Goal: Task Accomplishment & Management: Complete application form

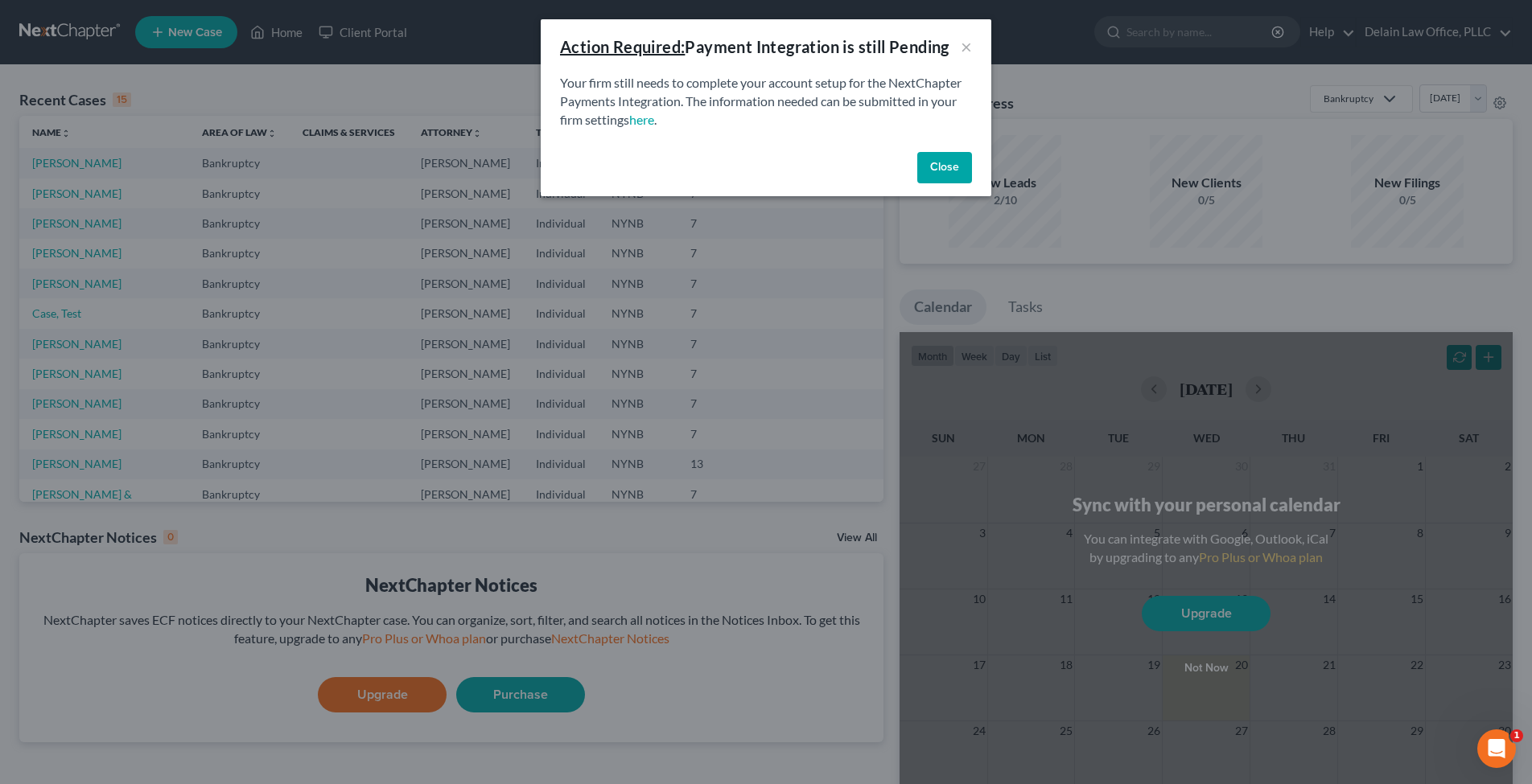
click at [950, 170] on button "Close" at bounding box center [945, 168] width 55 height 32
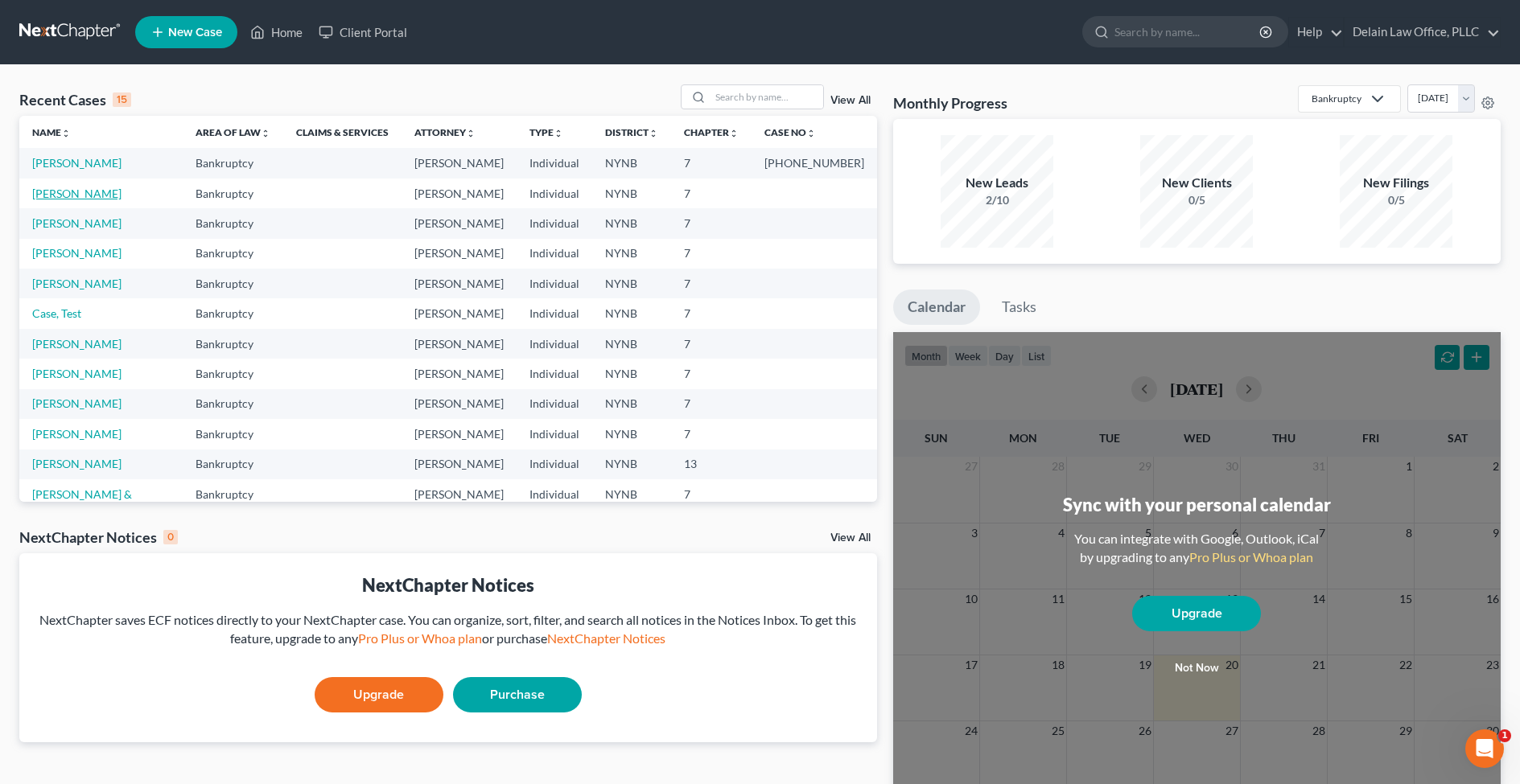
click at [66, 196] on link "[PERSON_NAME]" at bounding box center [77, 193] width 89 height 14
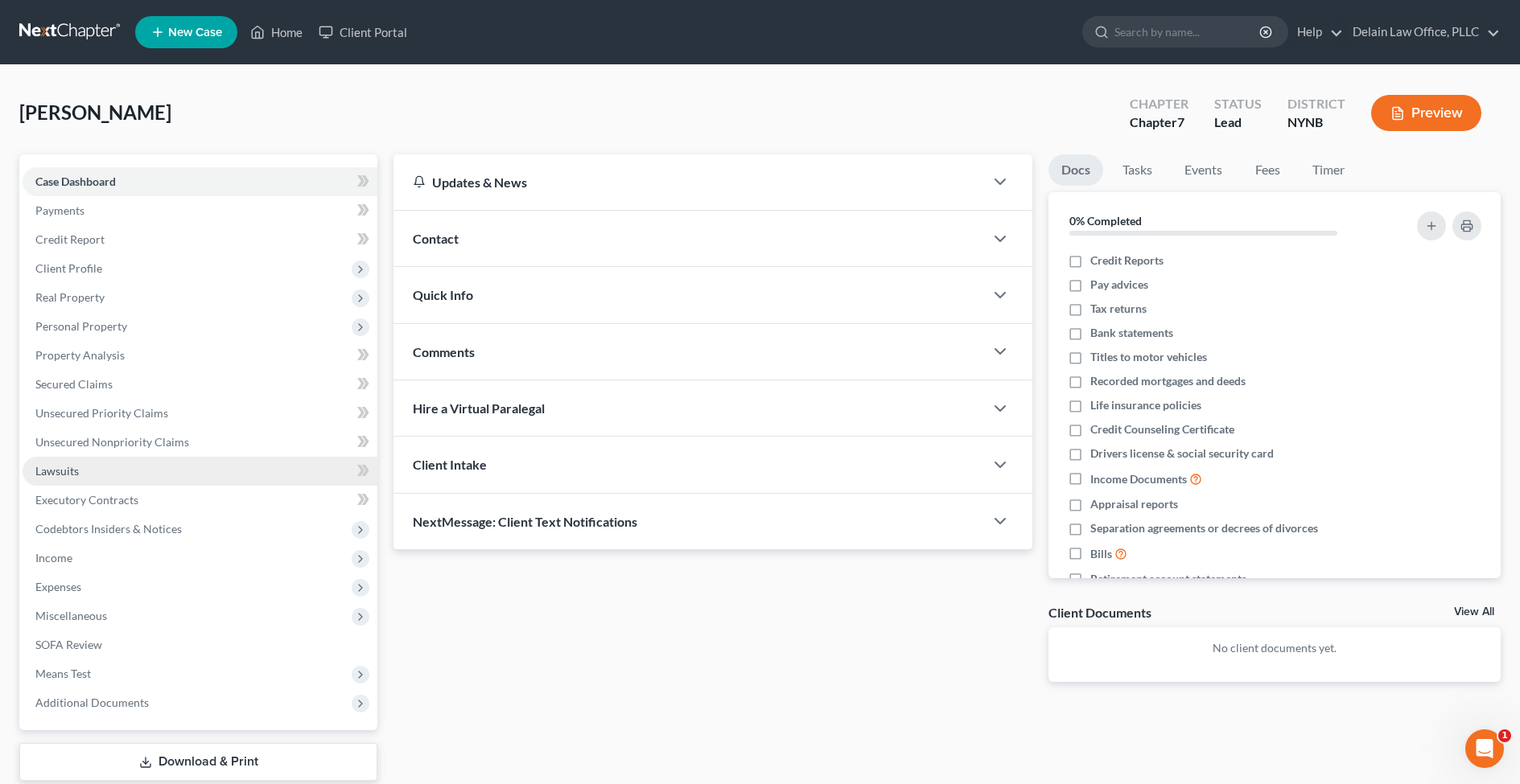
click at [149, 472] on link "Lawsuits" at bounding box center [200, 472] width 355 height 29
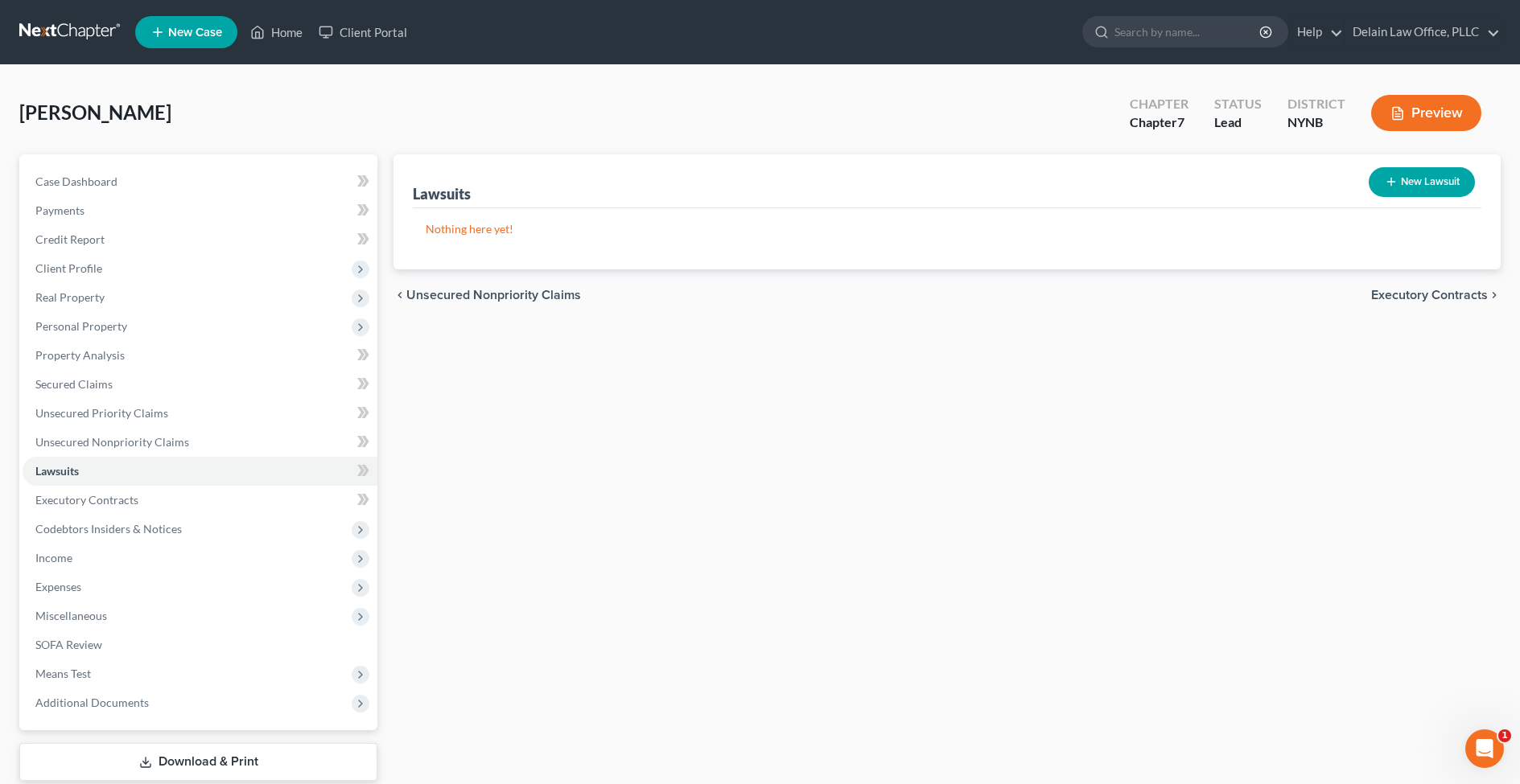
click at [490, 234] on p "Nothing here yet!" at bounding box center [946, 229] width 1043 height 16
click at [1426, 173] on button "New Lawsuit" at bounding box center [1422, 182] width 107 height 30
select select "0"
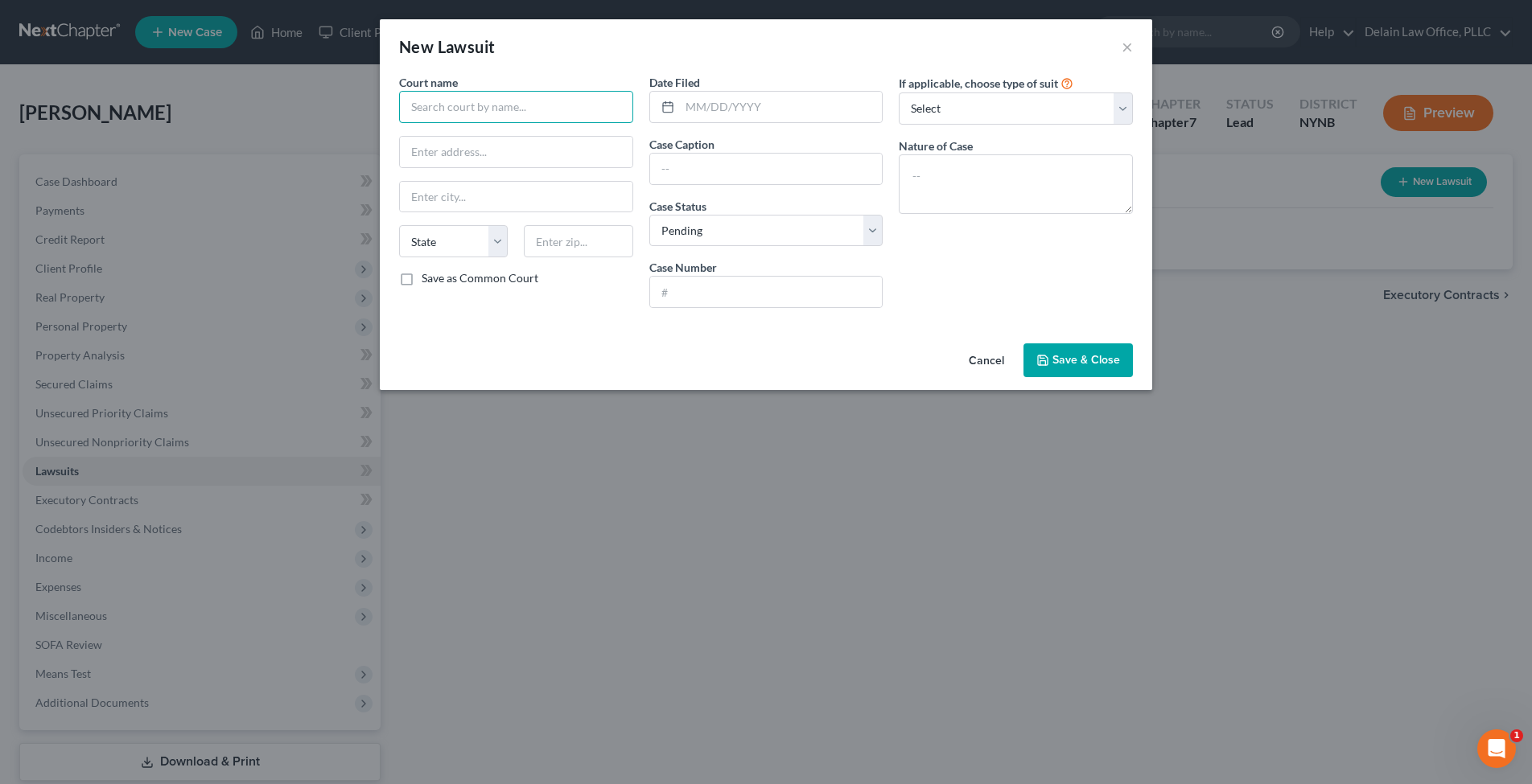
click at [567, 108] on input "text" at bounding box center [516, 107] width 234 height 32
click at [485, 107] on input "Supreme Court, Saratoga County" at bounding box center [516, 107] width 234 height 32
type input "Supreme Court, State of NY, Saratoga County"
click at [515, 152] on input "text" at bounding box center [516, 152] width 232 height 31
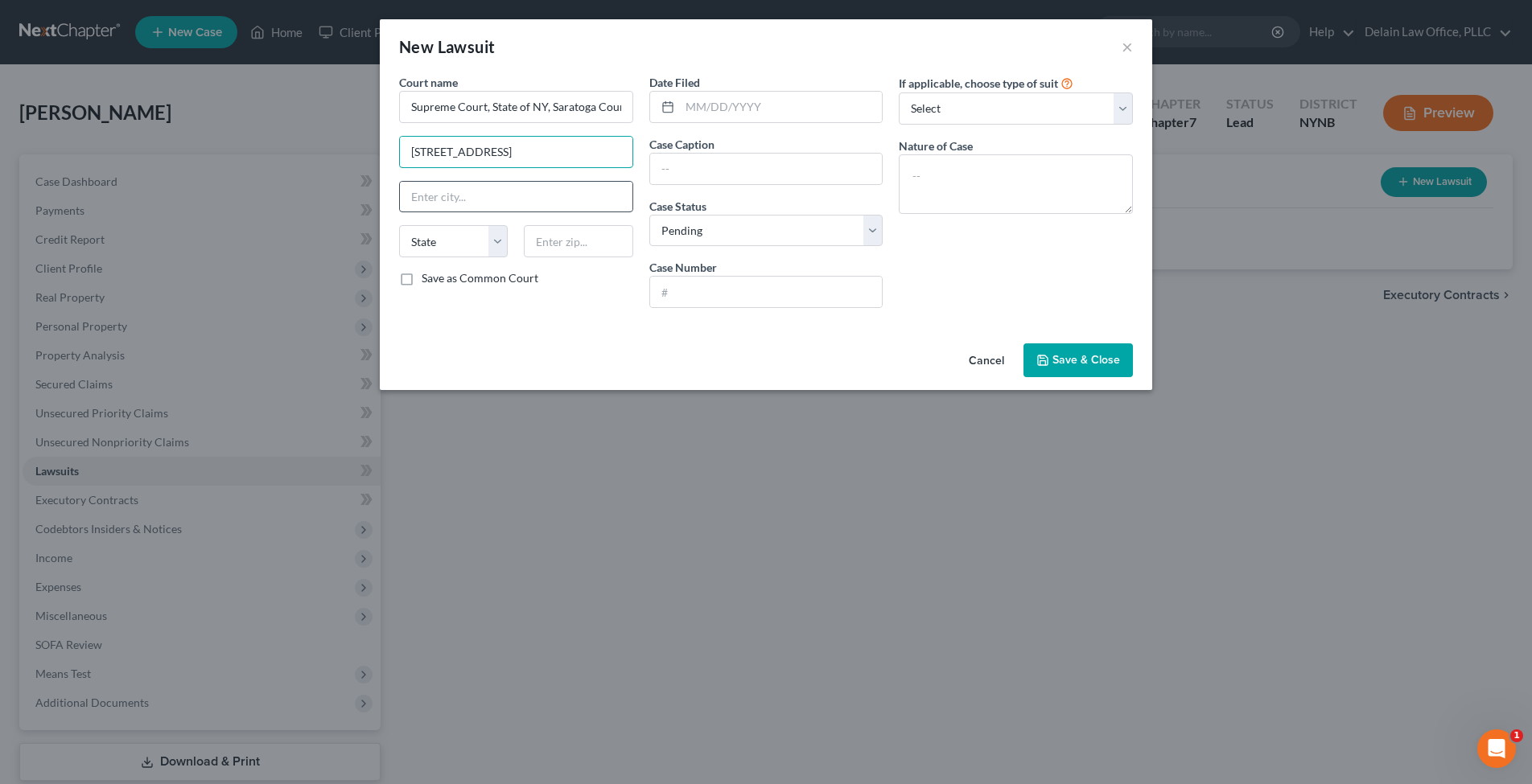
type input "[STREET_ADDRESS]"
type input "Ballston Spa"
select select "35"
type input "12020"
click at [768, 100] on input "text" at bounding box center [781, 107] width 203 height 31
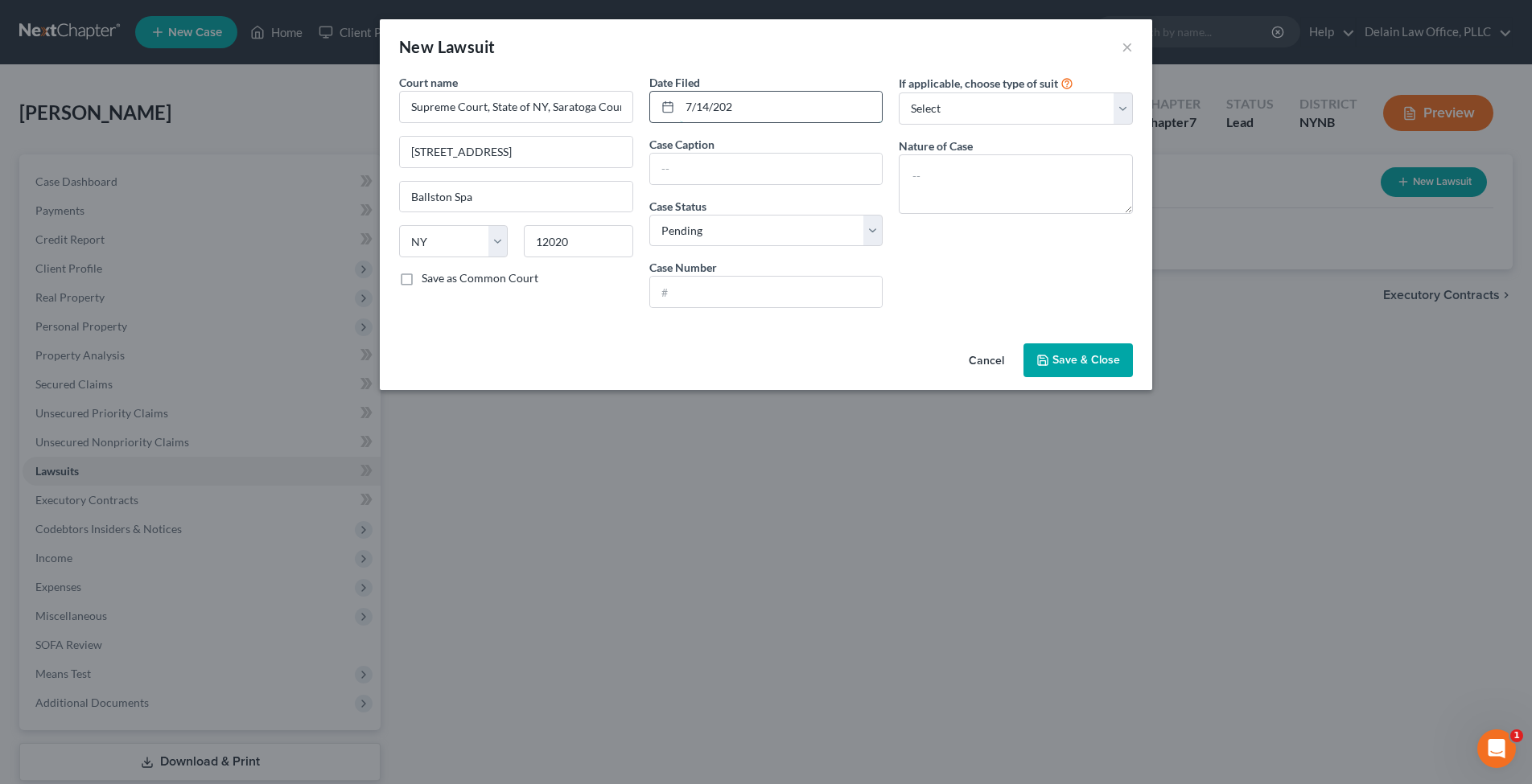
type input "[DATE]"
click at [775, 164] on input "text" at bounding box center [766, 169] width 232 height 31
type input "CapitalOne N.A., Successor by Merger to CapitalOne Bank, NA against [PERSON_NAM…"
click at [746, 292] on input "text" at bounding box center [766, 292] width 232 height 31
type input "[DATE]-2546"
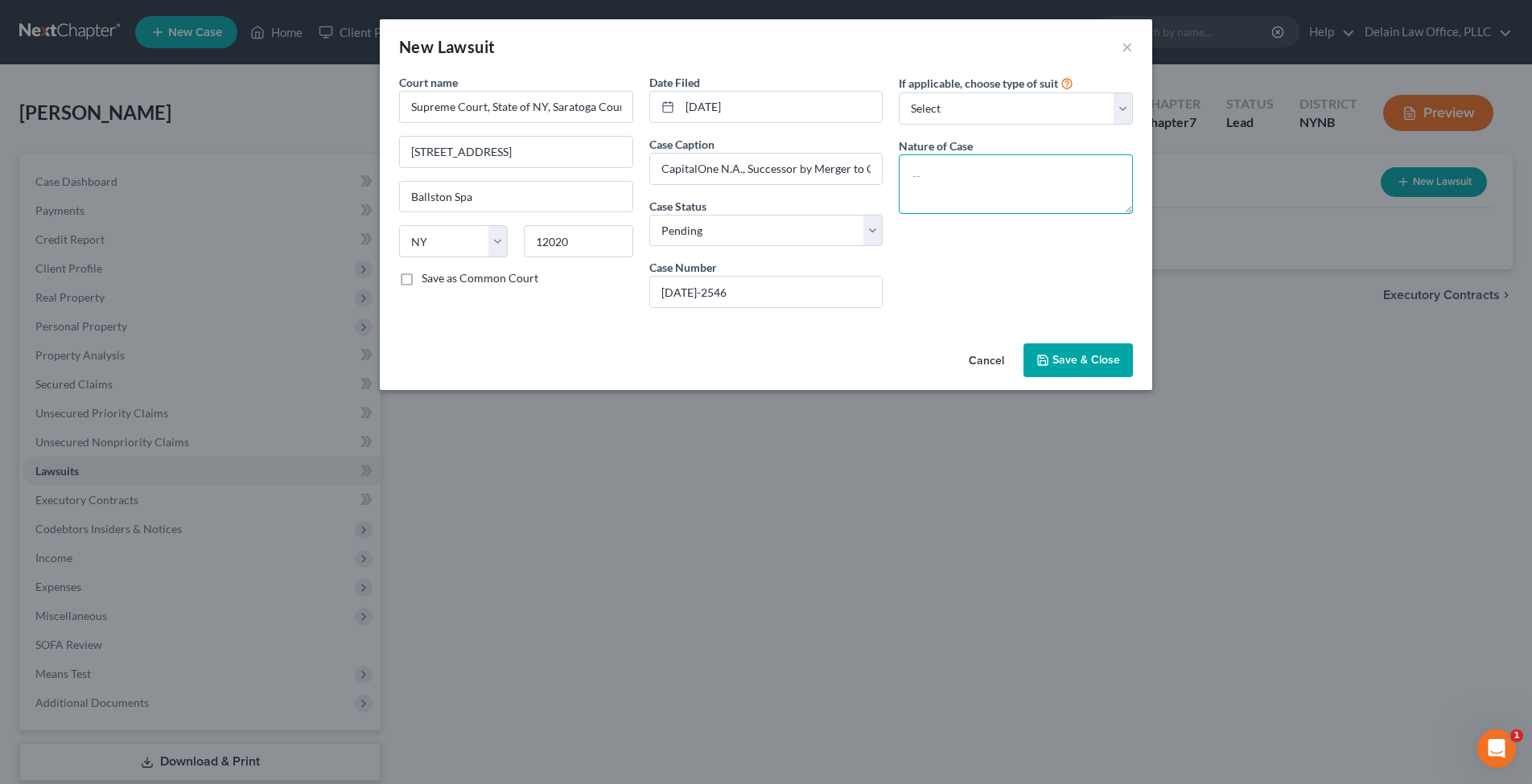
click at [1019, 180] on textarea at bounding box center [1016, 184] width 234 height 59
type textarea "Collections (credit card debt)"
click at [1064, 351] on button "Save & Close" at bounding box center [1078, 360] width 109 height 34
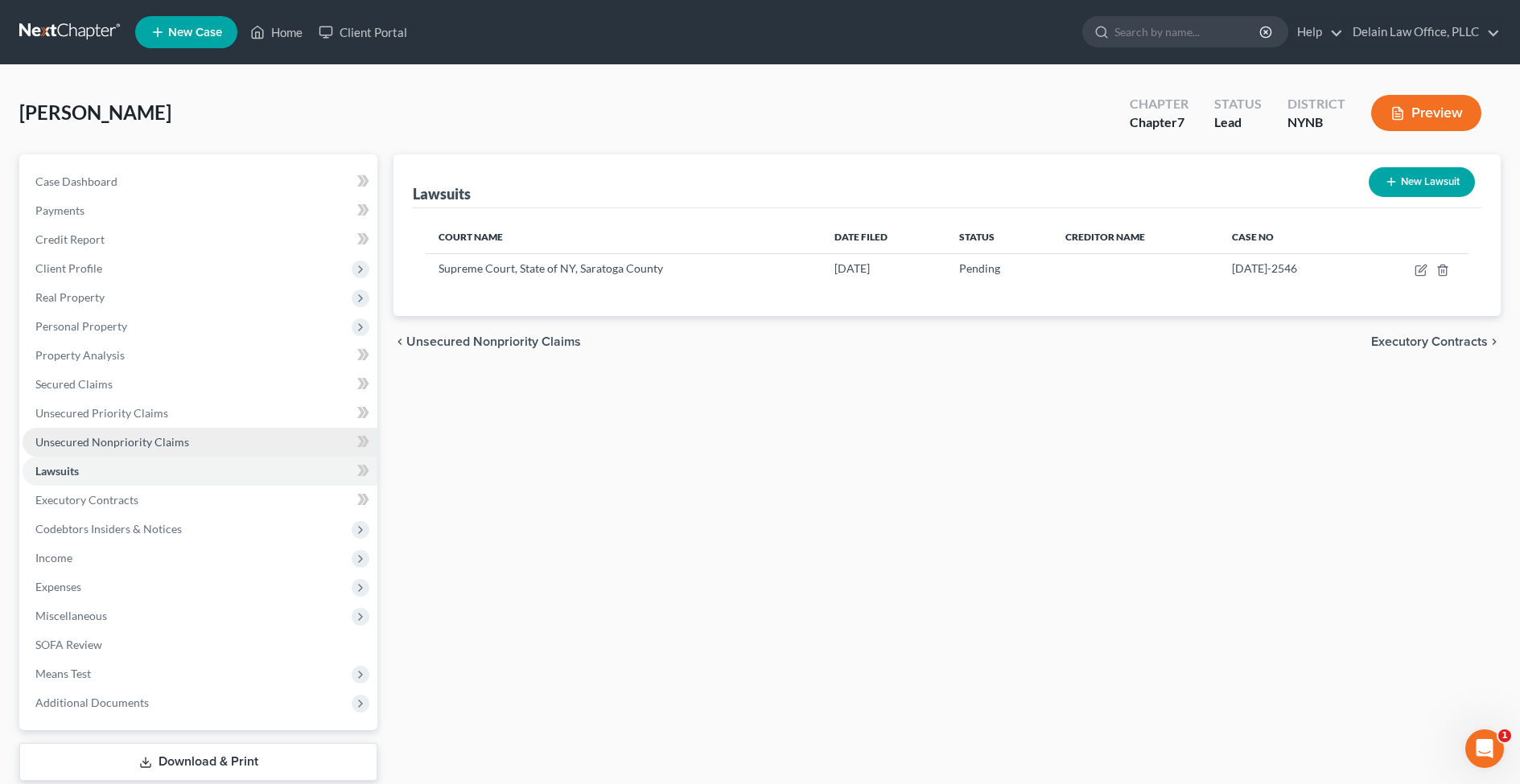
click at [171, 440] on span "Unsecured Nonpriority Claims" at bounding box center [112, 442] width 154 height 14
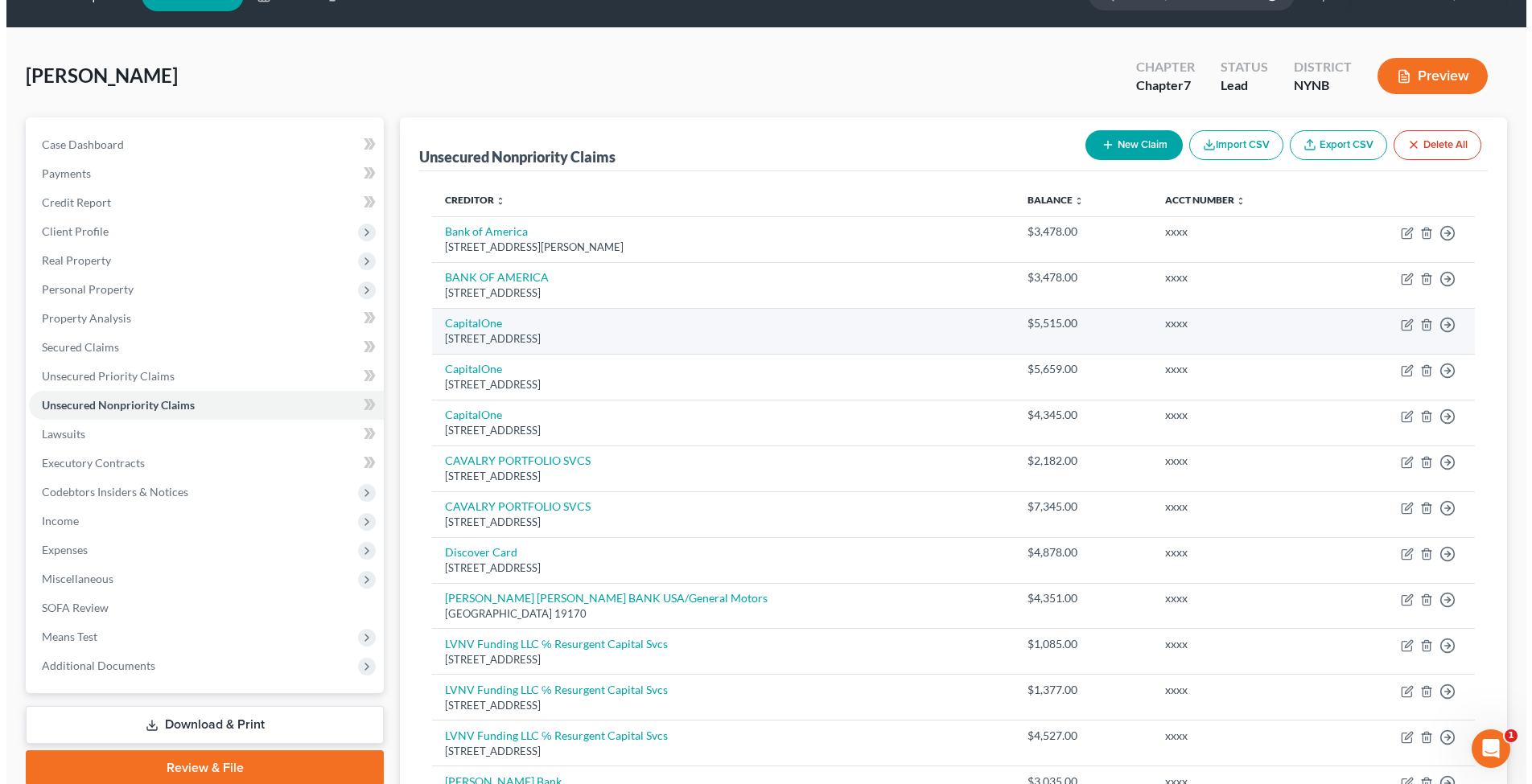
scroll to position [51, 0]
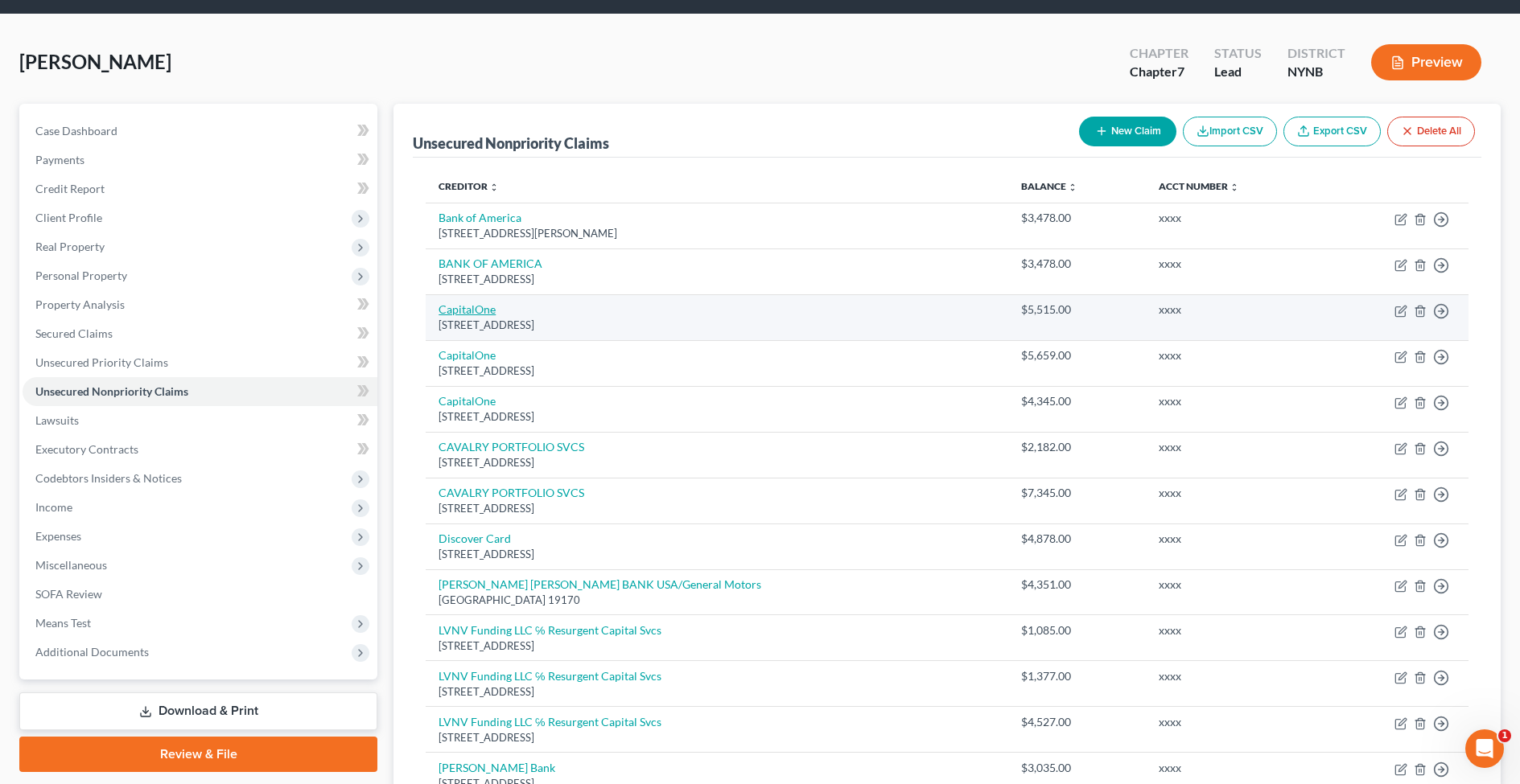
click at [487, 308] on link "CapitalOne" at bounding box center [467, 309] width 57 height 14
select select "46"
select select "2"
select select "0"
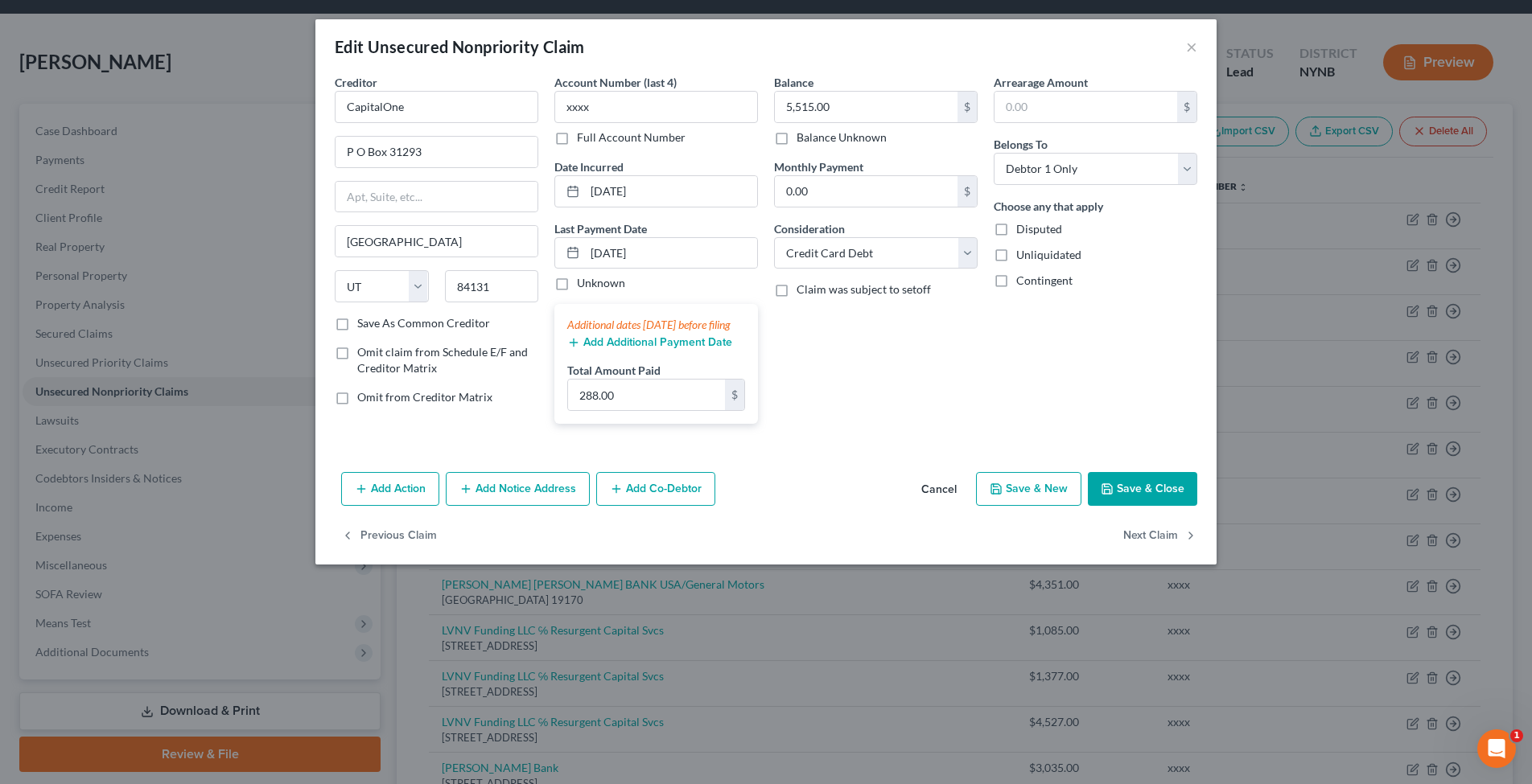
click at [520, 500] on button "Add Notice Address" at bounding box center [517, 489] width 144 height 34
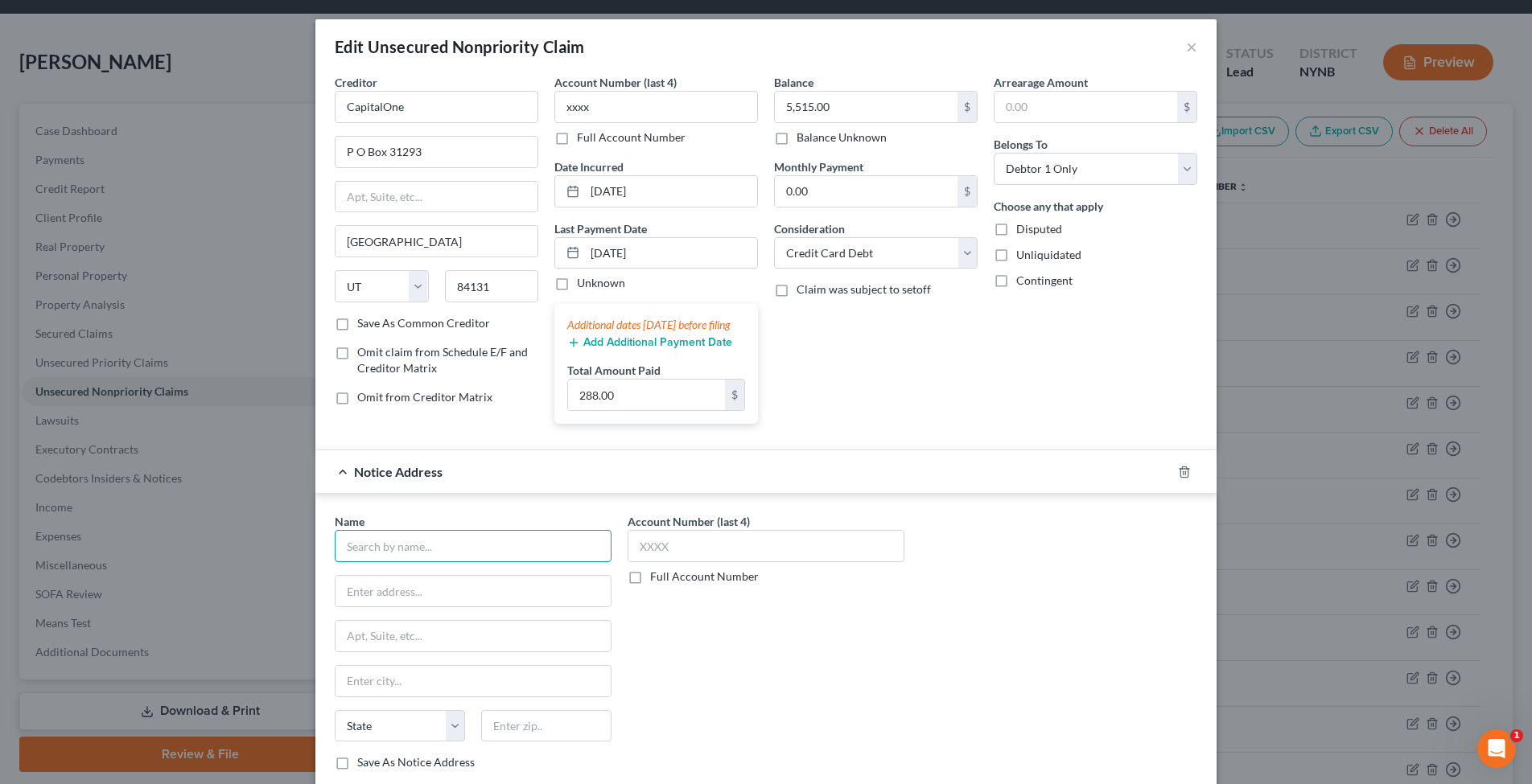
click at [475, 563] on input "text" at bounding box center [474, 545] width 277 height 32
type input "[PERSON_NAME] & [PERSON_NAME], LLC"
click at [480, 606] on input "[STREET_ADDRESS]" at bounding box center [473, 592] width 275 height 31
click at [481, 606] on input "[STREET_ADDRESS]" at bounding box center [473, 592] width 275 height 31
click at [483, 606] on input "[STREET_ADDRESS]" at bounding box center [473, 592] width 275 height 31
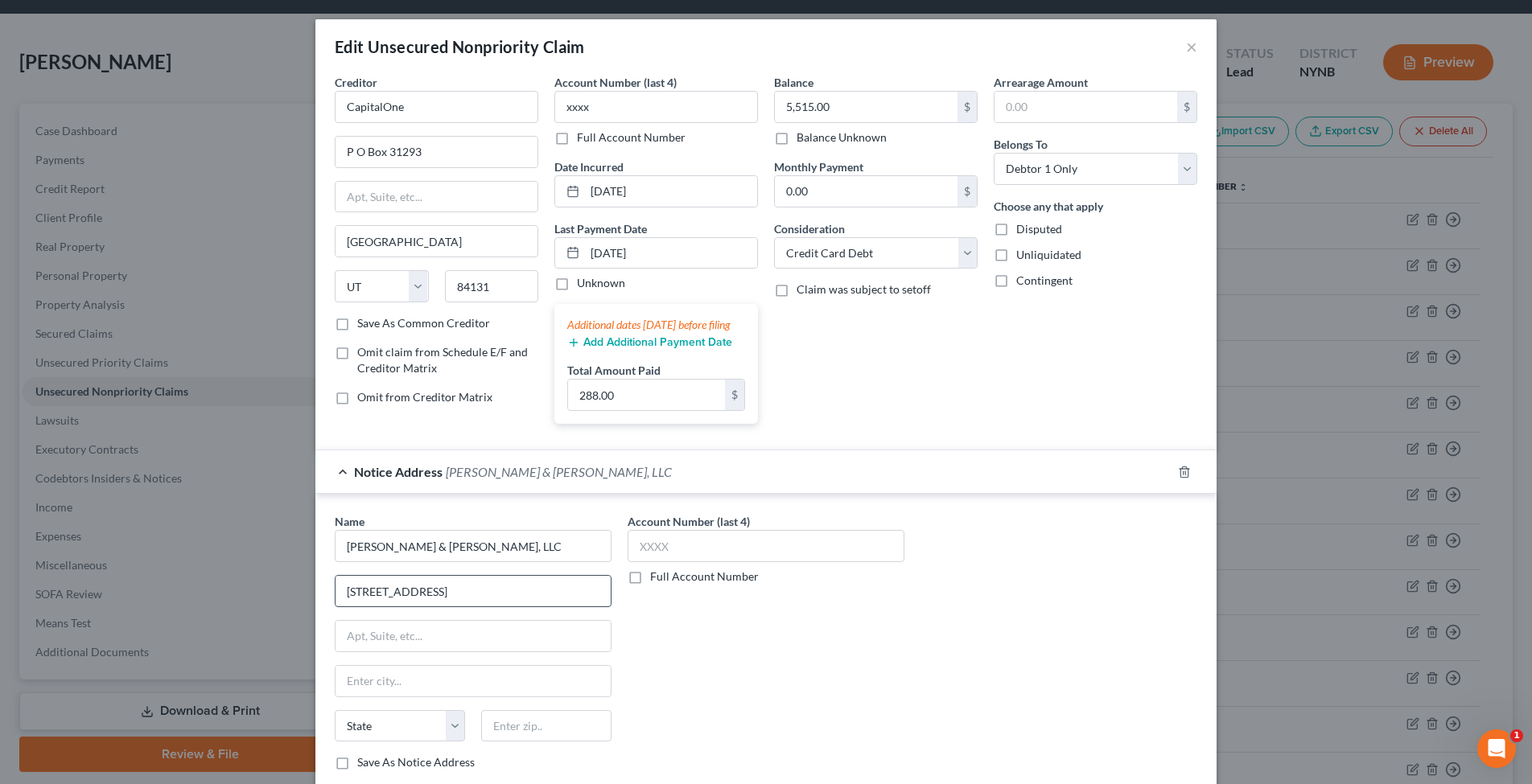
drag, startPoint x: 515, startPoint y: 605, endPoint x: 459, endPoint y: 605, distance: 56.0
click at [459, 605] on input "[STREET_ADDRESS]" at bounding box center [473, 592] width 275 height 31
type input "[STREET_ADDRESS]"
type input "Suite 32"
click at [870, 430] on div "Balance 5,515.00 $ Balance Unknown Balance Undetermined 5,515.00 $ Balance Unkn…" at bounding box center [875, 255] width 220 height 362
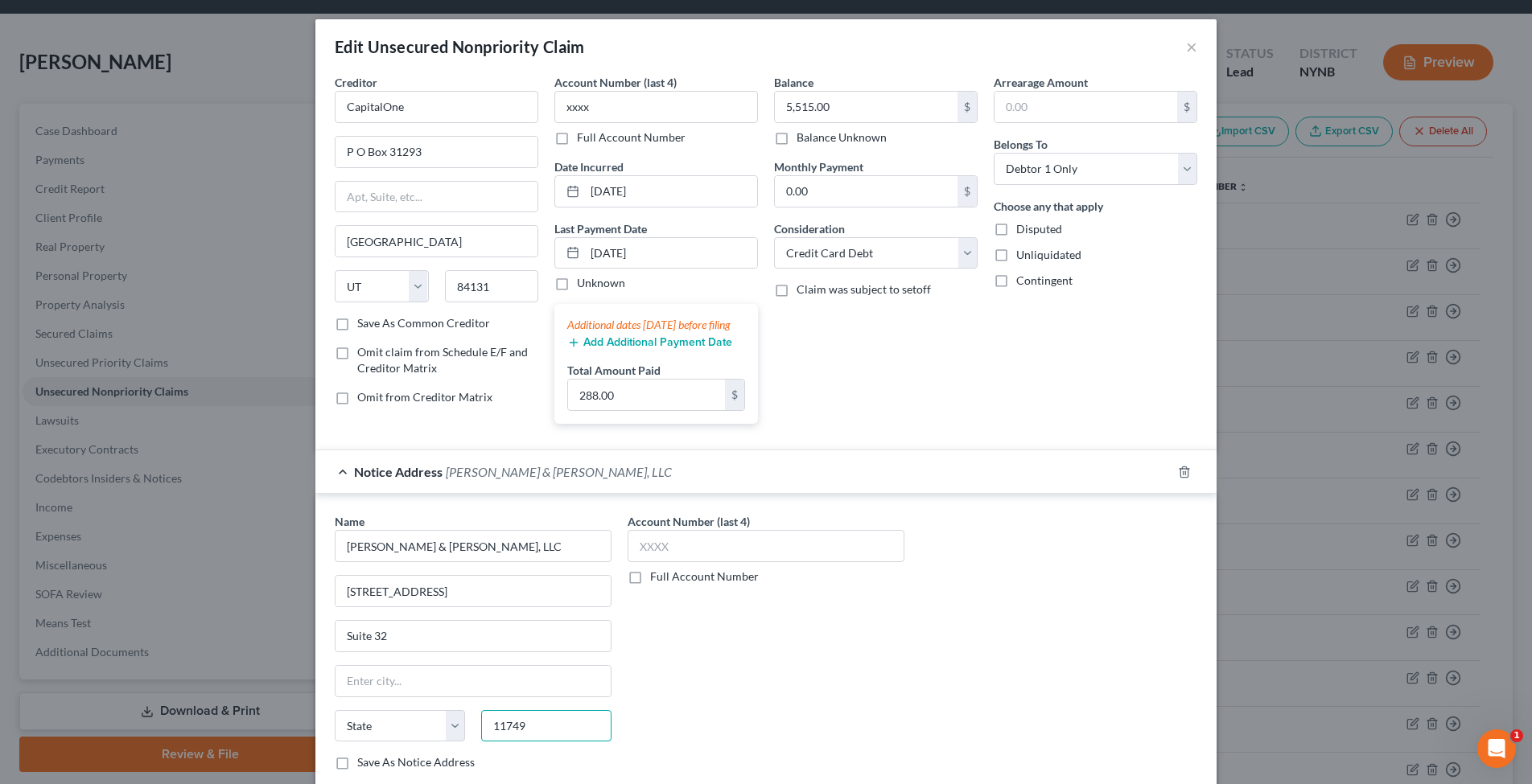
type input "11749"
type input "[GEOGRAPHIC_DATA]"
select select "35"
click at [742, 563] on input "xxxx" at bounding box center [766, 545] width 277 height 32
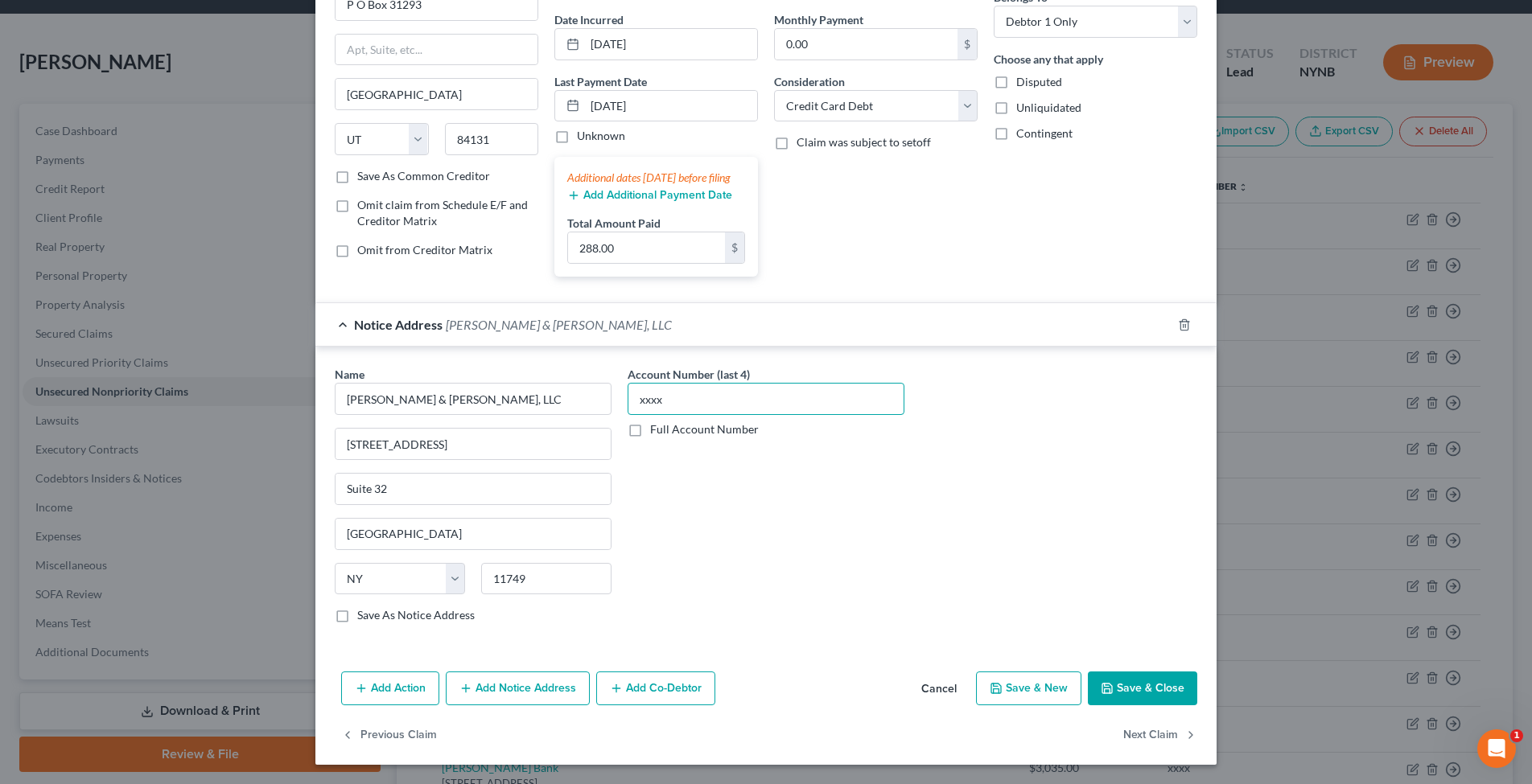
scroll to position [162, 0]
type input "xxxx"
click at [1124, 680] on button "Save & Close" at bounding box center [1142, 688] width 109 height 34
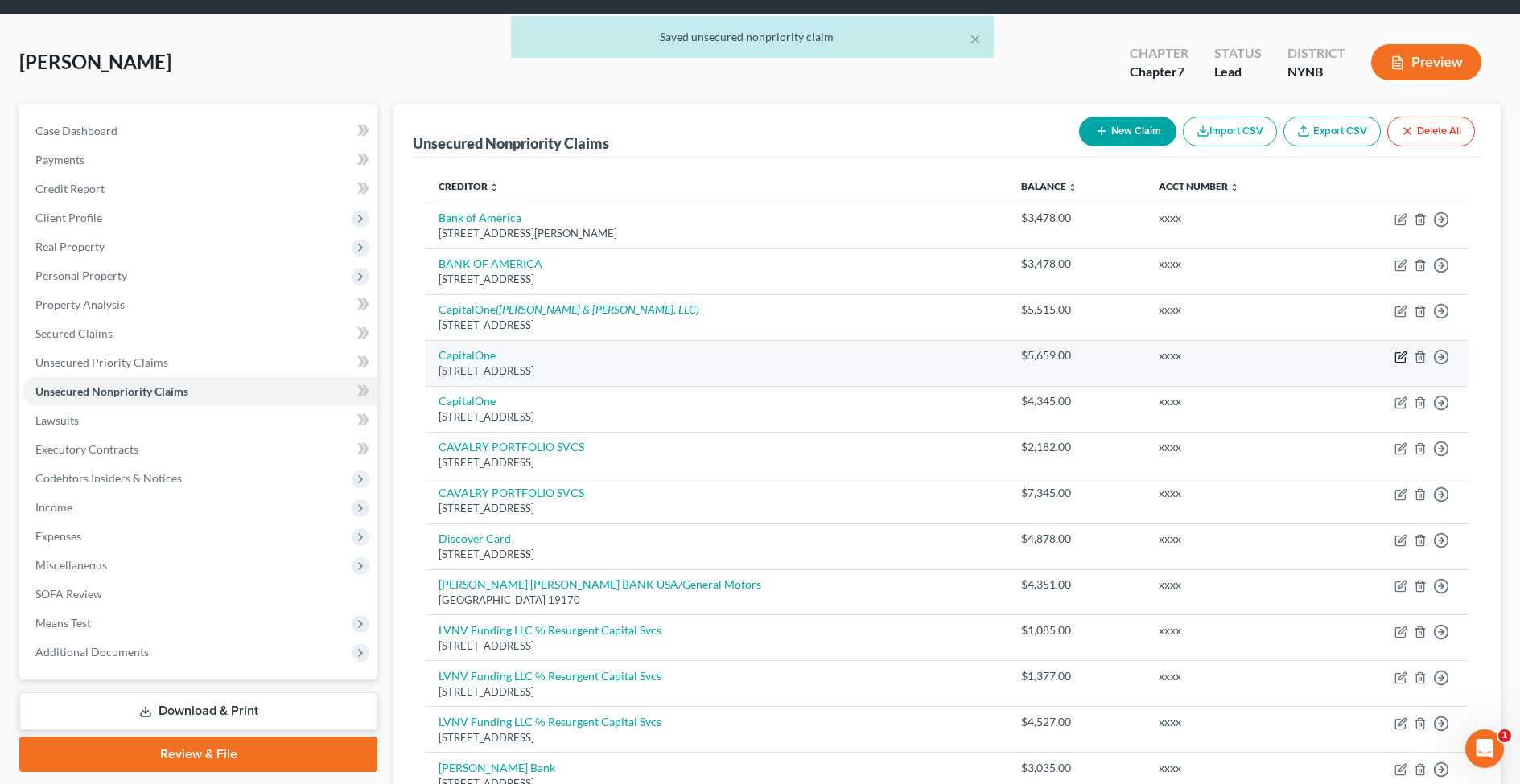
click at [1403, 357] on icon "button" at bounding box center [1401, 357] width 13 height 13
select select "46"
select select "2"
select select "0"
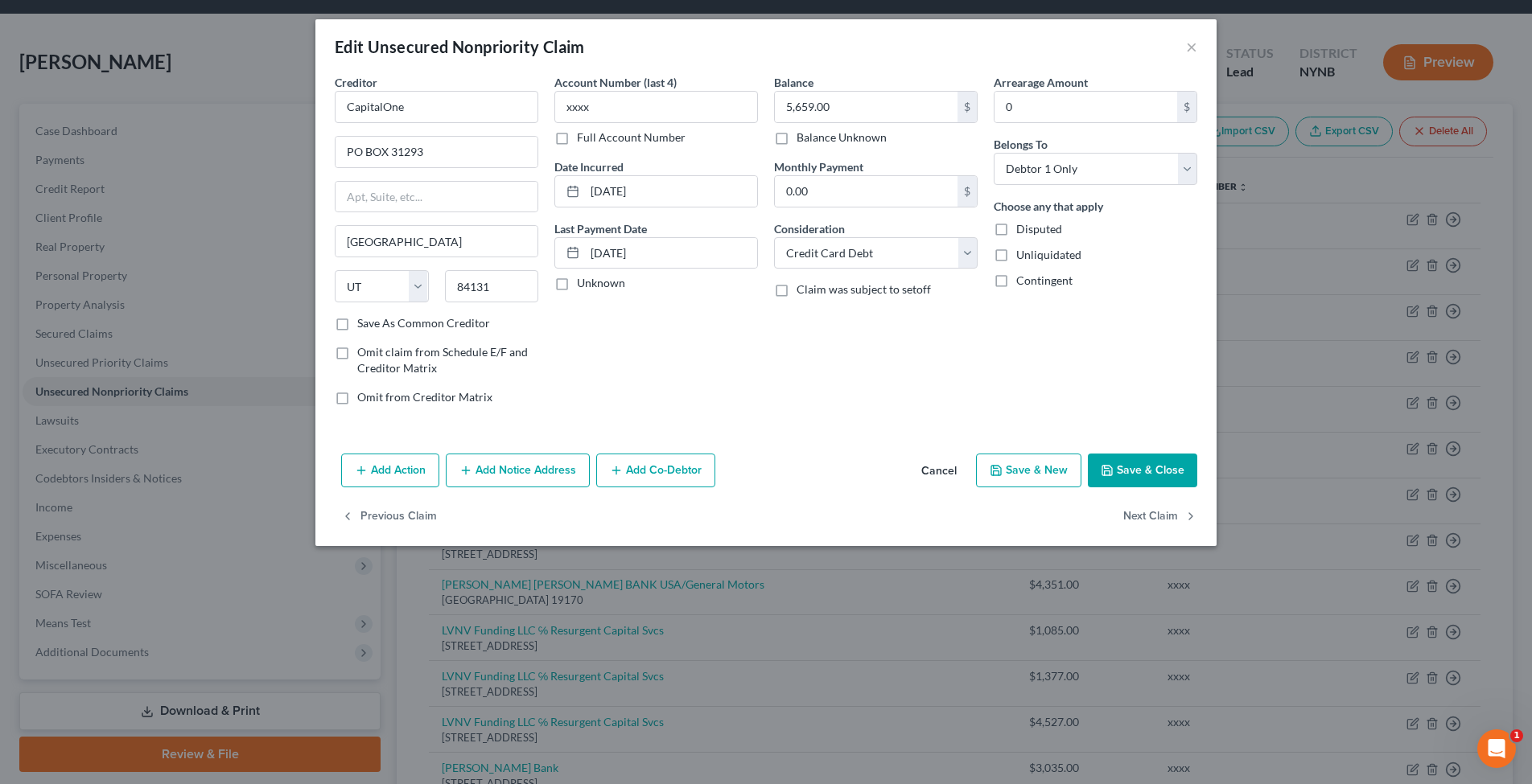
click at [519, 467] on button "Add Notice Address" at bounding box center [517, 470] width 144 height 34
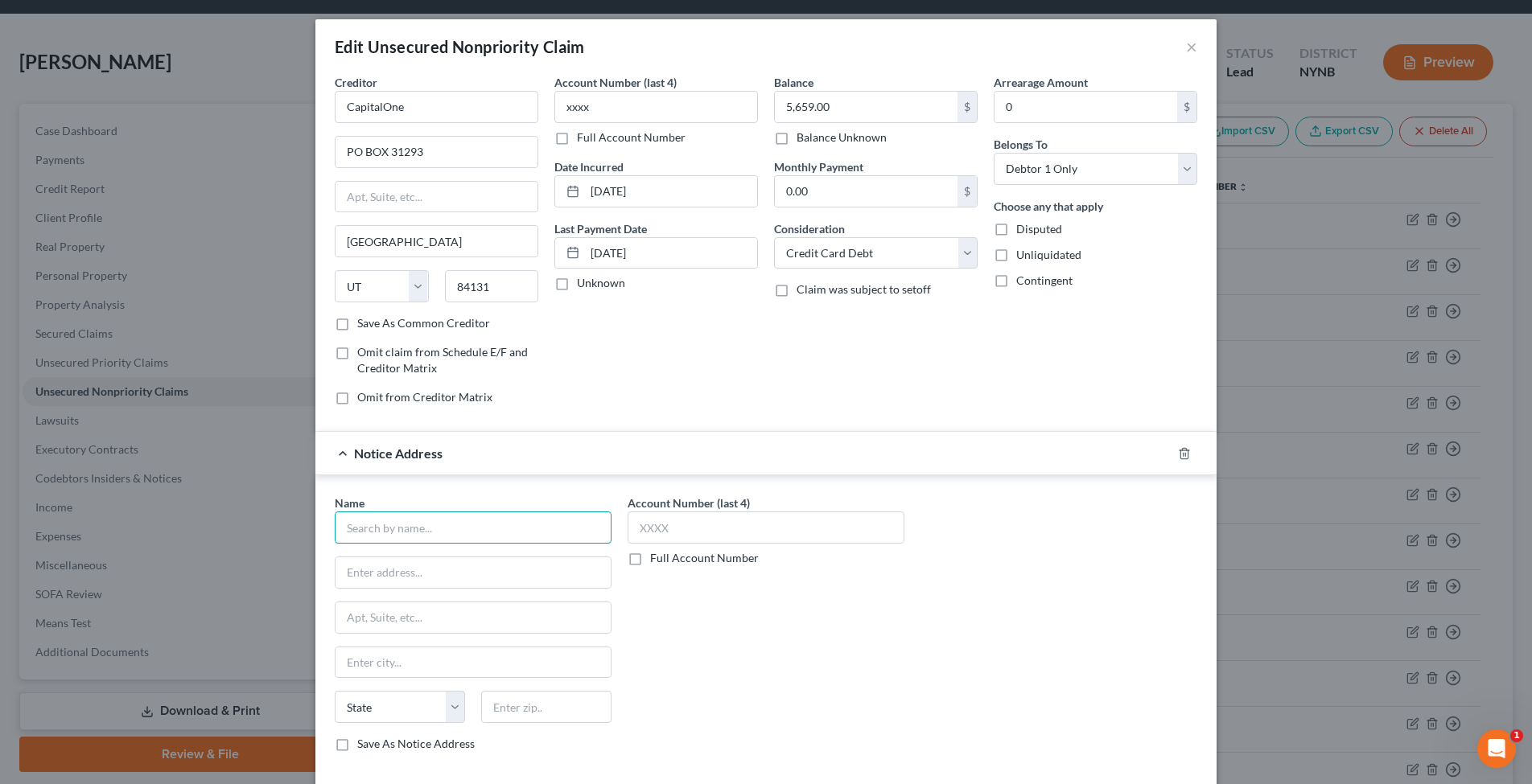
click at [511, 520] on input "text" at bounding box center [474, 527] width 277 height 32
type input "/"
type input "B"
type input "[PERSON_NAME] & [PERSON_NAME], LLC"
type input "[STREET_ADDRESS]"
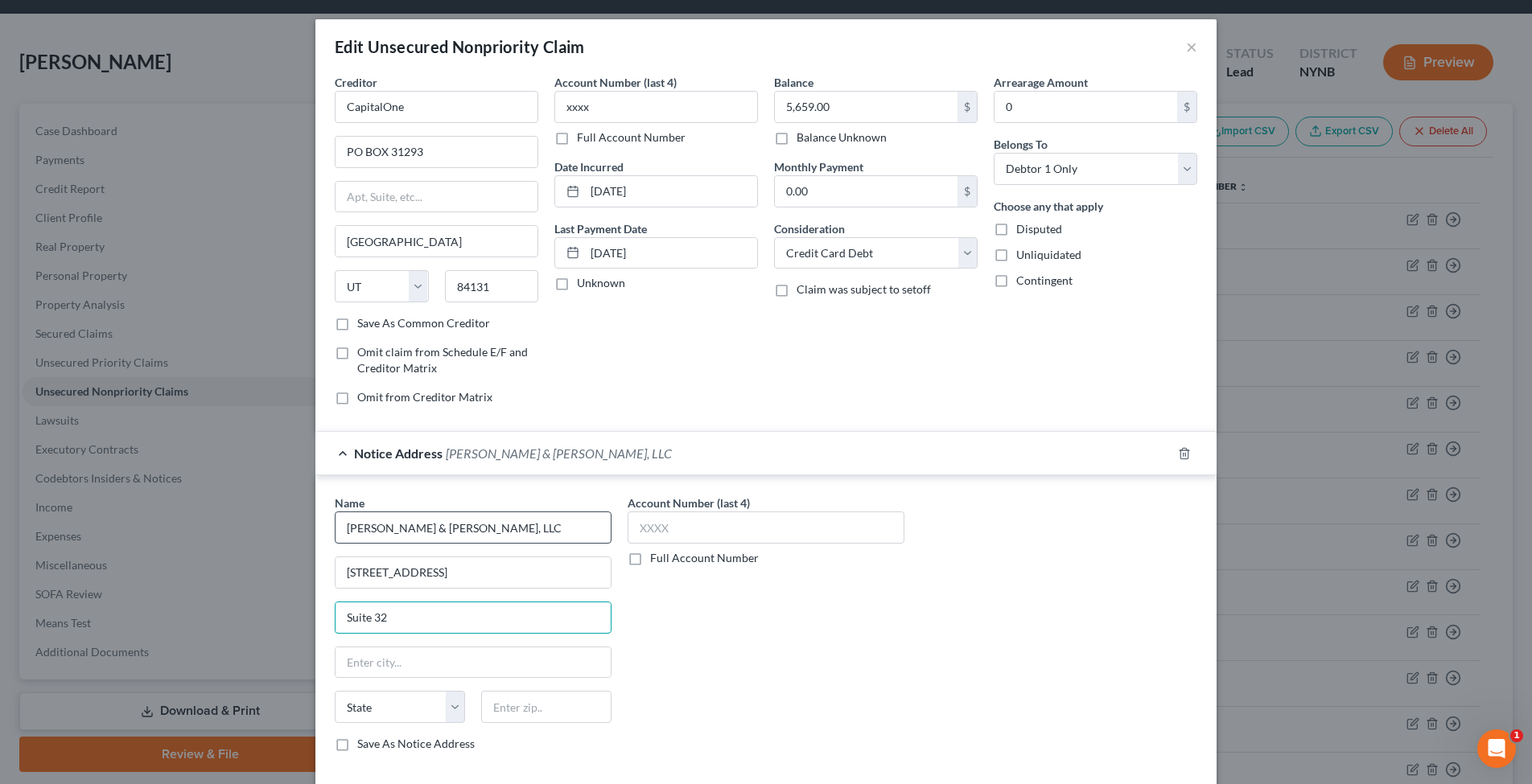
type input "Suite 32"
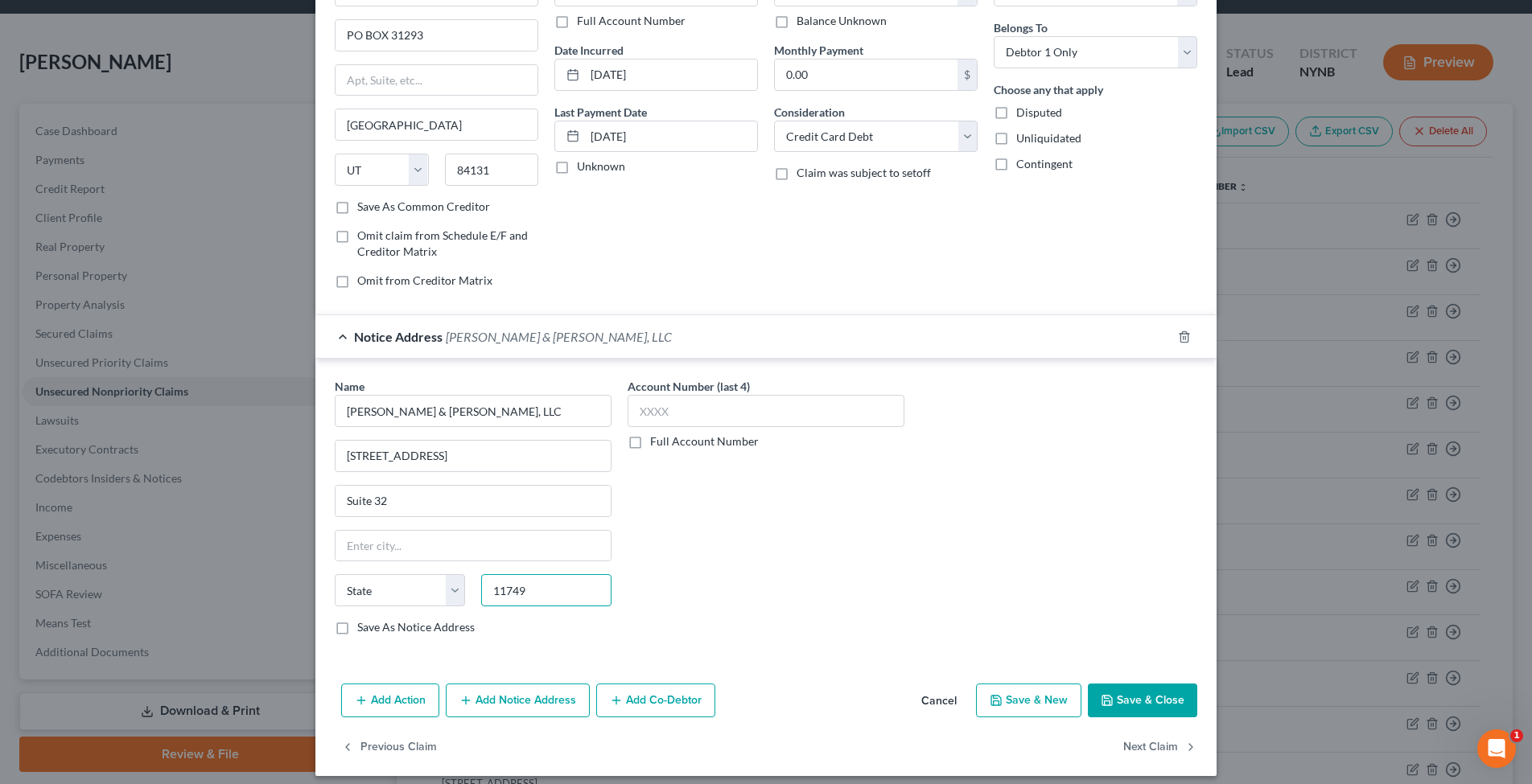
scroll to position [127, 0]
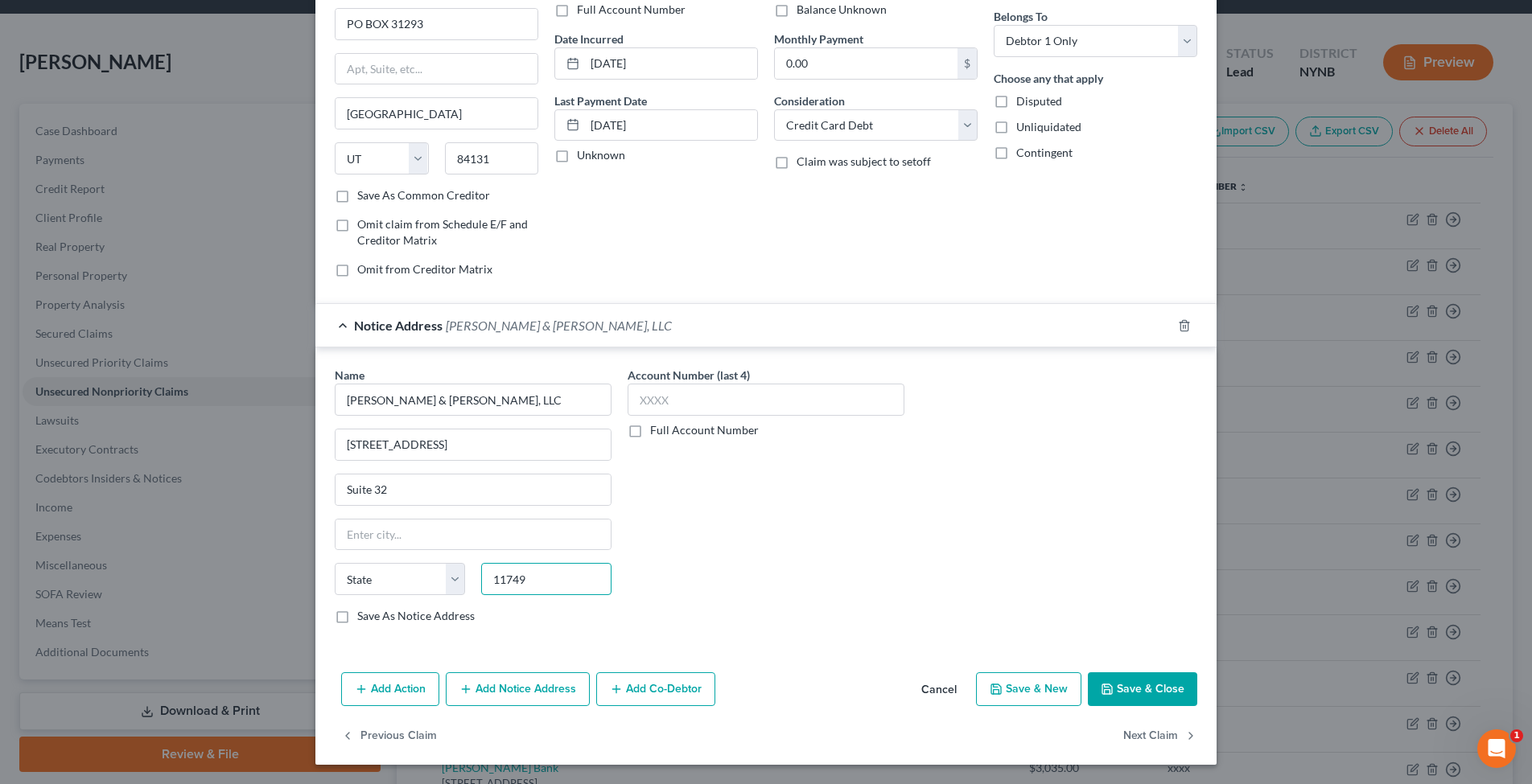
type input "11749"
type input "[GEOGRAPHIC_DATA]"
select select "35"
click at [1160, 680] on button "Save & Close" at bounding box center [1142, 689] width 109 height 34
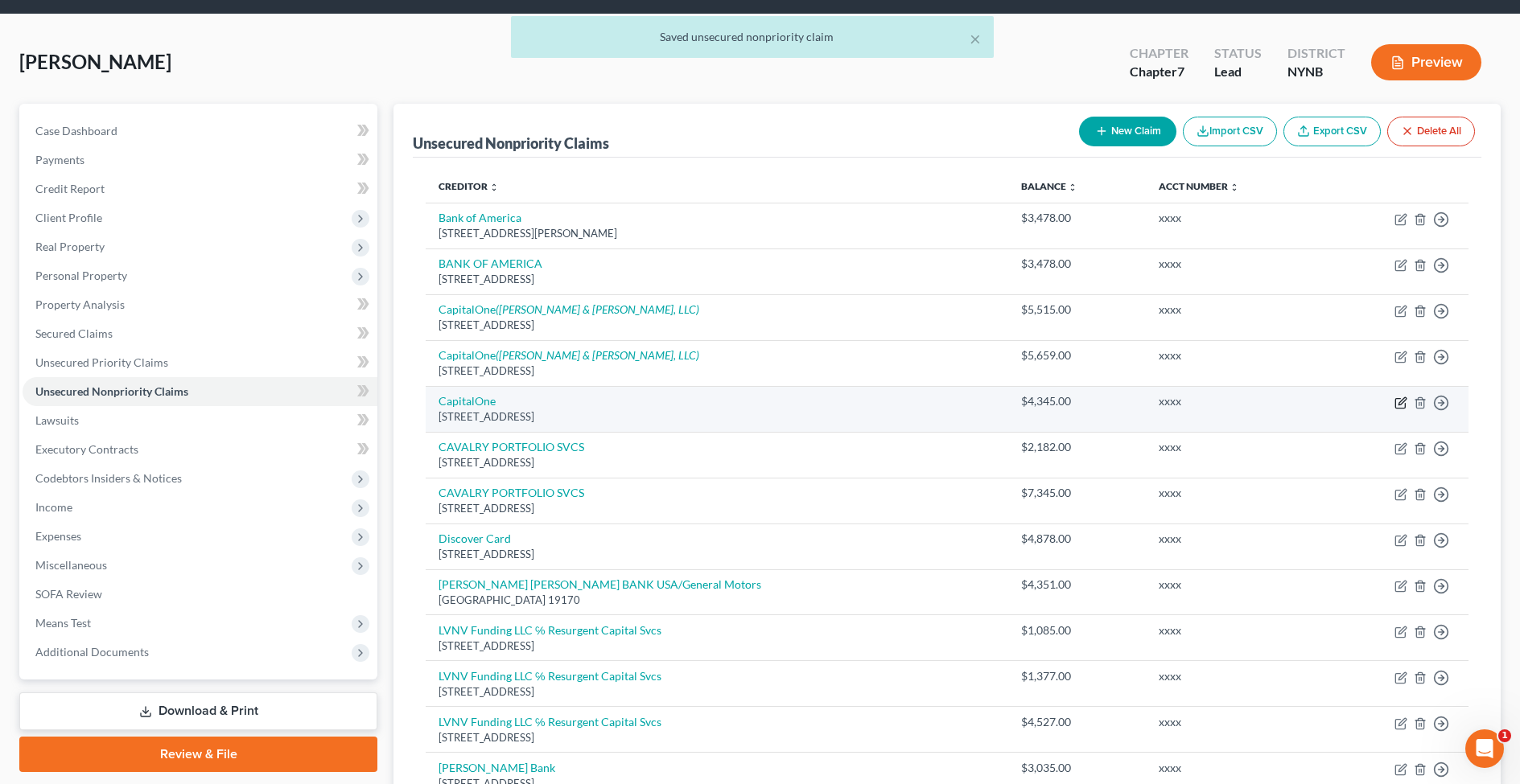
click at [1403, 402] on icon "button" at bounding box center [1401, 403] width 13 height 13
select select "46"
select select "2"
select select "0"
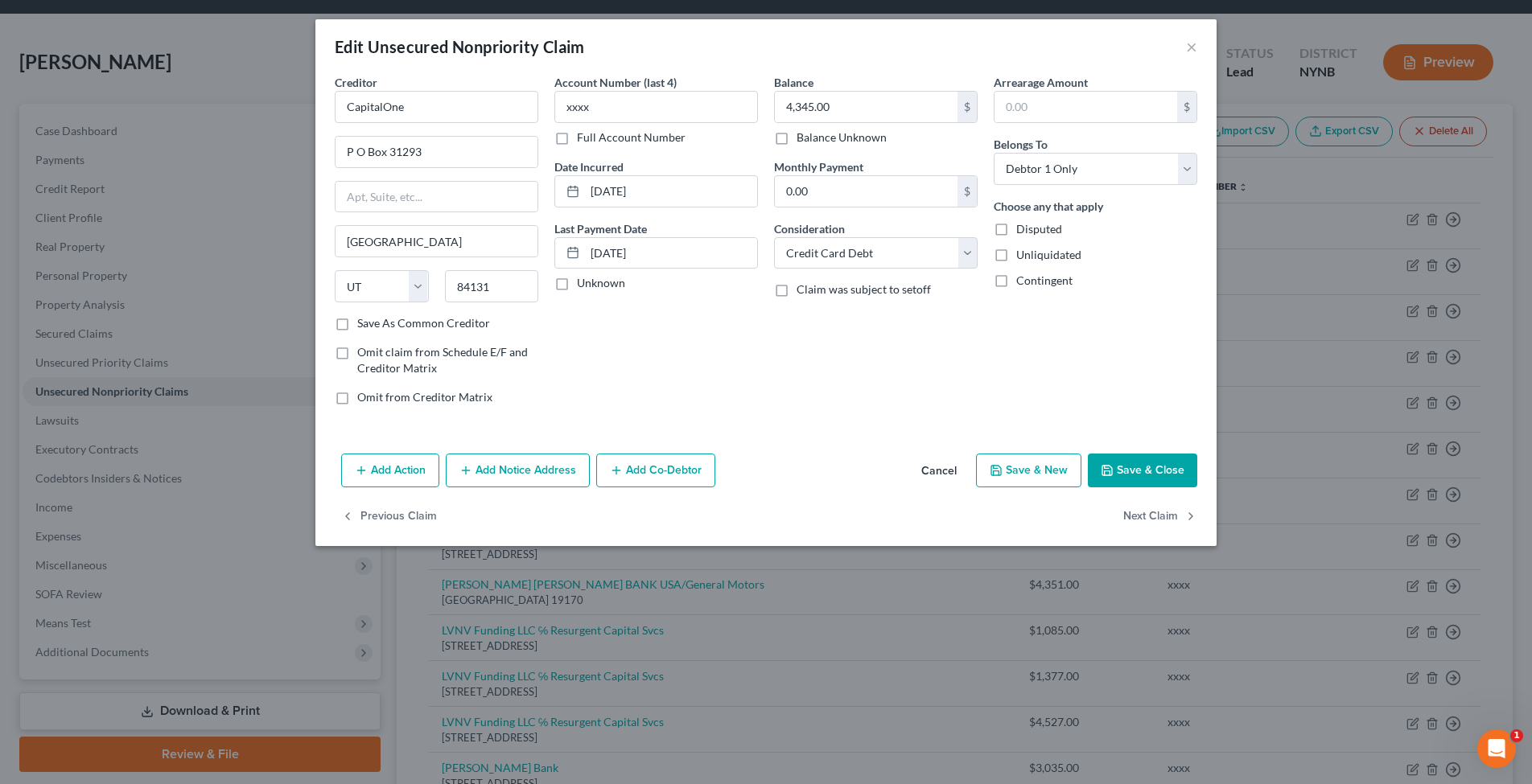
click at [525, 466] on button "Add Notice Address" at bounding box center [517, 470] width 144 height 34
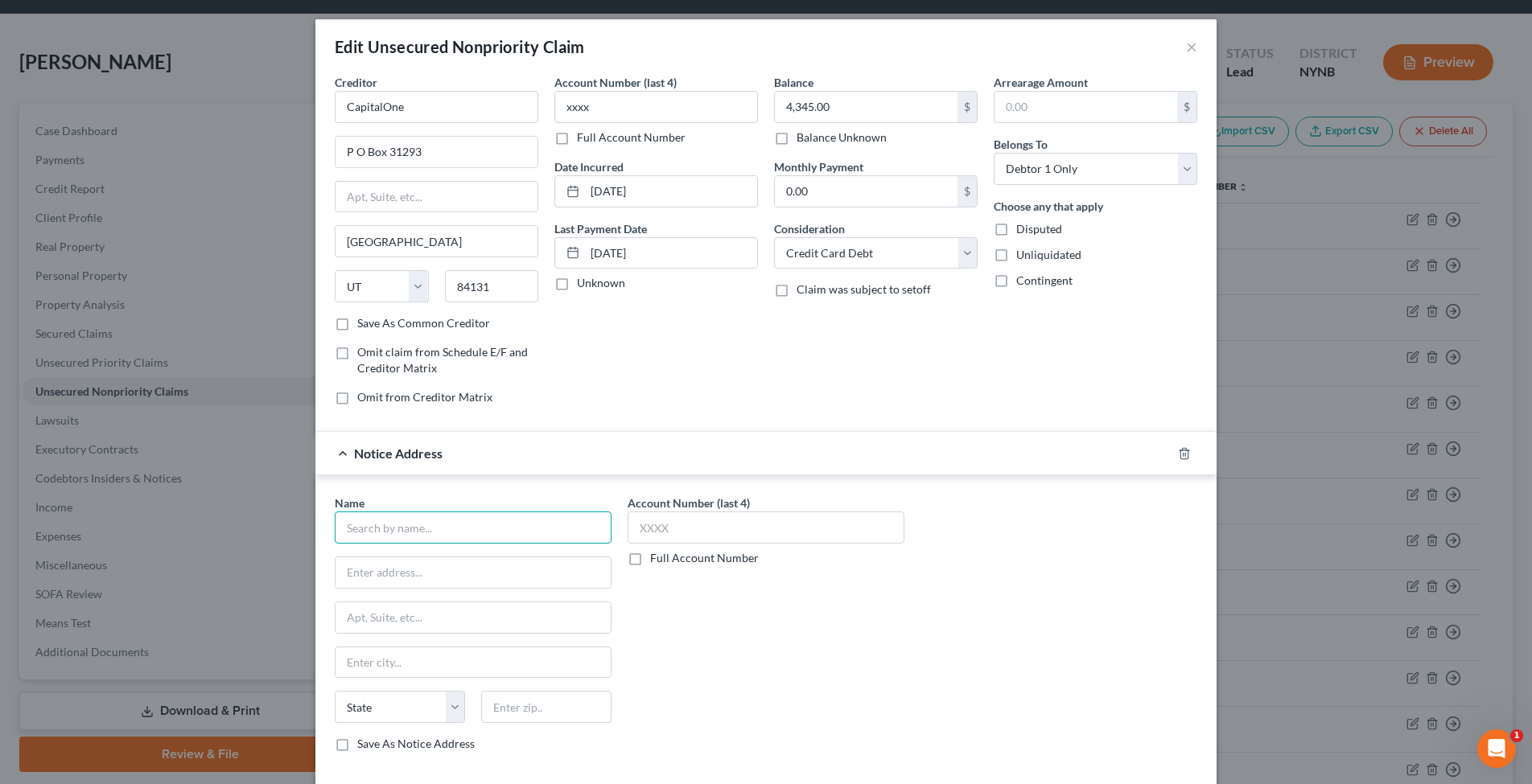
click at [467, 530] on input "text" at bounding box center [474, 527] width 277 height 32
type input "[PERSON_NAME] & [PERSON_NAME] LLC"
type input "[STREET_ADDRESS]"
type input "Suite 32"
type input "11749"
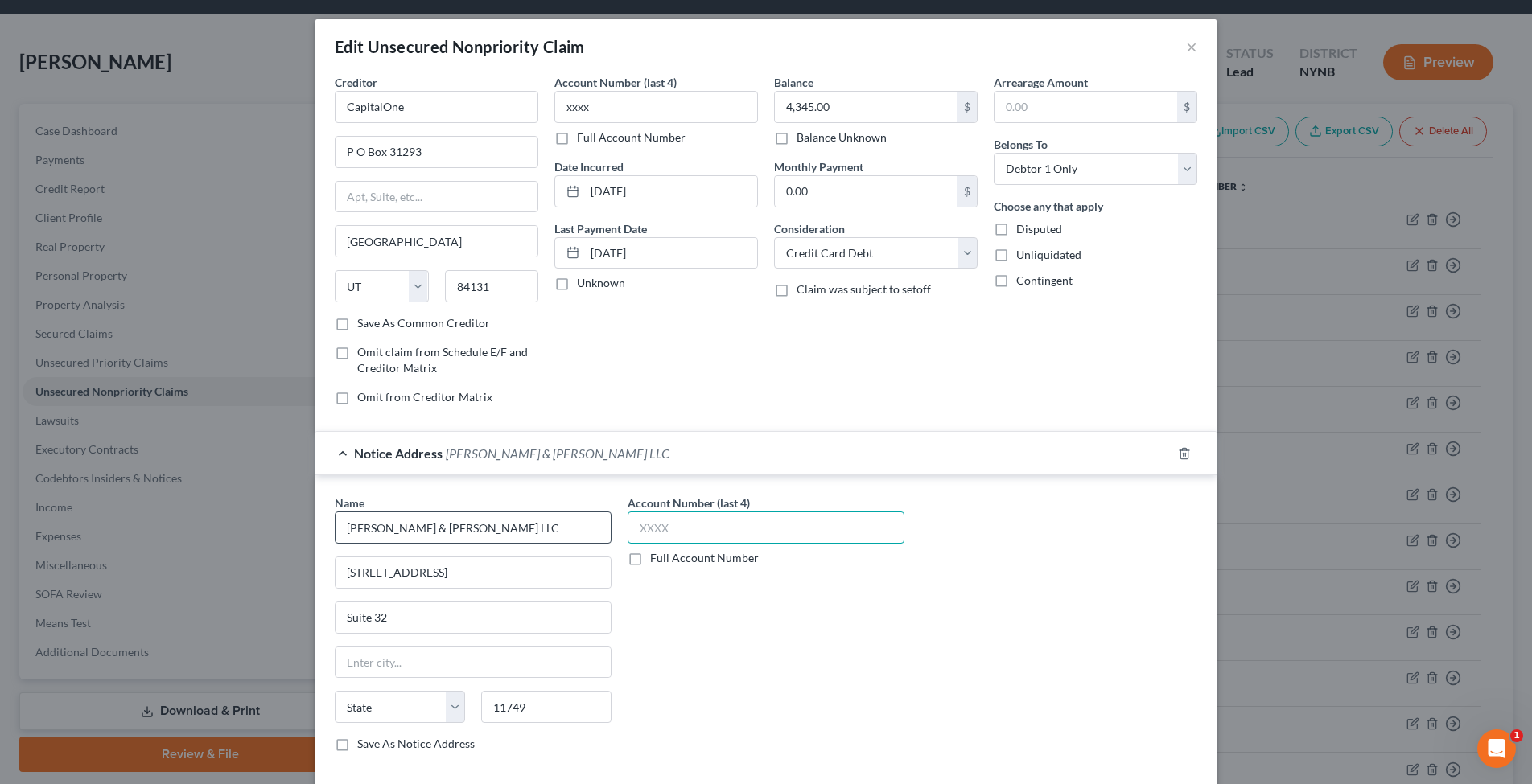
type input "[GEOGRAPHIC_DATA]"
select select "35"
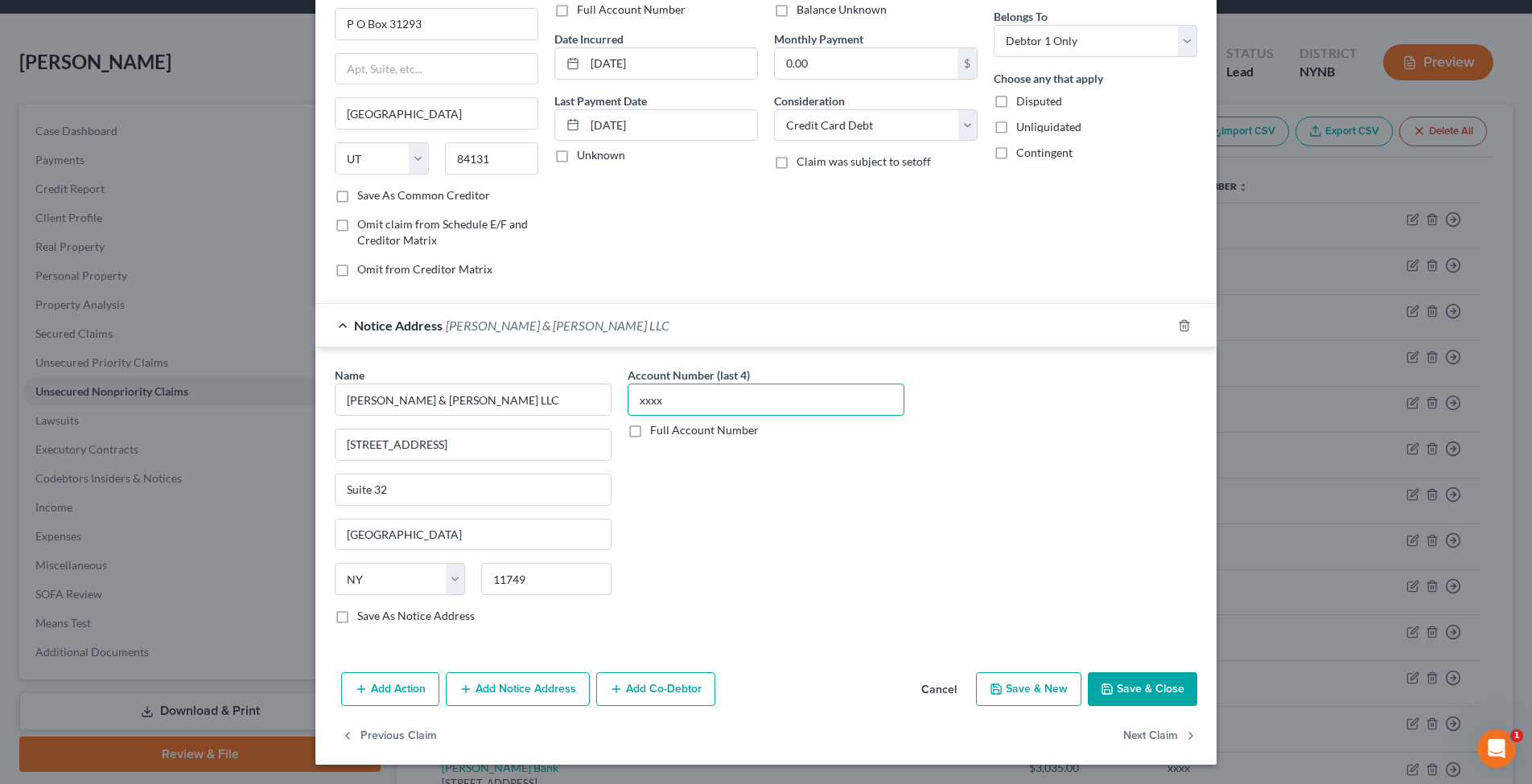
type input "xxxx"
click at [1117, 687] on button "Save & Close" at bounding box center [1142, 689] width 109 height 34
type input "0"
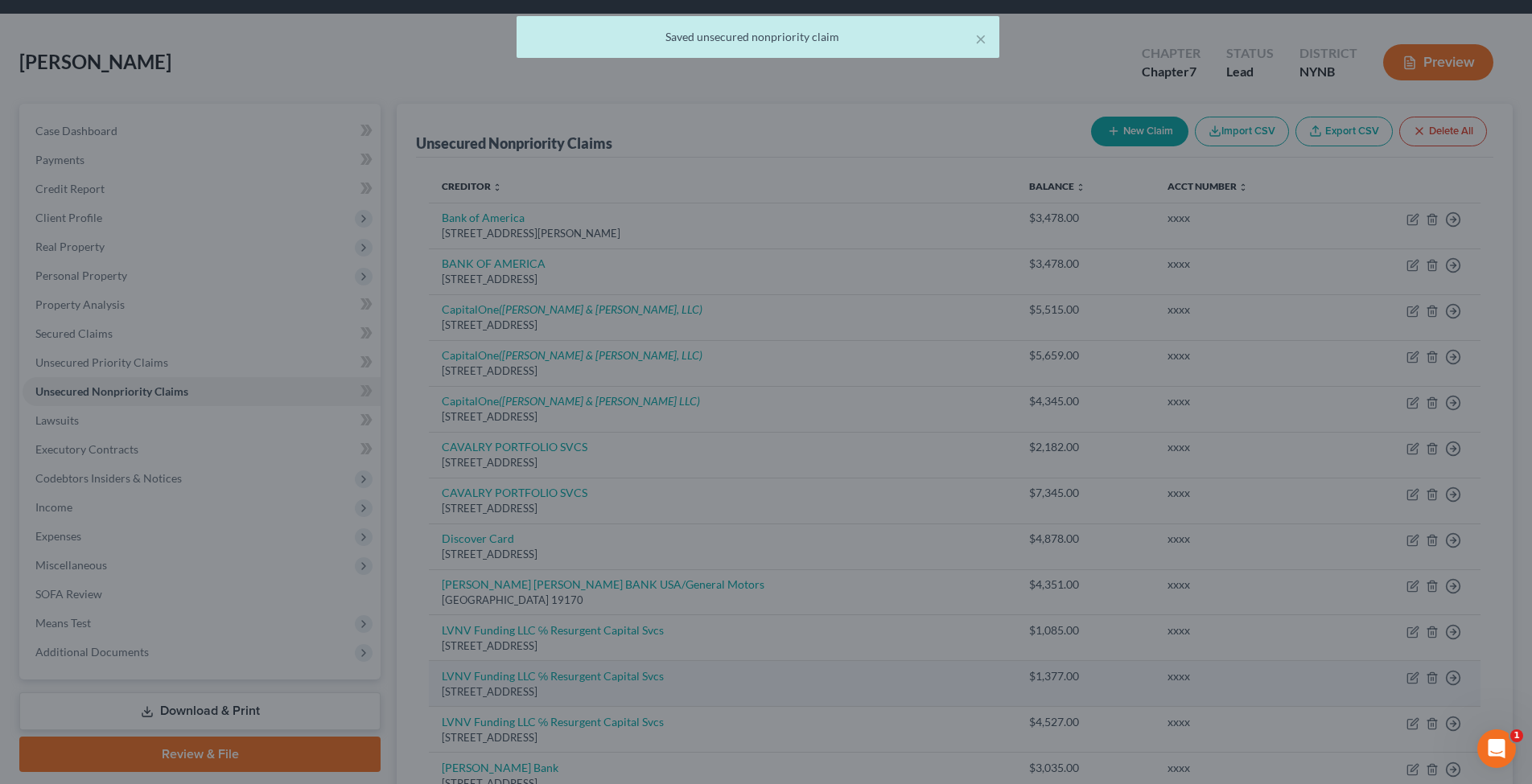
scroll to position [0, 0]
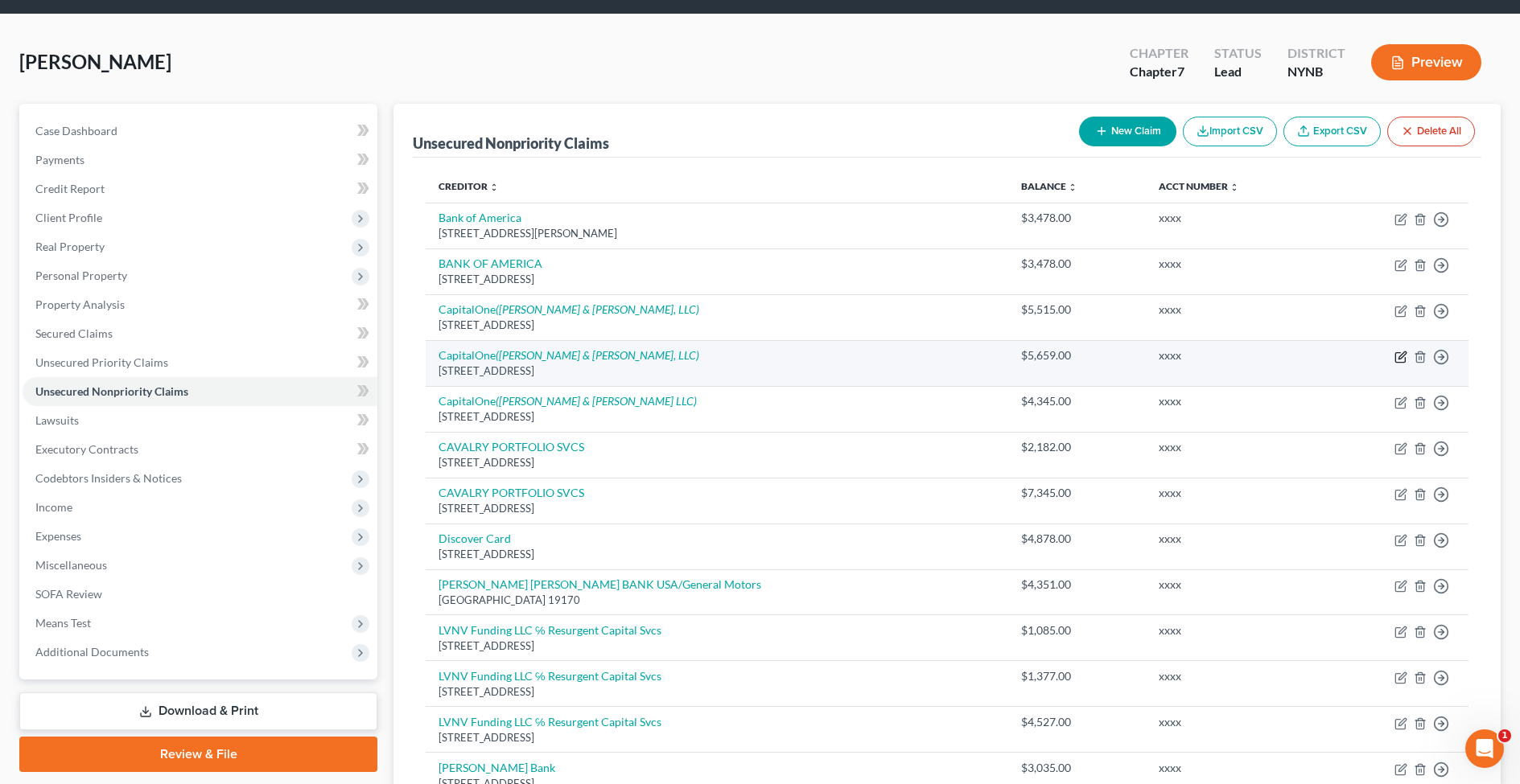
click at [1400, 352] on icon "button" at bounding box center [1400, 357] width 10 height 10
select select "46"
select select "2"
select select "0"
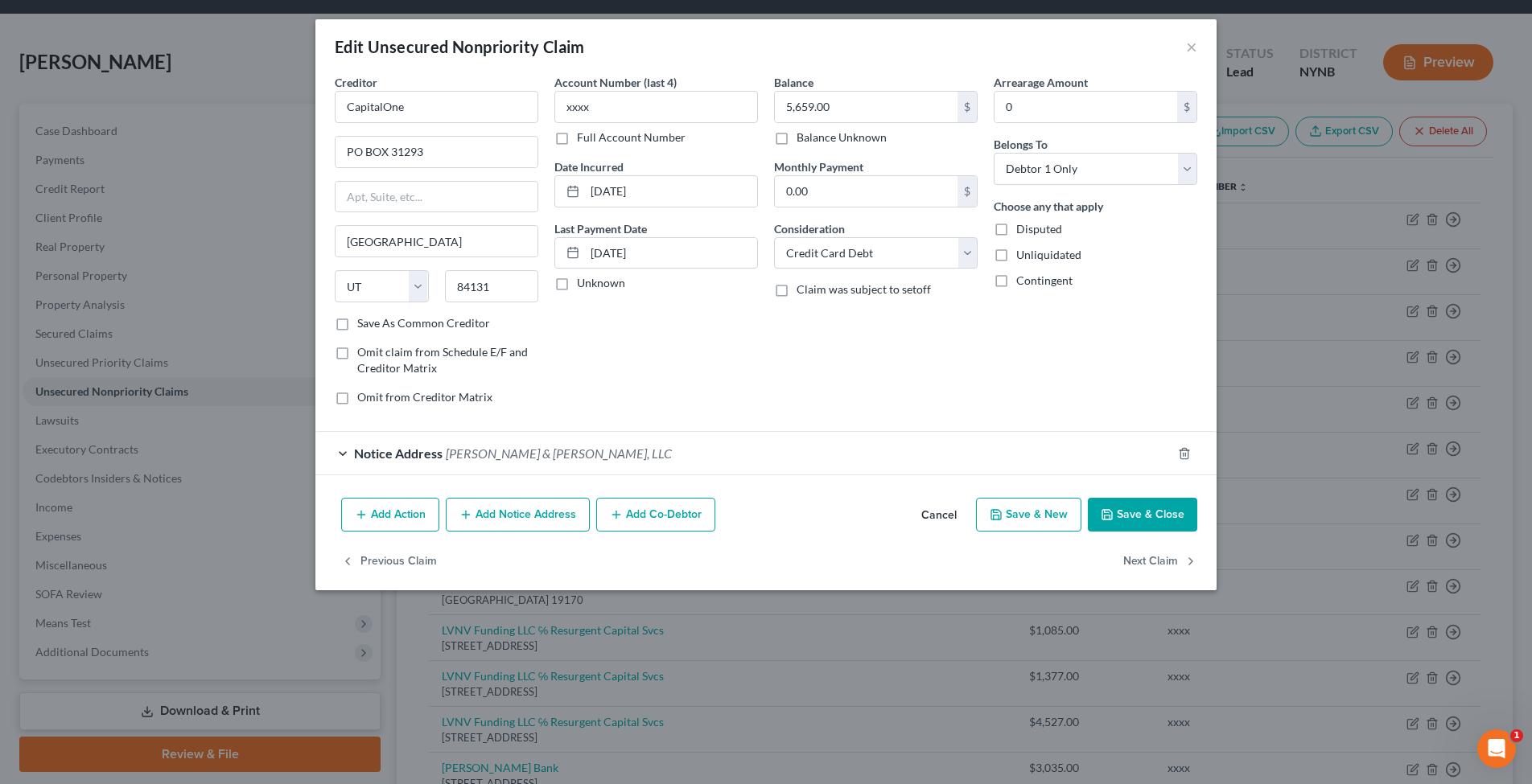
click at [592, 445] on div "Notice Address [PERSON_NAME] & [PERSON_NAME], LLC" at bounding box center [743, 453] width 856 height 43
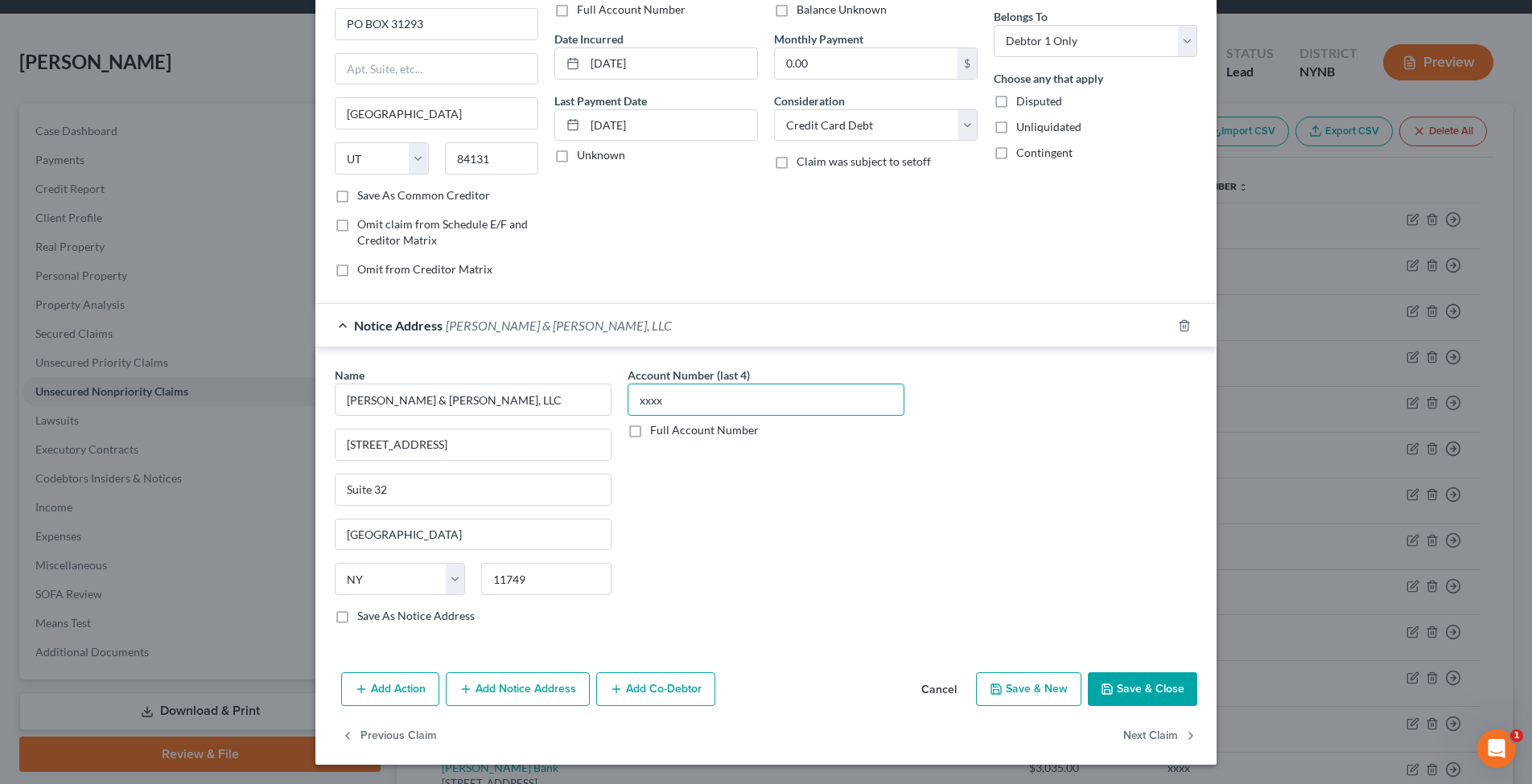
scroll to position [127, 0]
type input "xxxx"
click at [1117, 689] on button "Save & Close" at bounding box center [1142, 689] width 109 height 34
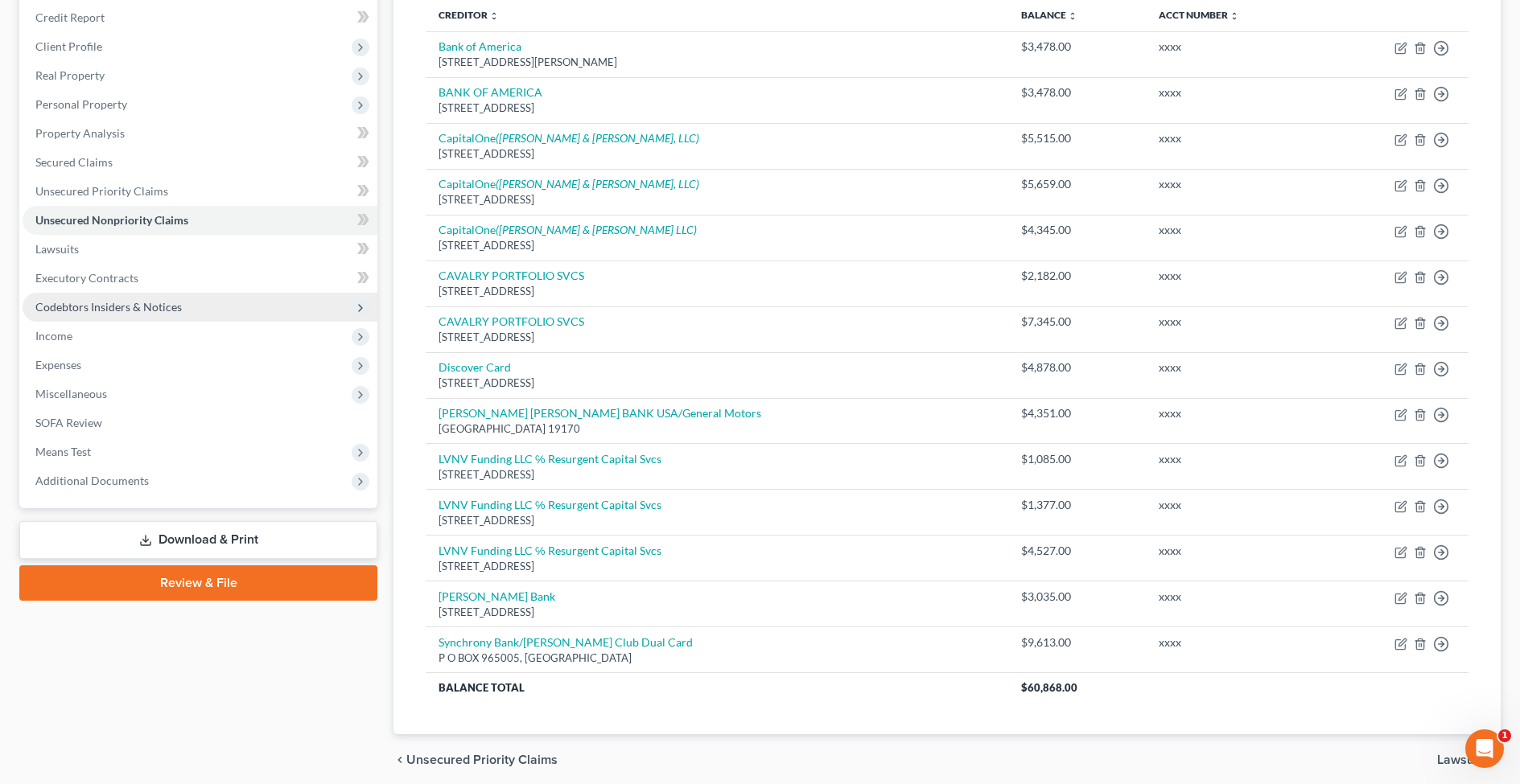
scroll to position [209, 0]
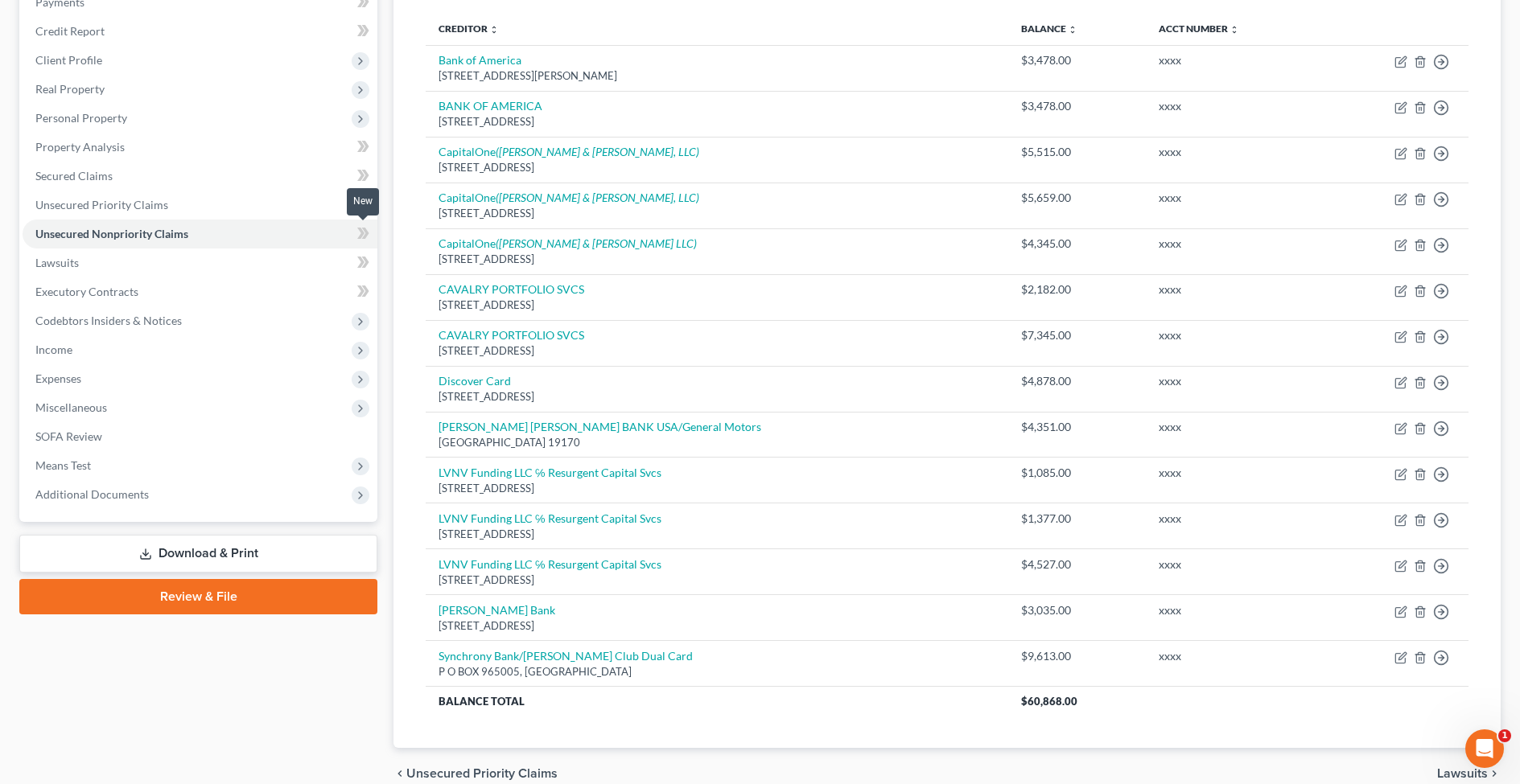
click at [361, 234] on icon at bounding box center [362, 234] width 12 height 20
click at [364, 235] on icon at bounding box center [362, 234] width 12 height 20
click at [359, 264] on icon at bounding box center [362, 262] width 12 height 20
click at [369, 264] on icon at bounding box center [362, 262] width 12 height 20
click at [245, 300] on link "Executory Contracts" at bounding box center [200, 292] width 355 height 29
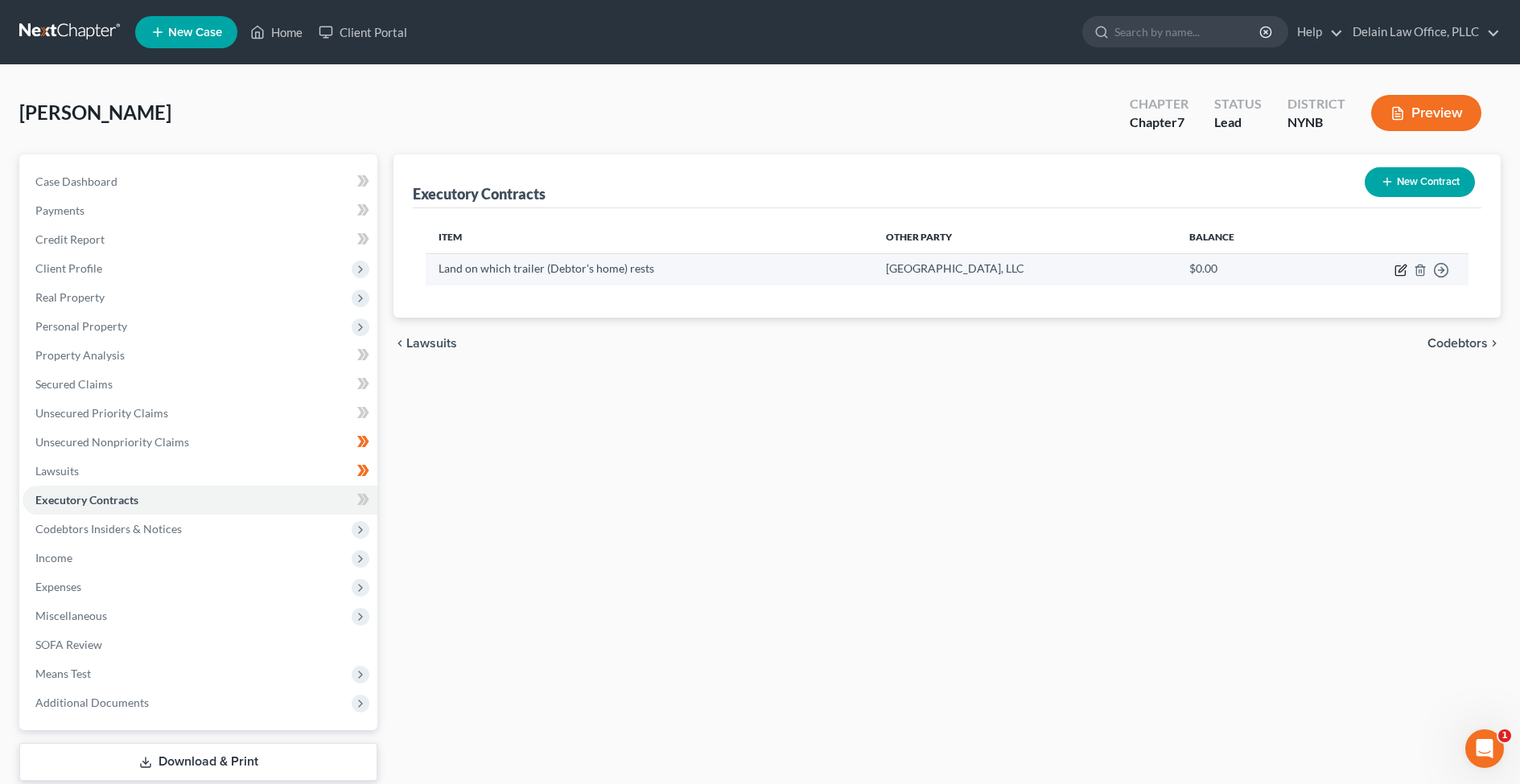
click at [1397, 270] on icon "button" at bounding box center [1401, 270] width 13 height 13
select select "2"
select select "35"
select select "0"
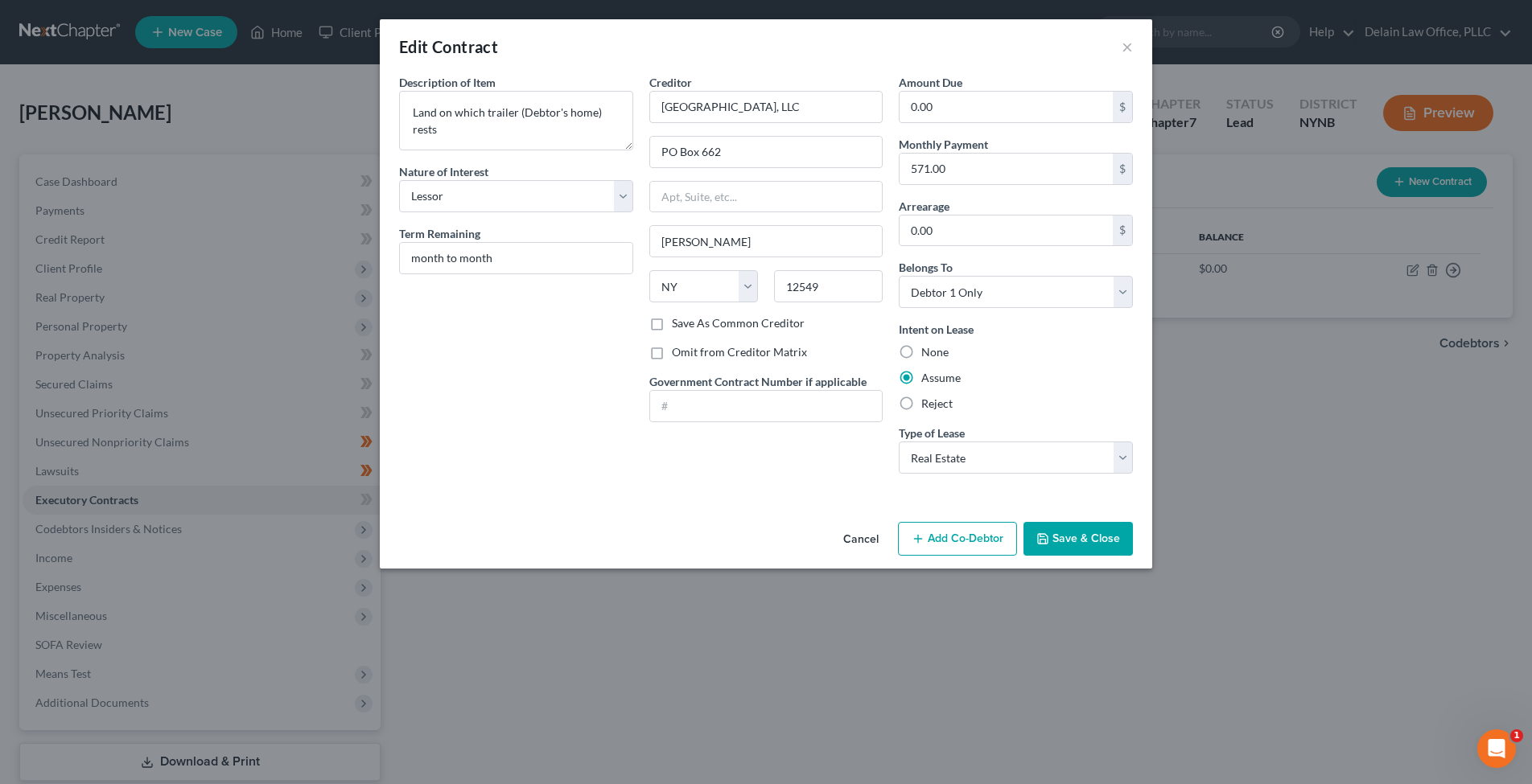
click at [1068, 534] on button "Save & Close" at bounding box center [1078, 538] width 109 height 34
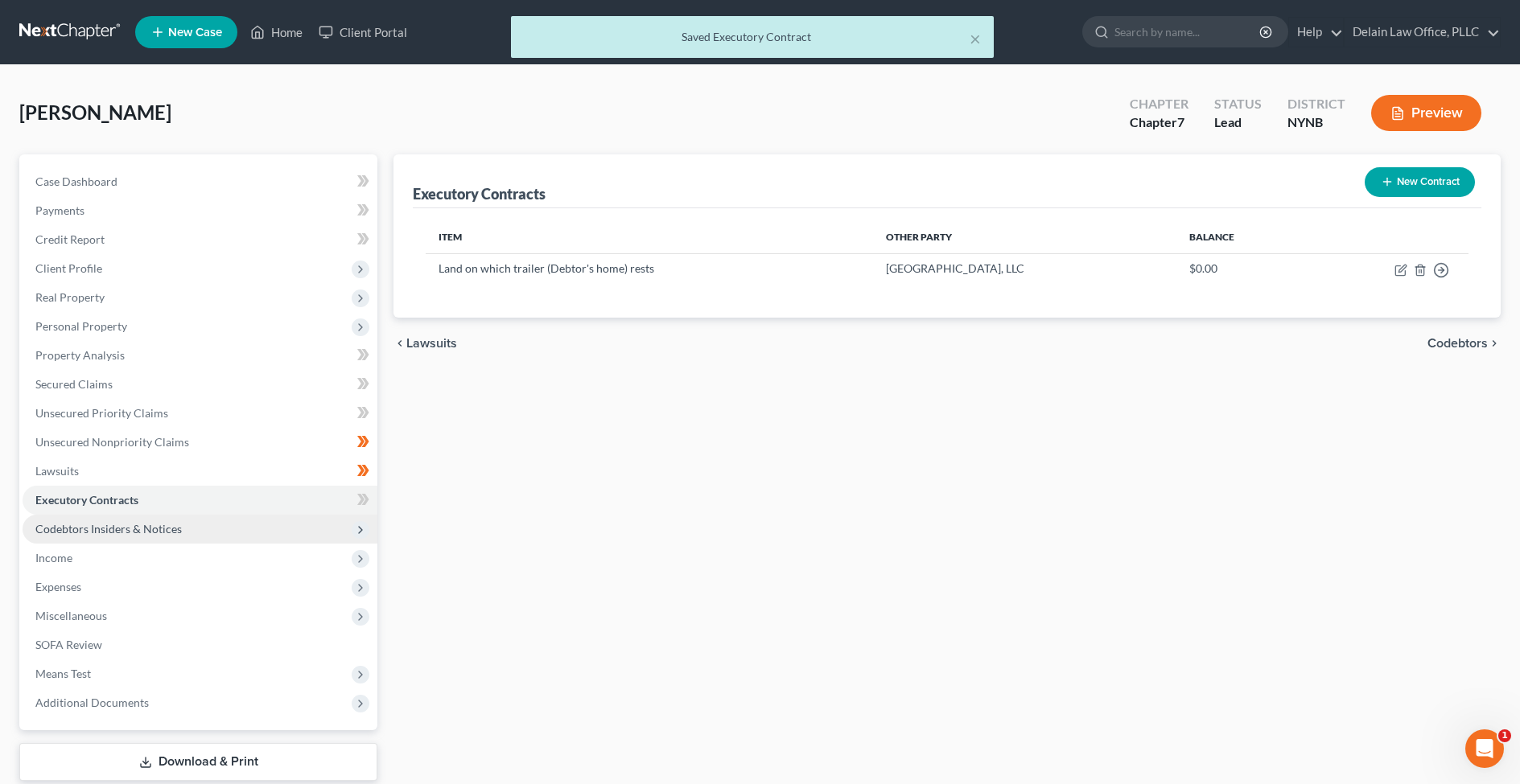
scroll to position [1, 0]
click at [244, 503] on link "Executory Contracts" at bounding box center [200, 500] width 355 height 29
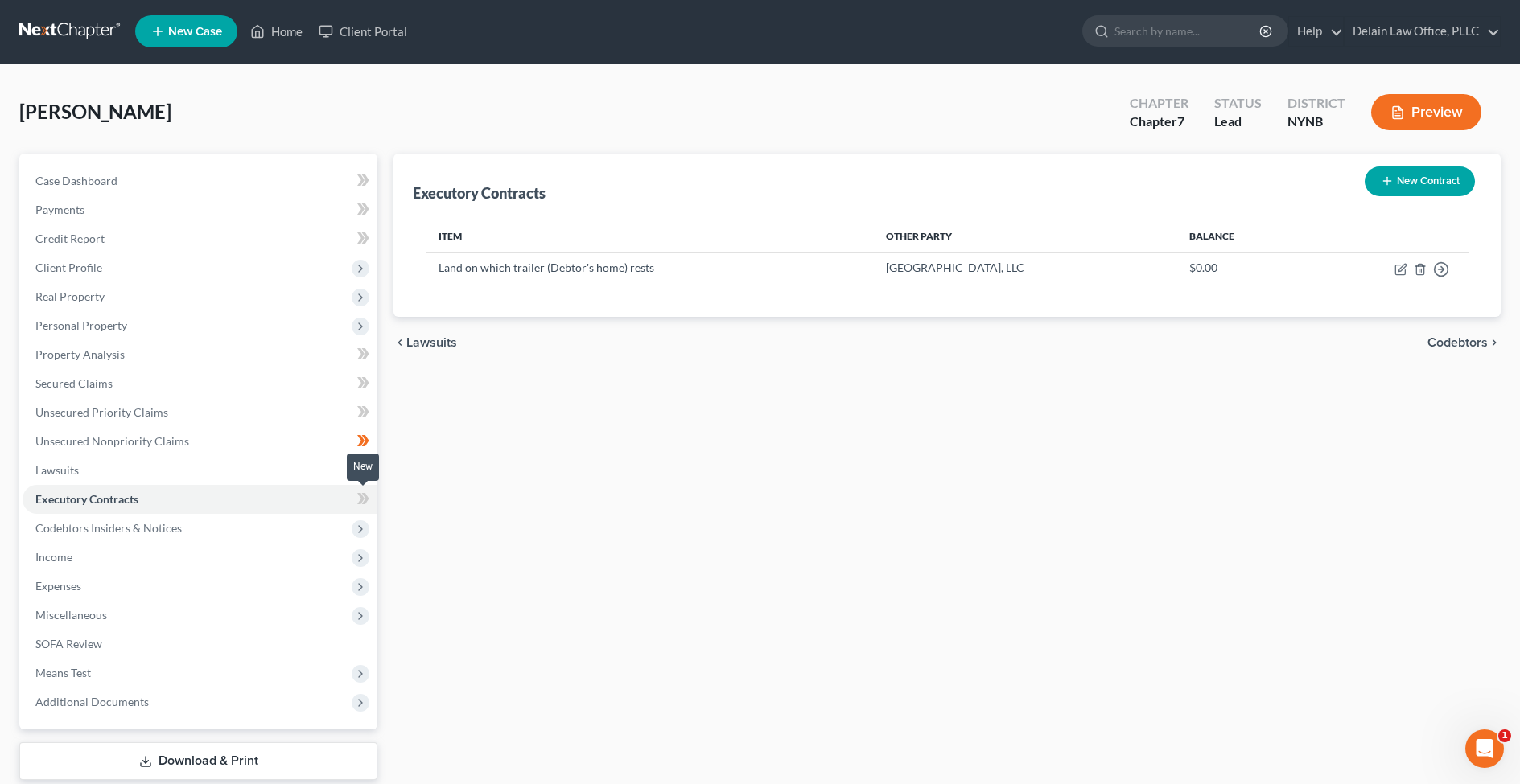
click at [361, 502] on icon at bounding box center [361, 499] width 7 height 11
click at [364, 502] on icon at bounding box center [366, 499] width 7 height 11
click at [210, 563] on span "Income" at bounding box center [200, 557] width 355 height 29
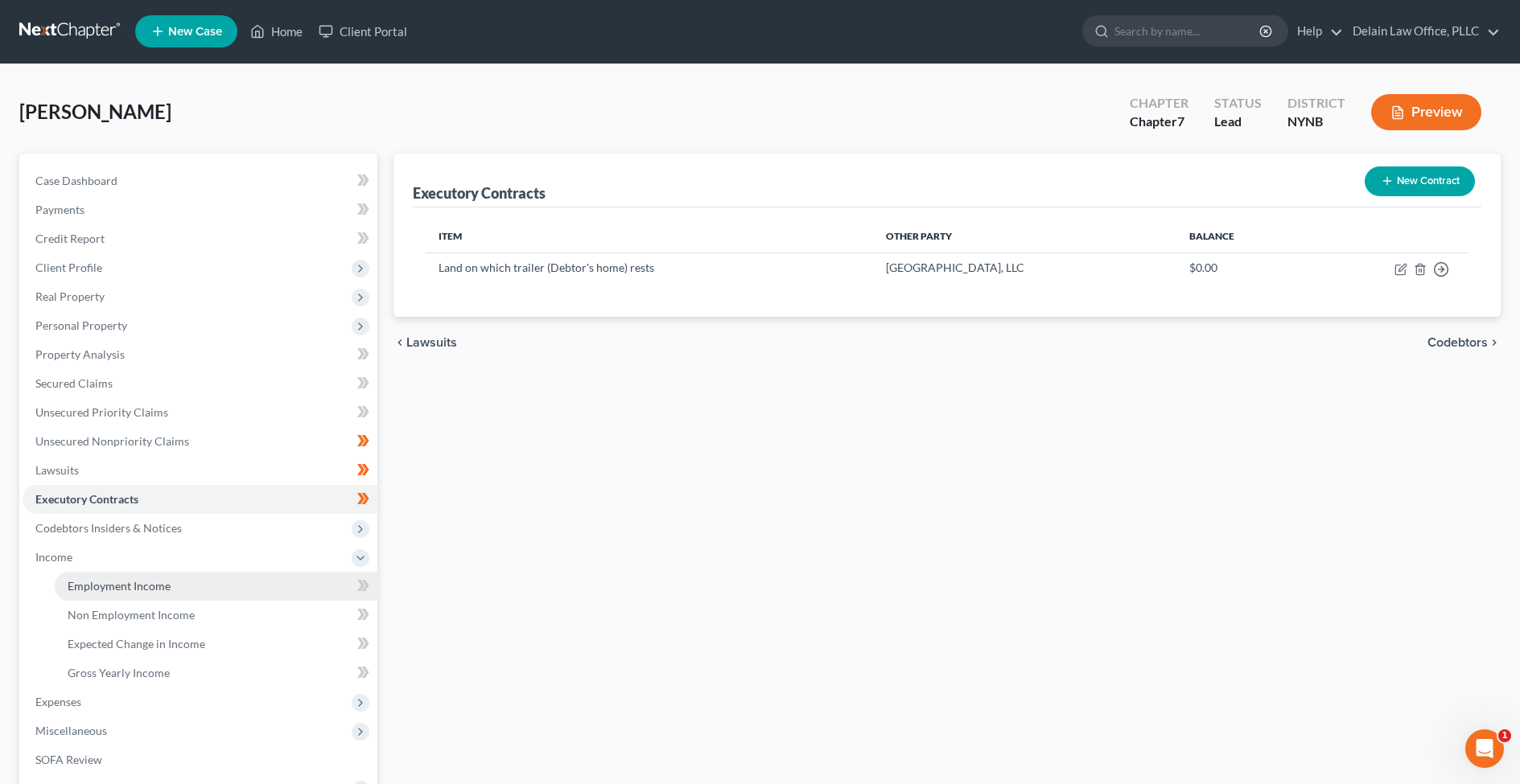
click at [209, 584] on link "Employment Income" at bounding box center [216, 586] width 322 height 29
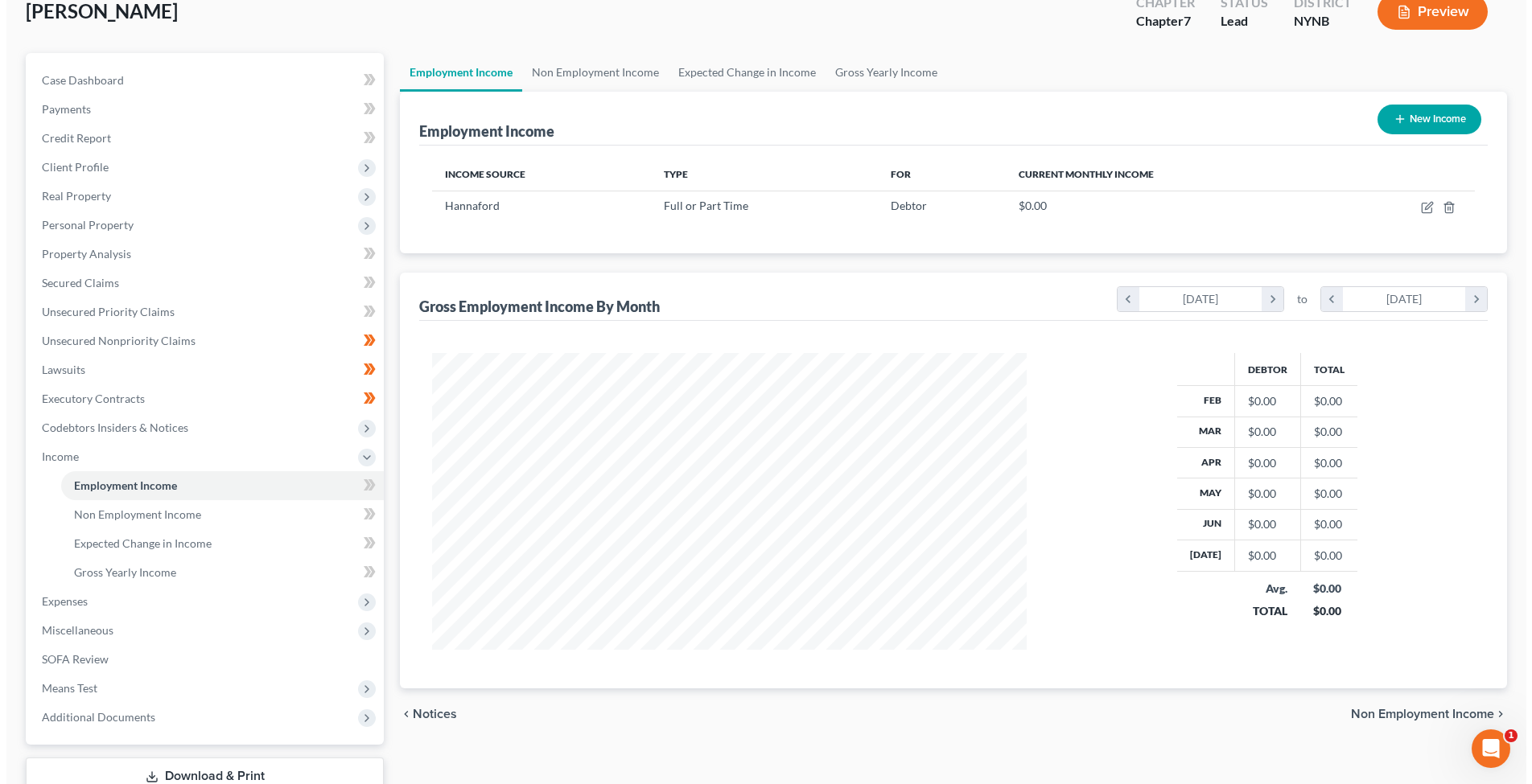
scroll to position [104, 0]
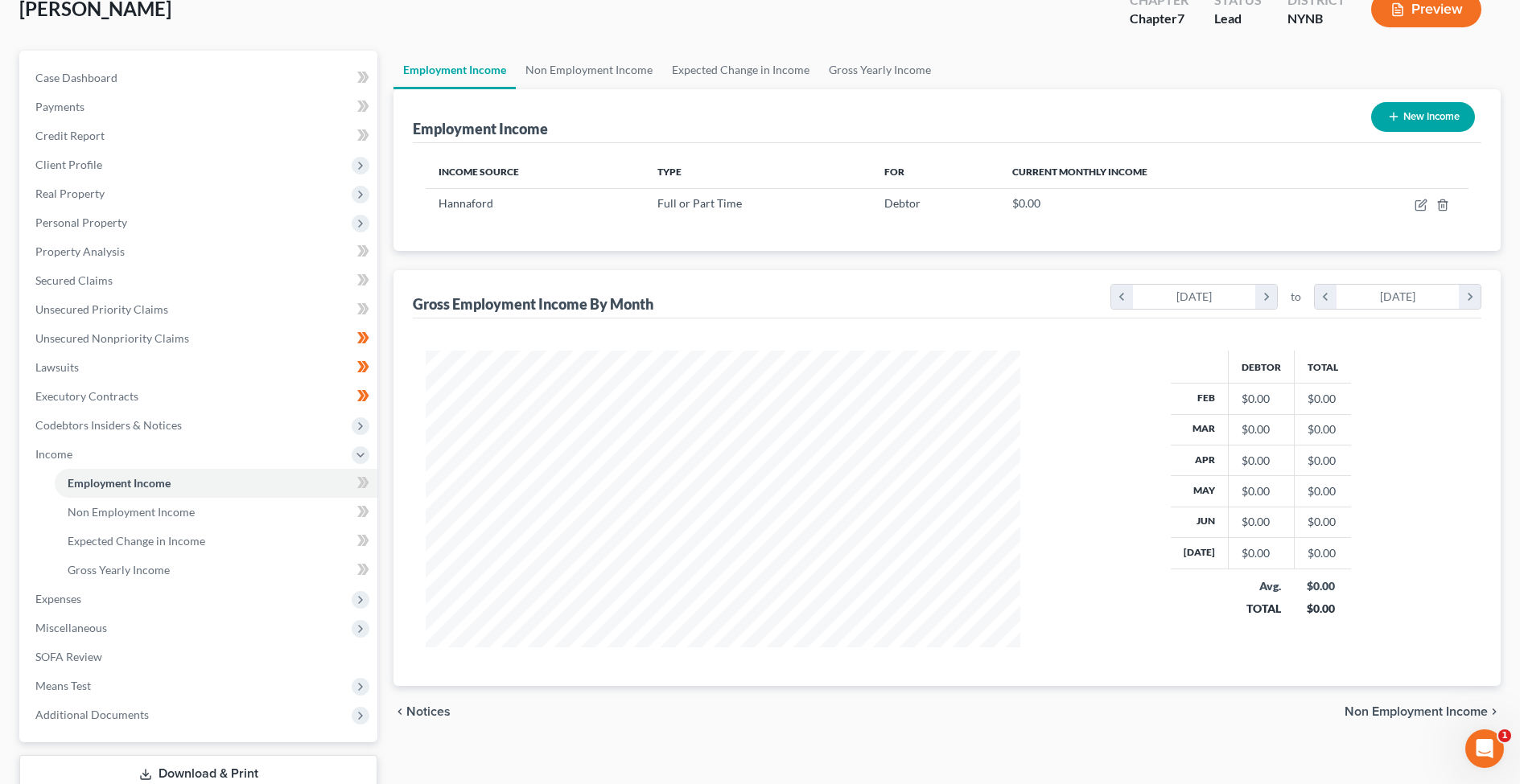
click at [1415, 114] on button "New Income" at bounding box center [1423, 117] width 104 height 30
select select "0"
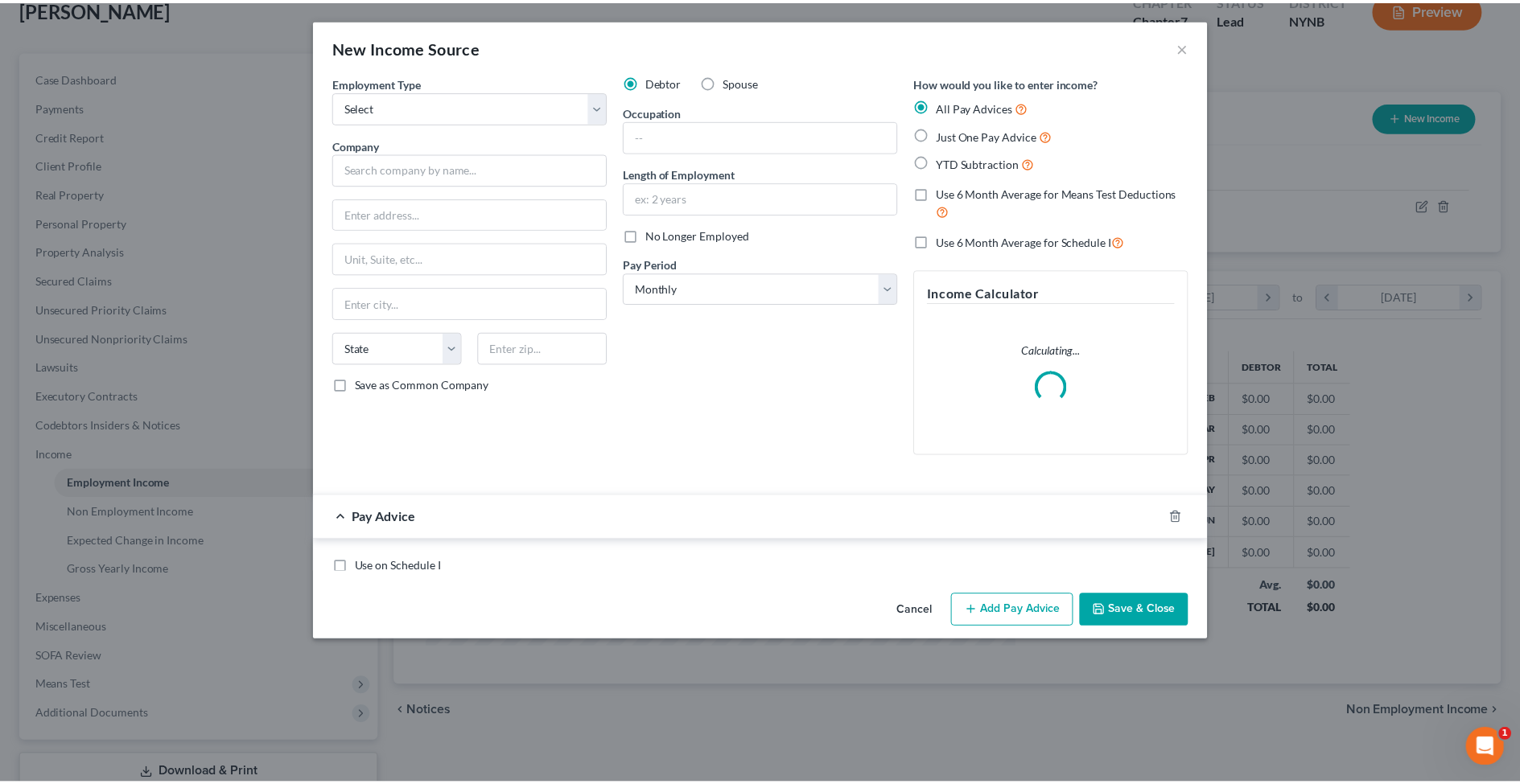
scroll to position [300, 632]
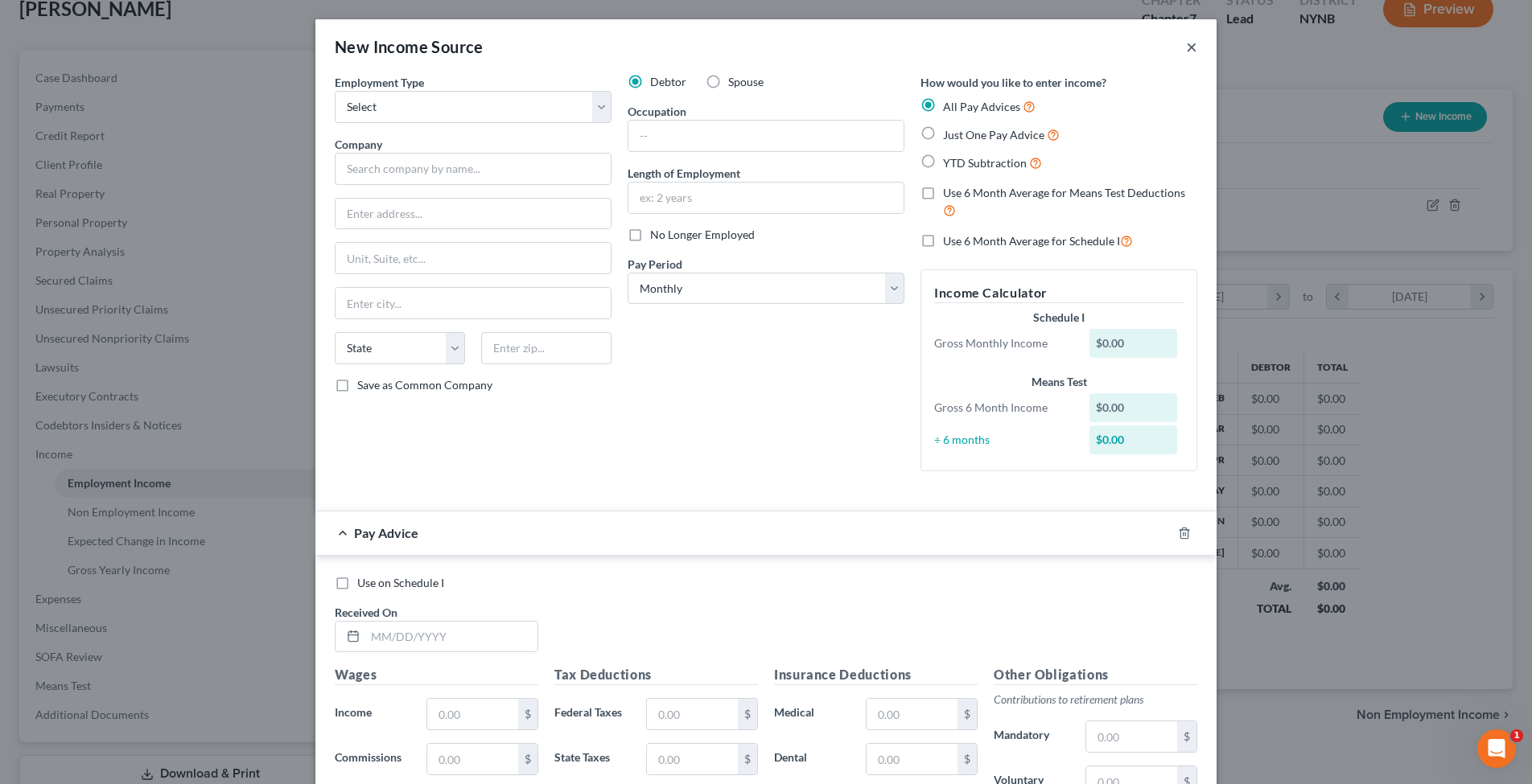
click at [1186, 47] on button "×" at bounding box center [1191, 46] width 11 height 19
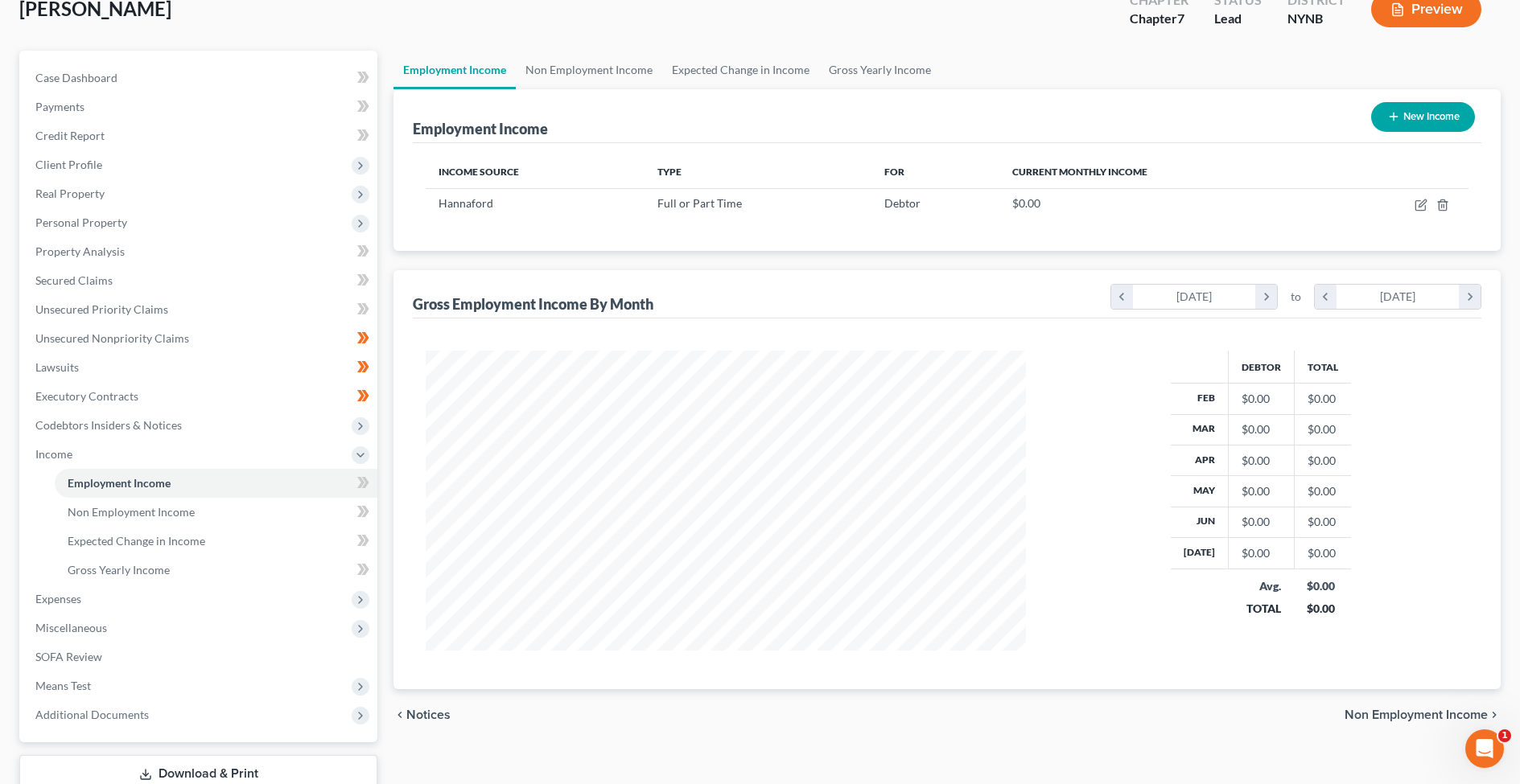
scroll to position [804196, 804003]
click at [313, 513] on link "Non Employment Income" at bounding box center [216, 513] width 322 height 29
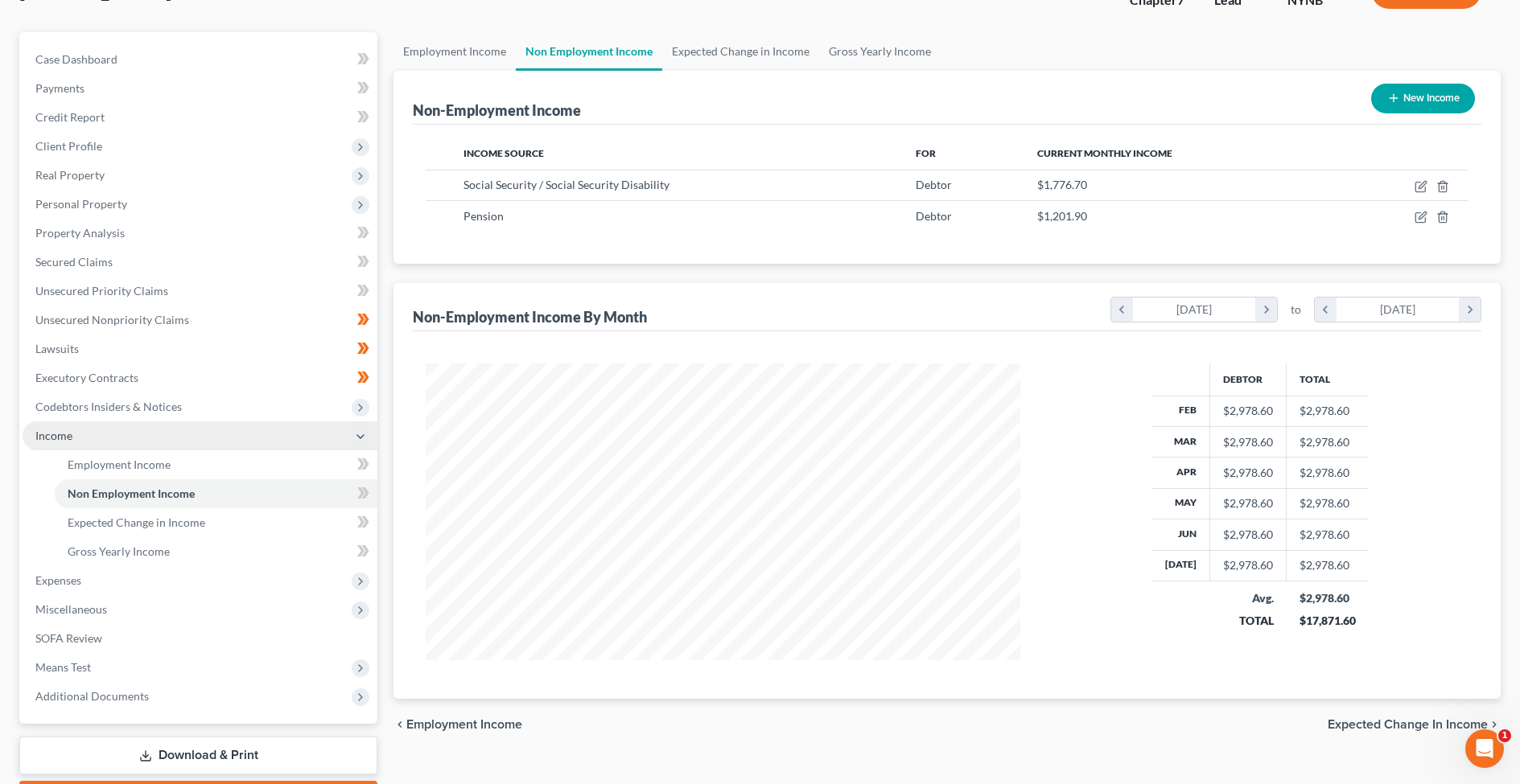
scroll to position [148, 0]
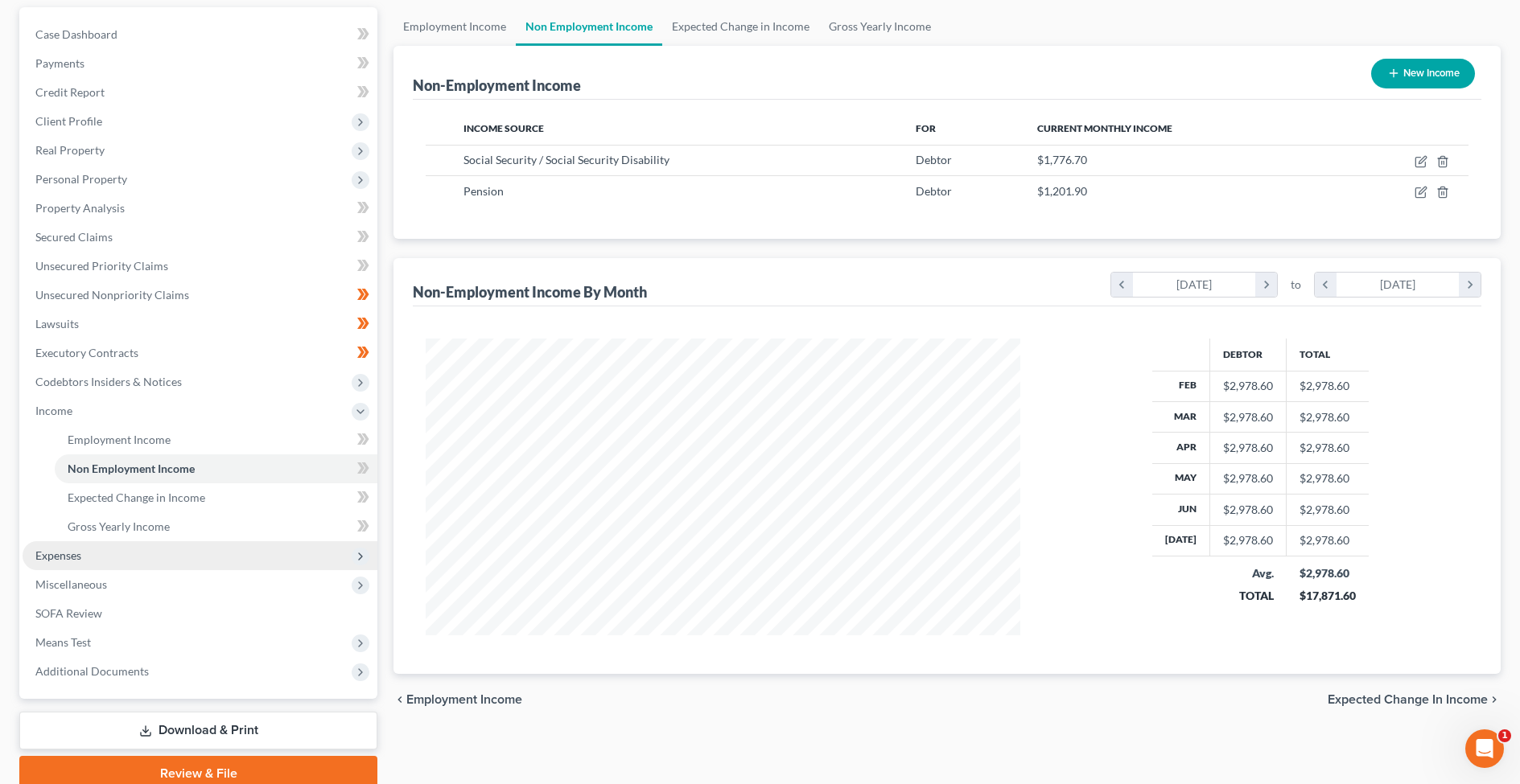
click at [201, 556] on span "Expenses" at bounding box center [200, 556] width 355 height 29
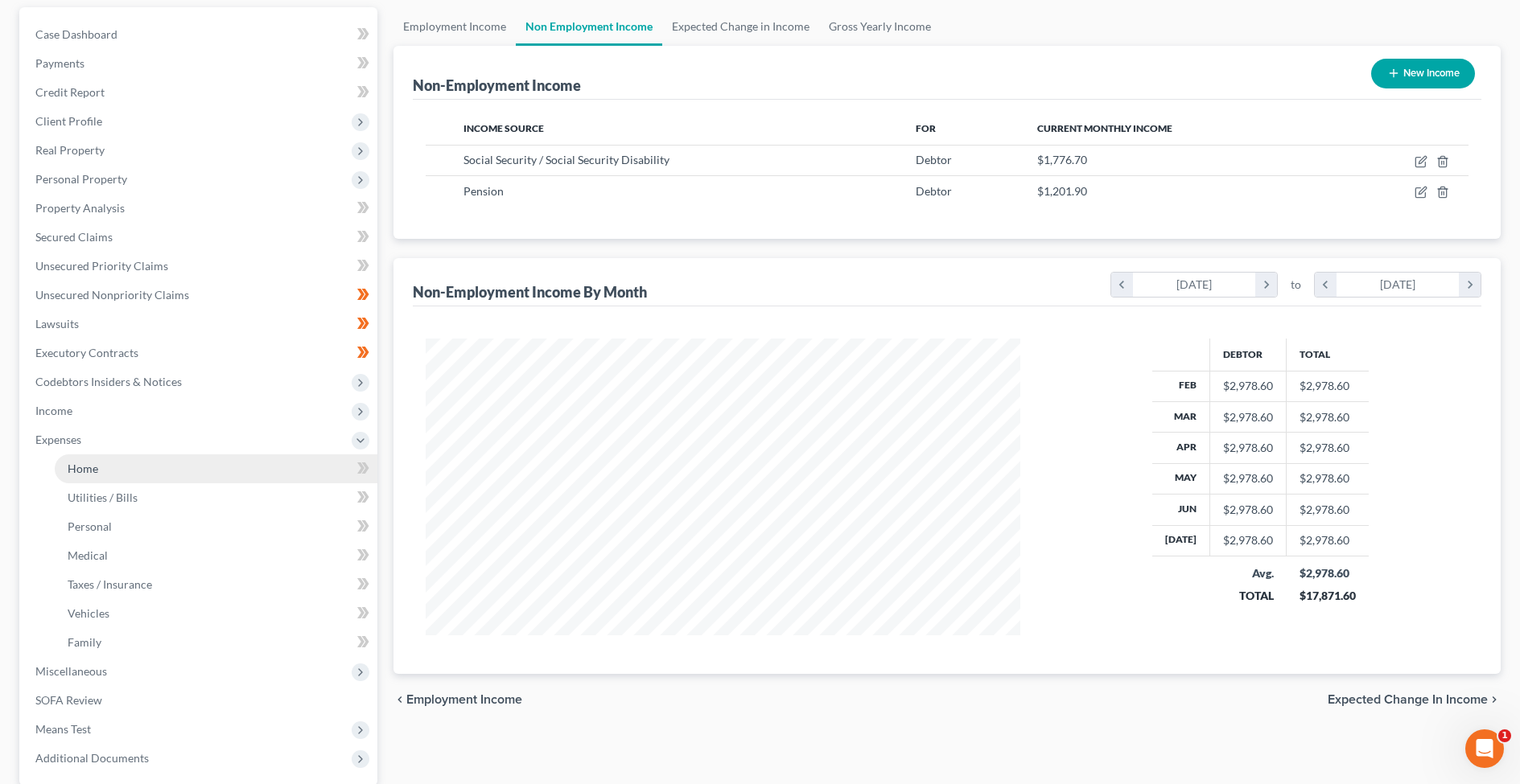
click at [241, 464] on link "Home" at bounding box center [216, 469] width 322 height 29
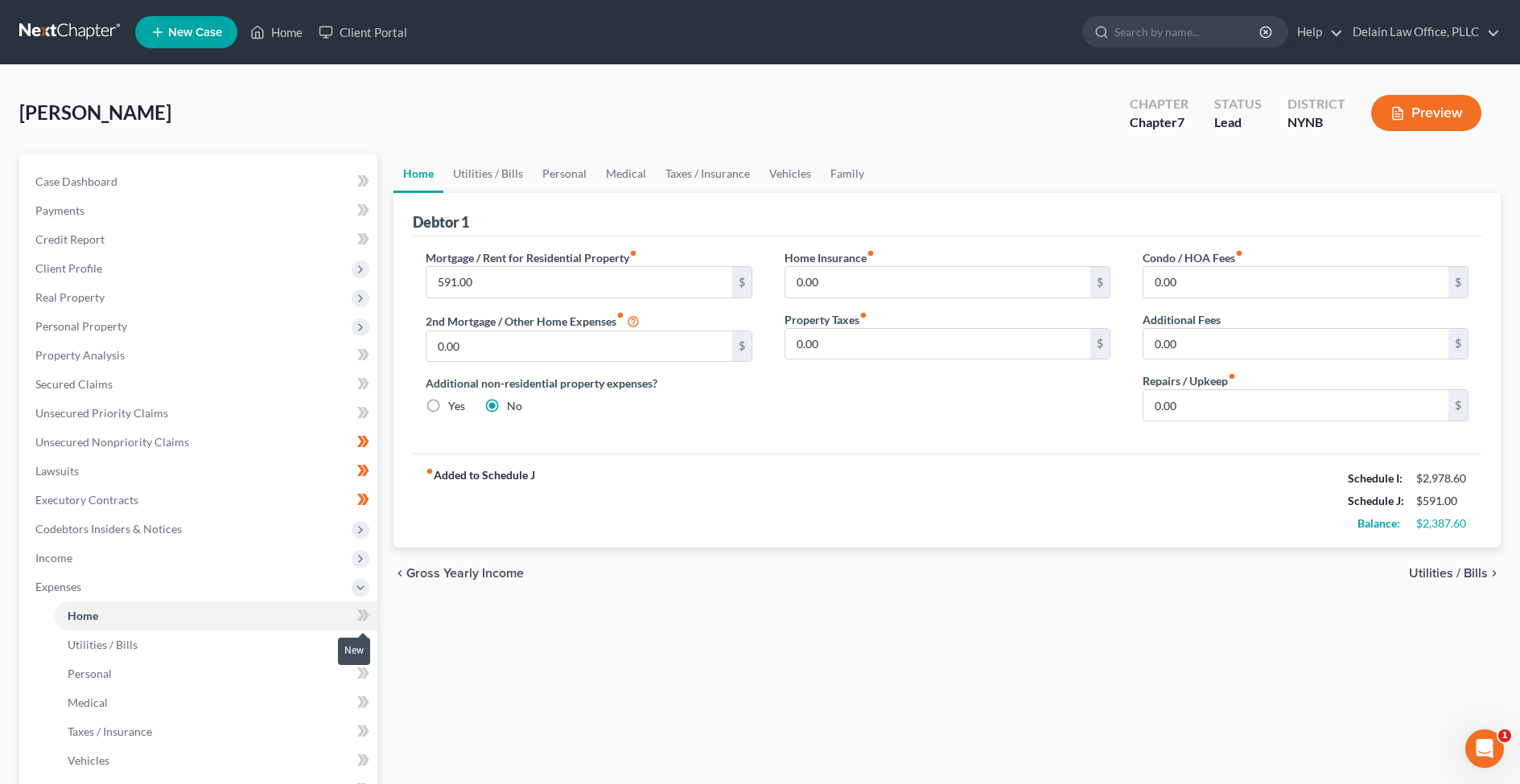
click at [359, 616] on icon at bounding box center [362, 616] width 12 height 20
click at [364, 616] on icon at bounding box center [362, 616] width 12 height 20
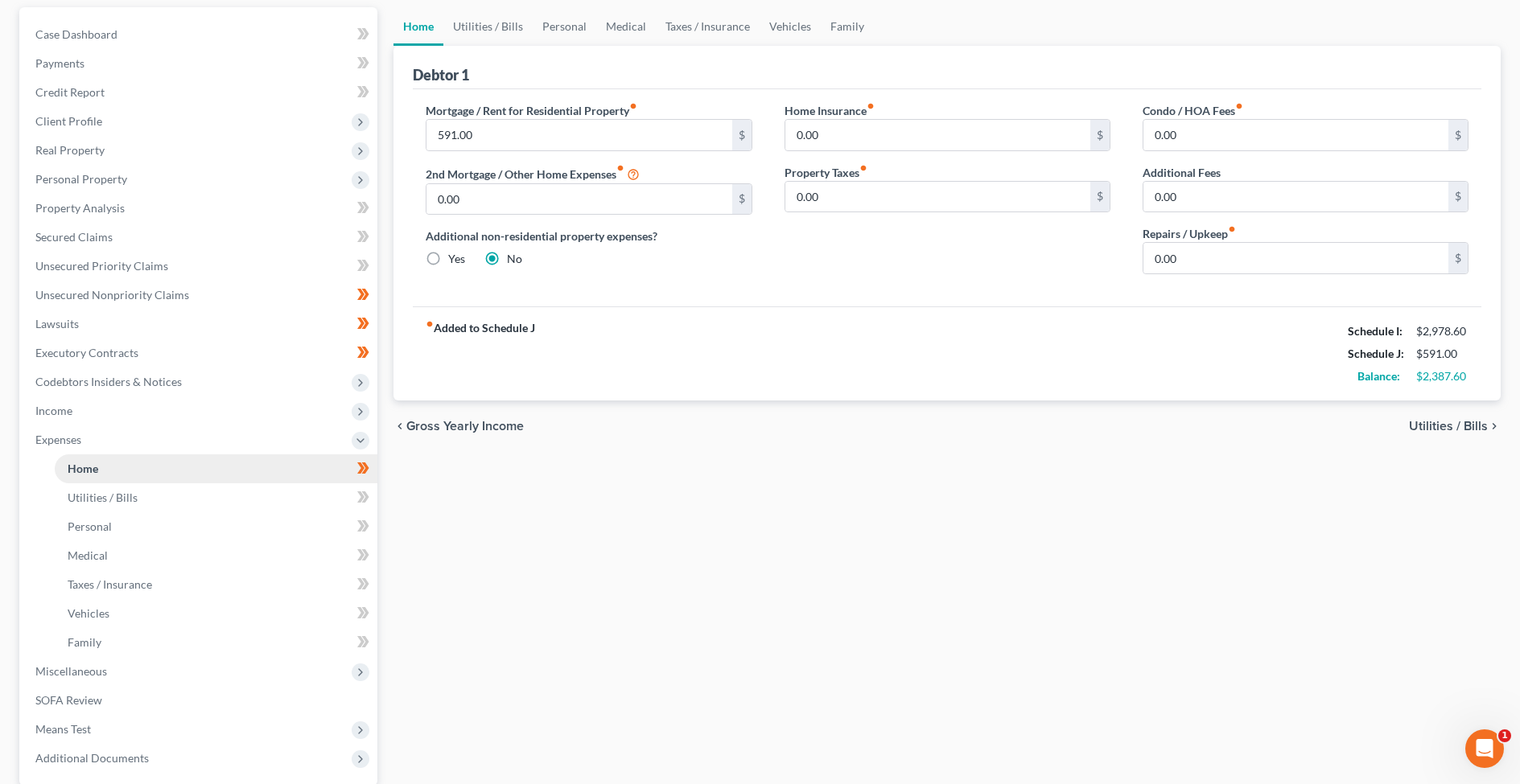
scroll to position [148, 0]
type input "75"
click at [892, 197] on input "0.00" at bounding box center [937, 196] width 305 height 31
drag, startPoint x: 891, startPoint y: 197, endPoint x: 881, endPoint y: 178, distance: 21.5
click at [881, 178] on div "Property Taxes fiber_manual_record 0.00 $" at bounding box center [947, 187] width 326 height 49
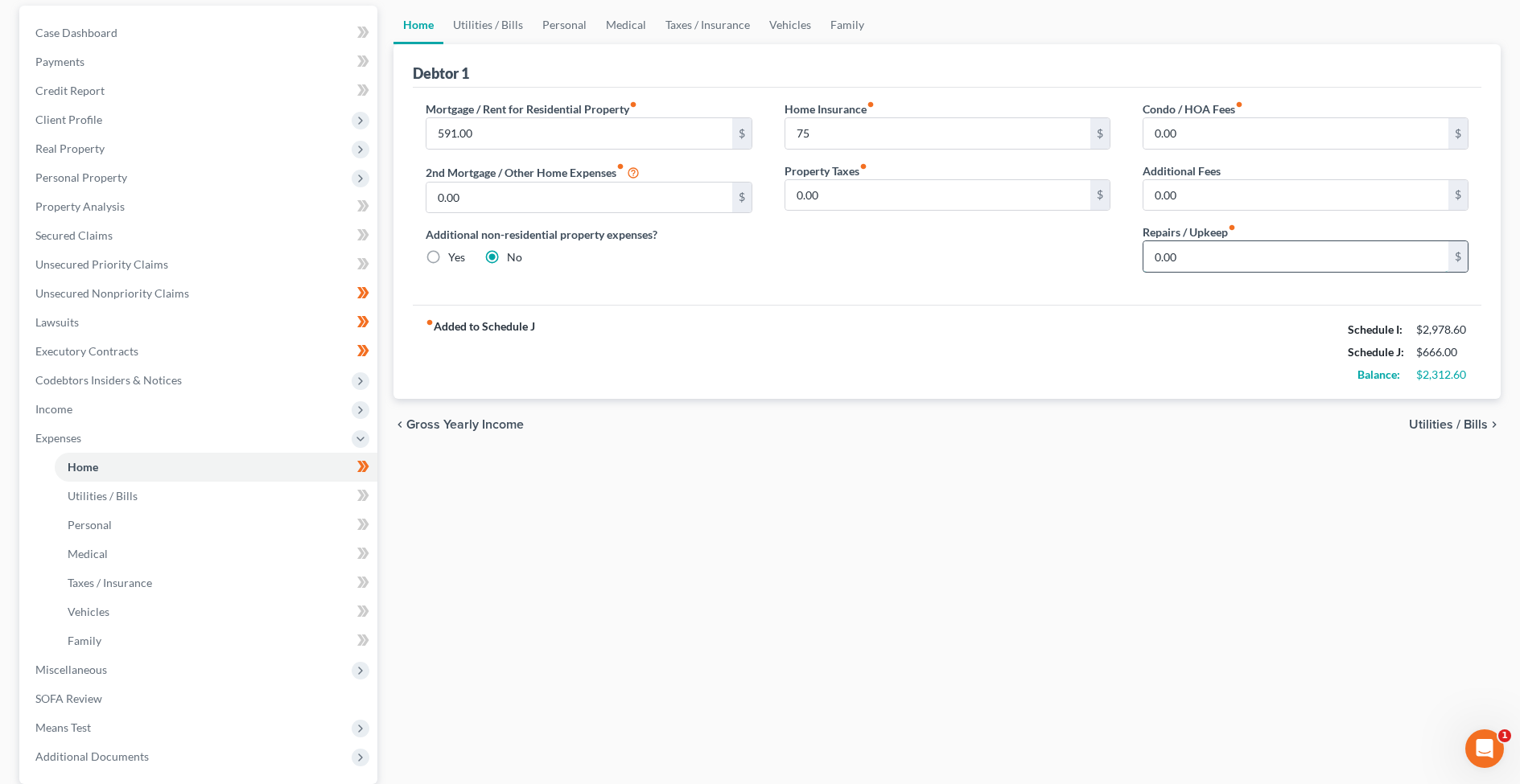
click at [1197, 256] on input "0.00" at bounding box center [1295, 257] width 305 height 31
drag, startPoint x: 1197, startPoint y: 256, endPoint x: 1099, endPoint y: 255, distance: 98.0
click at [1101, 256] on div "Mortgage / Rent for Residential Property fiber_manual_record 591.00 $ 2nd Mortg…" at bounding box center [947, 192] width 1075 height 185
type input "50"
click at [1206, 130] on input "0.00" at bounding box center [1295, 134] width 305 height 31
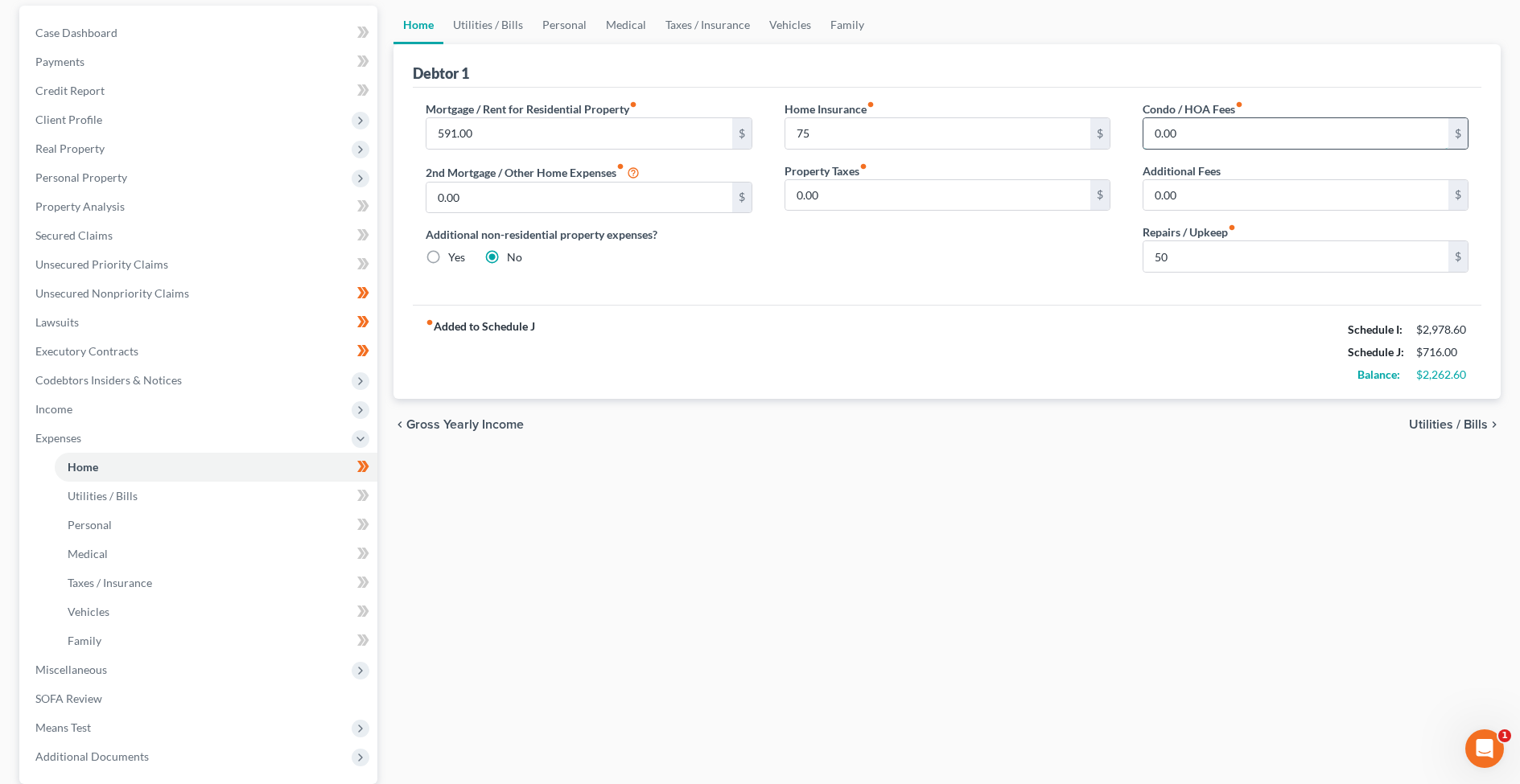
drag, startPoint x: 1206, startPoint y: 130, endPoint x: 1150, endPoint y: 127, distance: 56.1
click at [1150, 127] on input "0.00" at bounding box center [1295, 134] width 305 height 31
click at [1200, 131] on input "0.00" at bounding box center [1295, 134] width 305 height 31
drag, startPoint x: 1200, startPoint y: 131, endPoint x: 1130, endPoint y: 132, distance: 70.0
click at [1143, 132] on input "0.00" at bounding box center [1295, 134] width 305 height 31
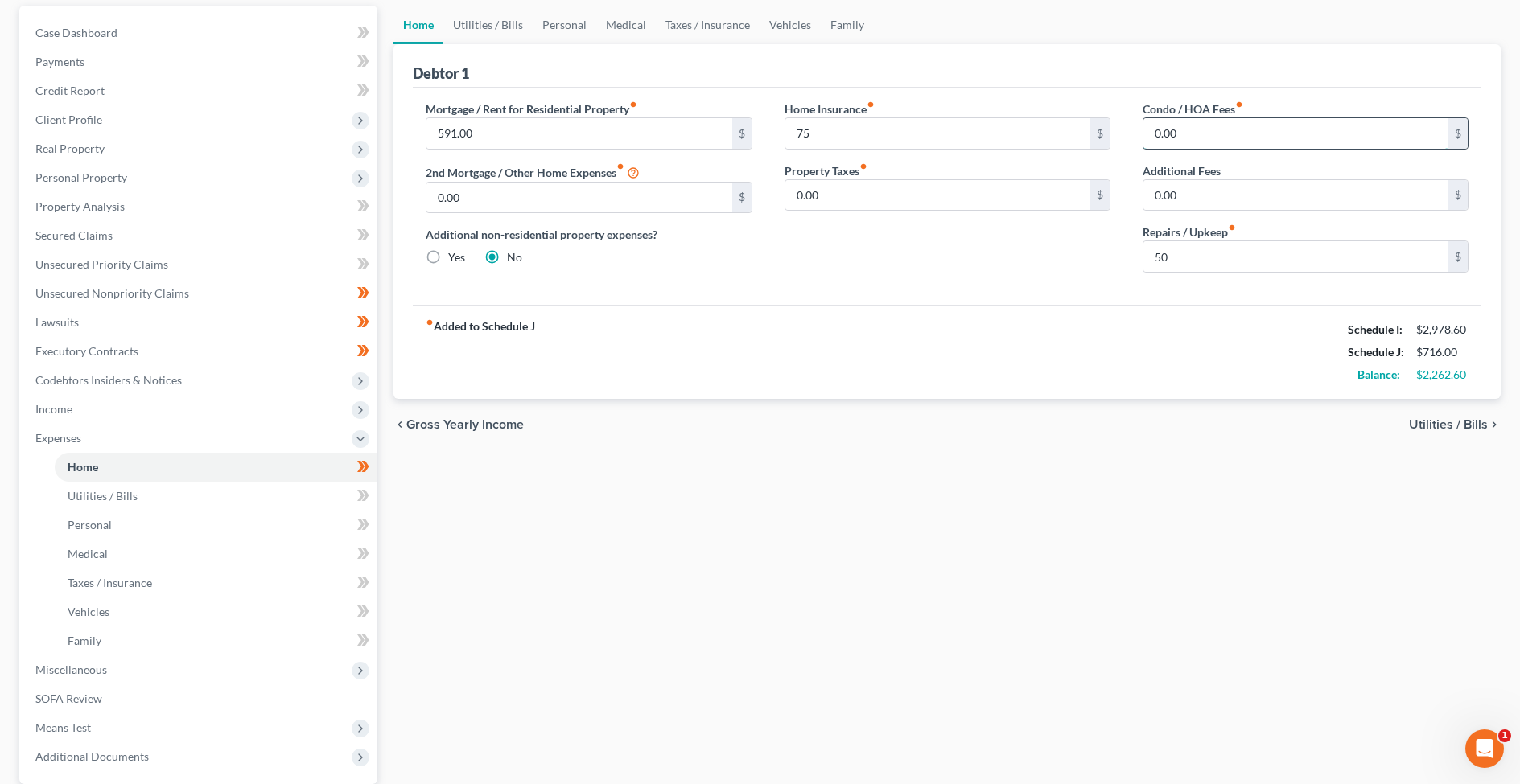
click at [1226, 133] on input "0.00" at bounding box center [1295, 134] width 305 height 31
drag, startPoint x: 1226, startPoint y: 133, endPoint x: 1140, endPoint y: 135, distance: 86.0
click at [1140, 135] on div "Condo / HOA Fees fiber_manual_record 0.00 $ Additional Fees 0.00 $ Repairs / Up…" at bounding box center [1305, 192] width 358 height 185
click at [1198, 133] on input "0.00" at bounding box center [1295, 134] width 305 height 31
drag, startPoint x: 1198, startPoint y: 133, endPoint x: 1148, endPoint y: 130, distance: 50.1
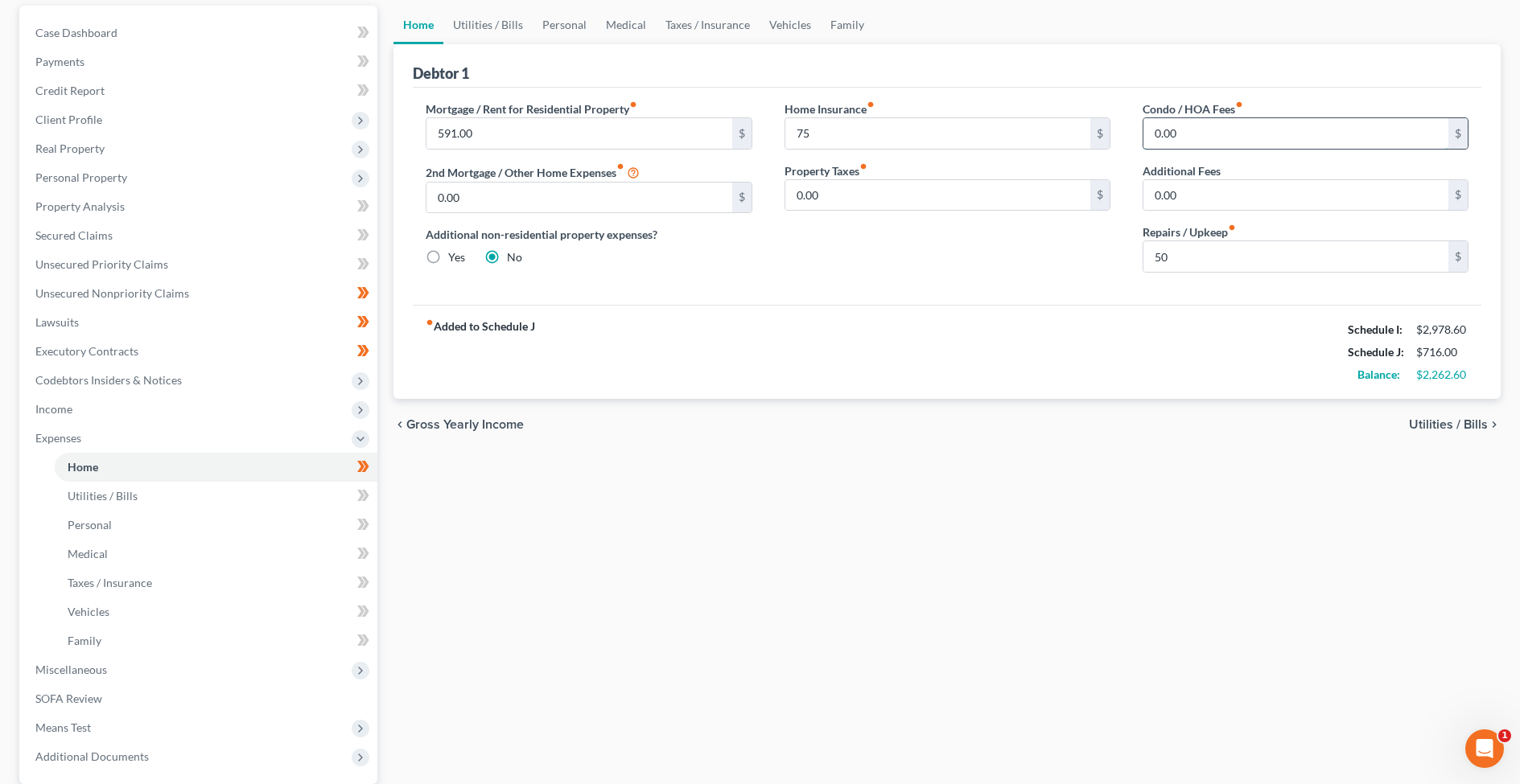
click at [1148, 130] on input "0.00" at bounding box center [1295, 134] width 305 height 31
click at [1425, 419] on span "Utilities / Bills" at bounding box center [1448, 424] width 79 height 13
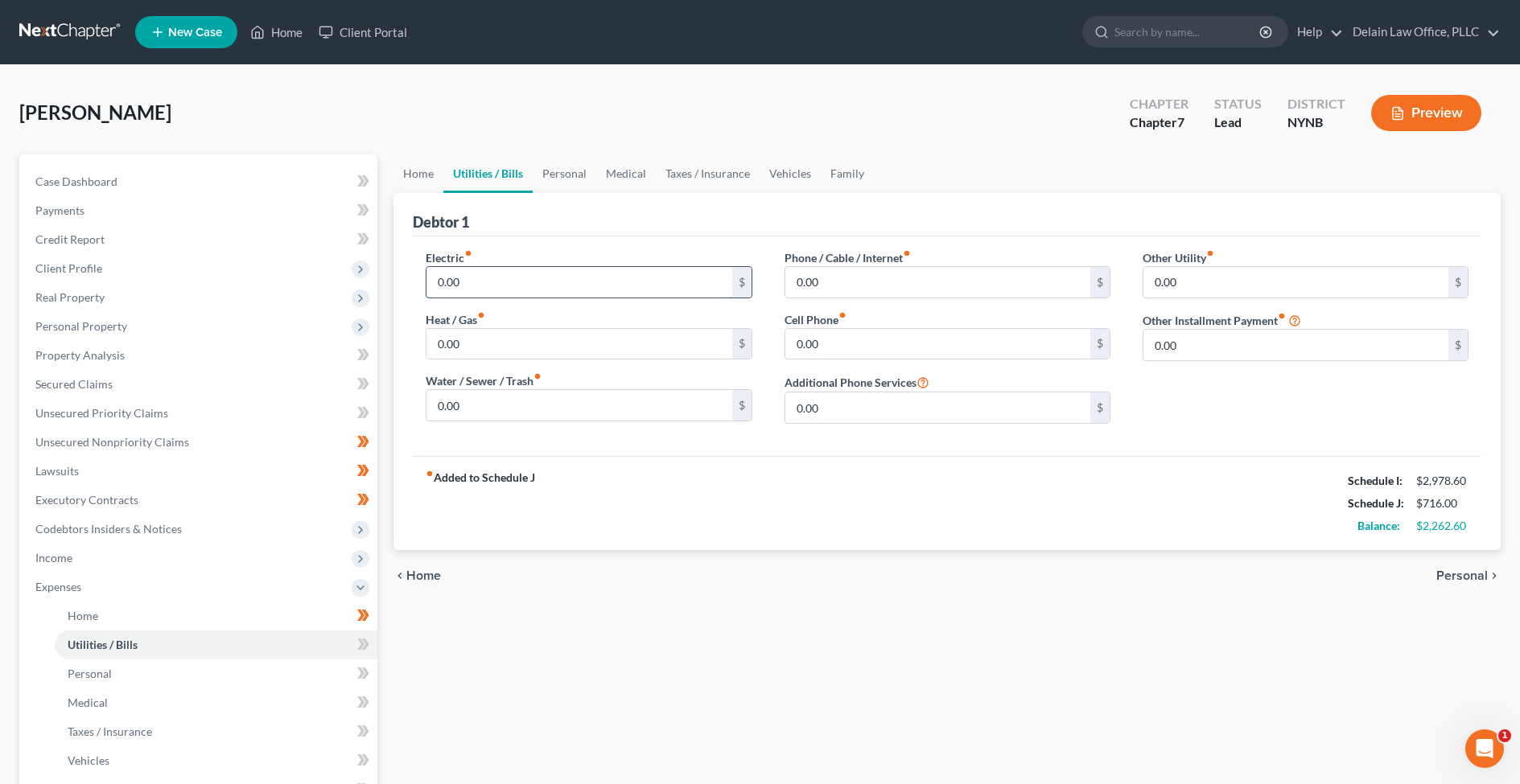
click at [487, 278] on input "0.00" at bounding box center [578, 282] width 305 height 31
drag, startPoint x: 487, startPoint y: 278, endPoint x: 455, endPoint y: 259, distance: 37.2
click at [455, 260] on div "Electric fiber_manual_record 0.00 $" at bounding box center [588, 274] width 326 height 49
type input "200"
click at [518, 345] on input "0.00" at bounding box center [578, 344] width 305 height 31
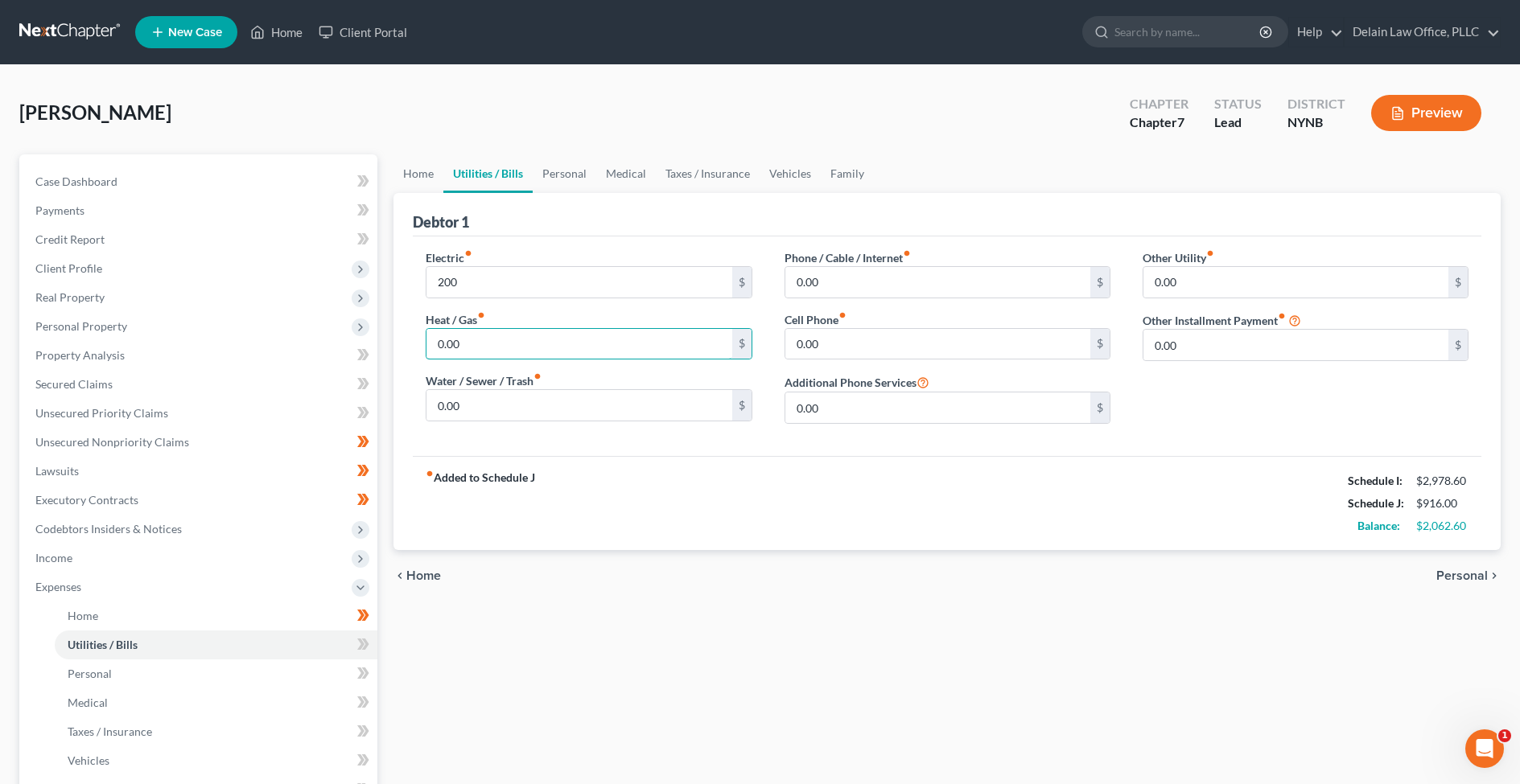
drag, startPoint x: 518, startPoint y: 345, endPoint x: 511, endPoint y: 325, distance: 21.2
click at [512, 325] on div "Heat / Gas fiber_manual_record 0.00 $" at bounding box center [588, 336] width 326 height 49
type input "156"
click at [513, 402] on input "0.00" at bounding box center [578, 405] width 305 height 31
drag, startPoint x: 513, startPoint y: 402, endPoint x: 489, endPoint y: 376, distance: 35.4
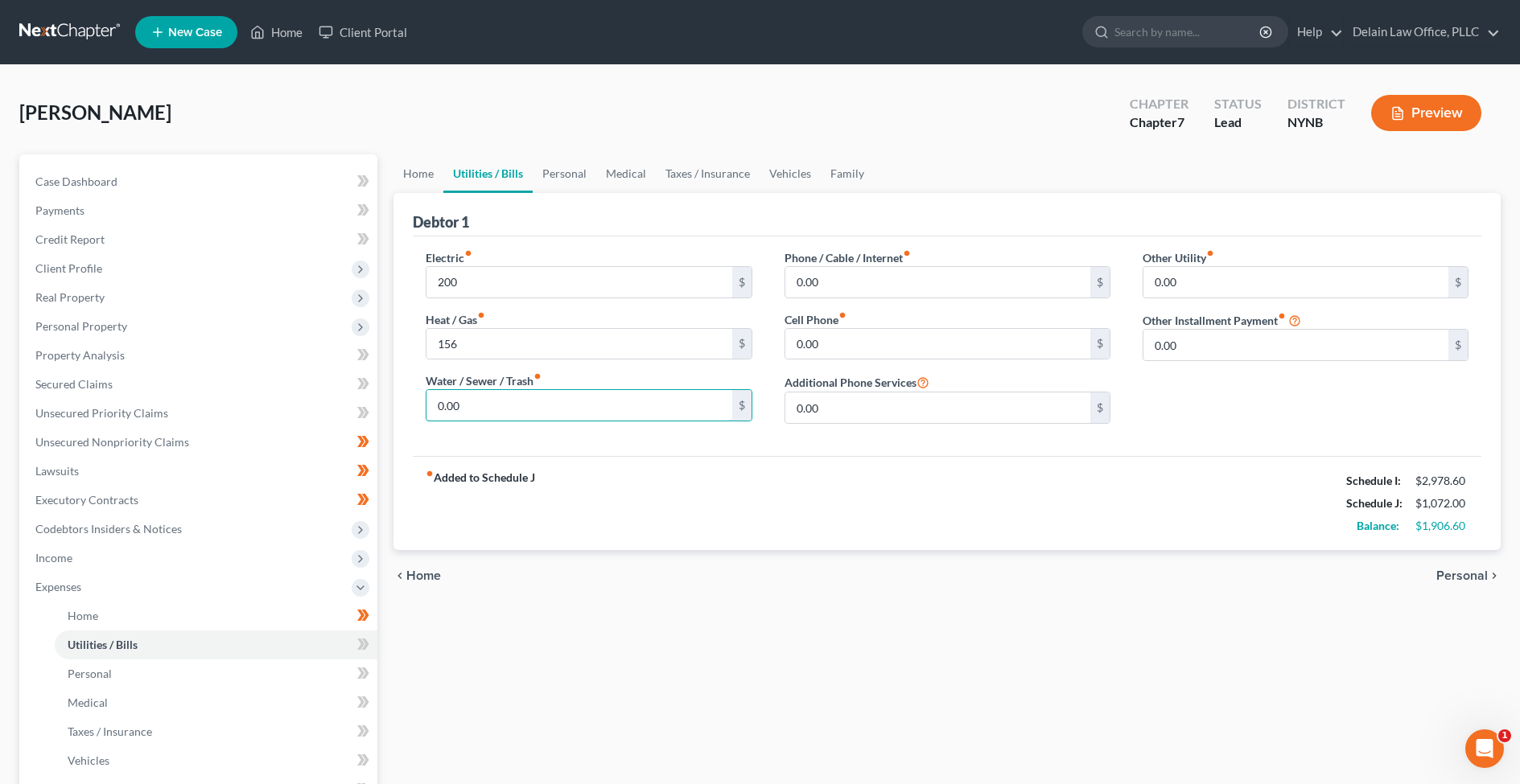
click at [489, 376] on div "Water / Sewer / Trash fiber_manual_record 0.00 $" at bounding box center [588, 397] width 326 height 49
type input "104"
drag, startPoint x: 838, startPoint y: 280, endPoint x: 807, endPoint y: 224, distance: 64.0
click at [807, 224] on div "Debtor 1 Electric fiber_manual_record 200 $ Heat / Gas fiber_manual_record 156 …" at bounding box center [947, 372] width 1107 height 357
type input "80"
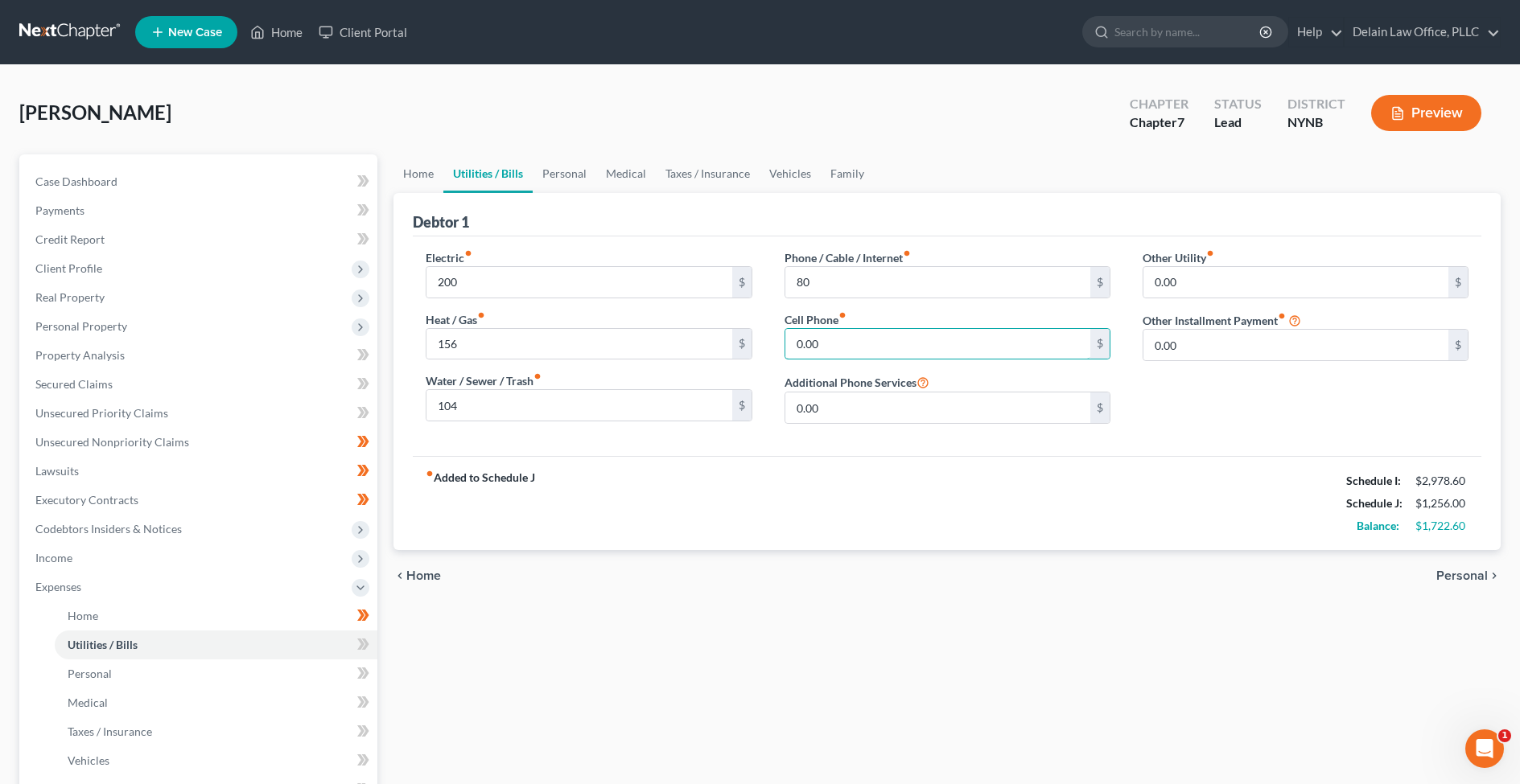
drag, startPoint x: 864, startPoint y: 346, endPoint x: 845, endPoint y: 316, distance: 35.5
click at [846, 319] on div "Cell Phone fiber_manual_record 0.00 $" at bounding box center [947, 336] width 326 height 49
type input "110"
click at [1447, 573] on span "Personal" at bounding box center [1462, 576] width 52 height 13
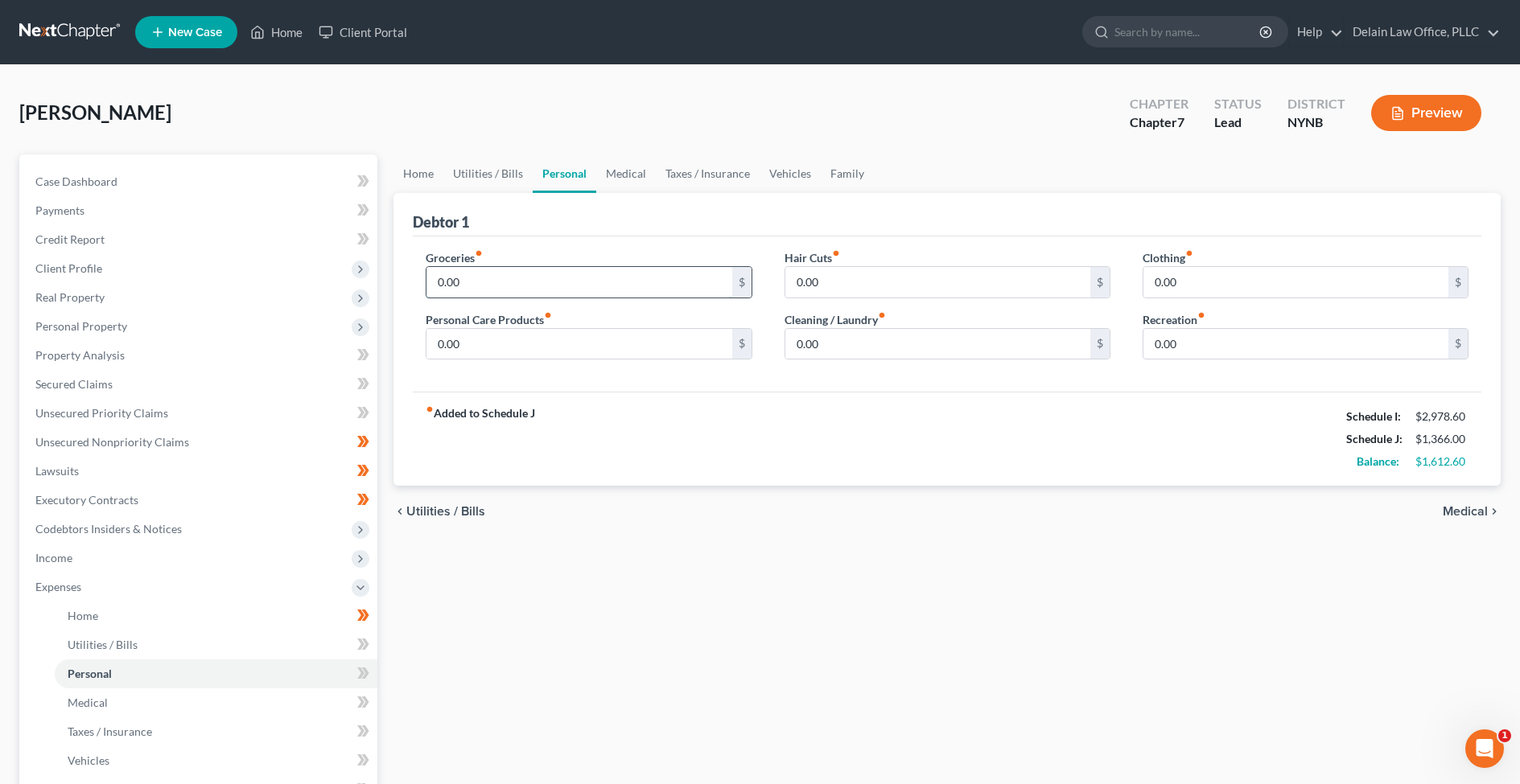
click at [715, 280] on input "0.00" at bounding box center [578, 282] width 305 height 31
type input "0"
type input "4"
type input "500"
click at [692, 341] on input "0.00" at bounding box center [578, 344] width 305 height 31
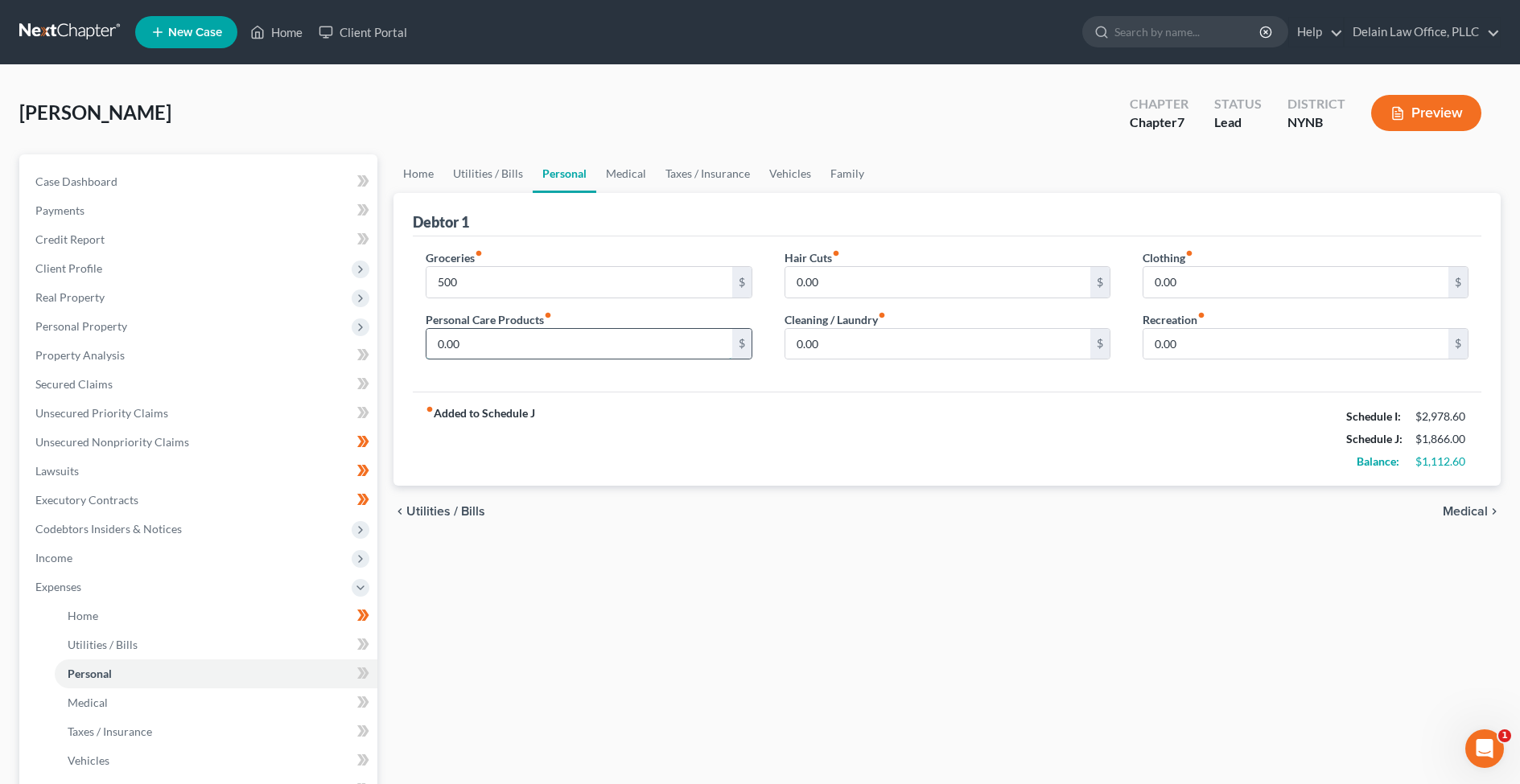
click at [692, 329] on input "0.00" at bounding box center [578, 344] width 305 height 31
drag, startPoint x: 691, startPoint y: 349, endPoint x: 691, endPoint y: 333, distance: 16.0
click at [691, 333] on input "0.00" at bounding box center [578, 344] width 305 height 31
drag, startPoint x: 846, startPoint y: 285, endPoint x: 837, endPoint y: 264, distance: 22.8
click at [837, 264] on div "Hair Cuts fiber_manual_record 0.00 $" at bounding box center [947, 274] width 326 height 49
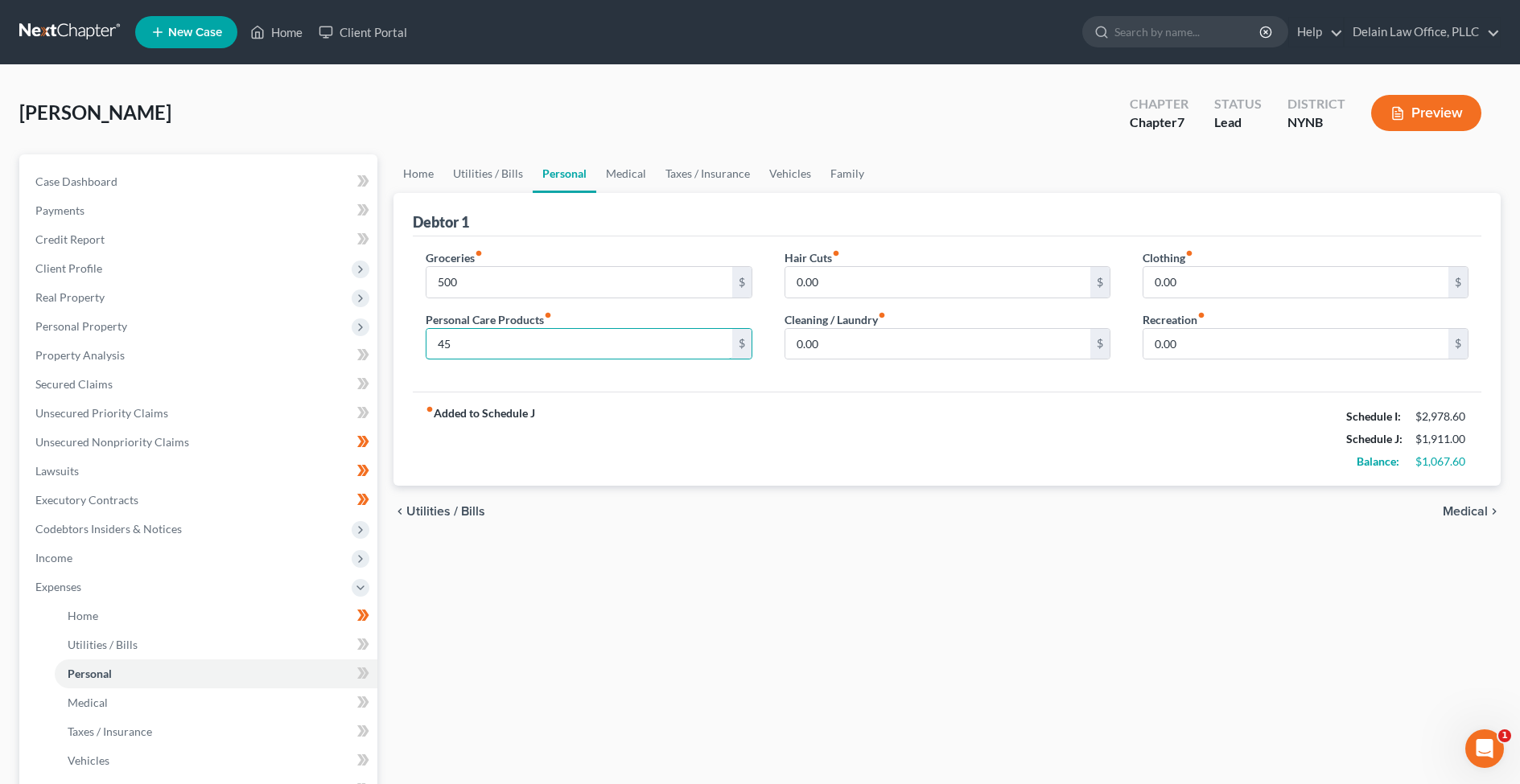
drag, startPoint x: 508, startPoint y: 350, endPoint x: 500, endPoint y: 312, distance: 38.8
click at [501, 312] on div "Personal Care Products fiber_manual_record 45 $" at bounding box center [588, 336] width 326 height 49
type input "75"
click at [838, 284] on input "0.00" at bounding box center [937, 282] width 305 height 31
drag, startPoint x: 838, startPoint y: 284, endPoint x: 772, endPoint y: 245, distance: 76.7
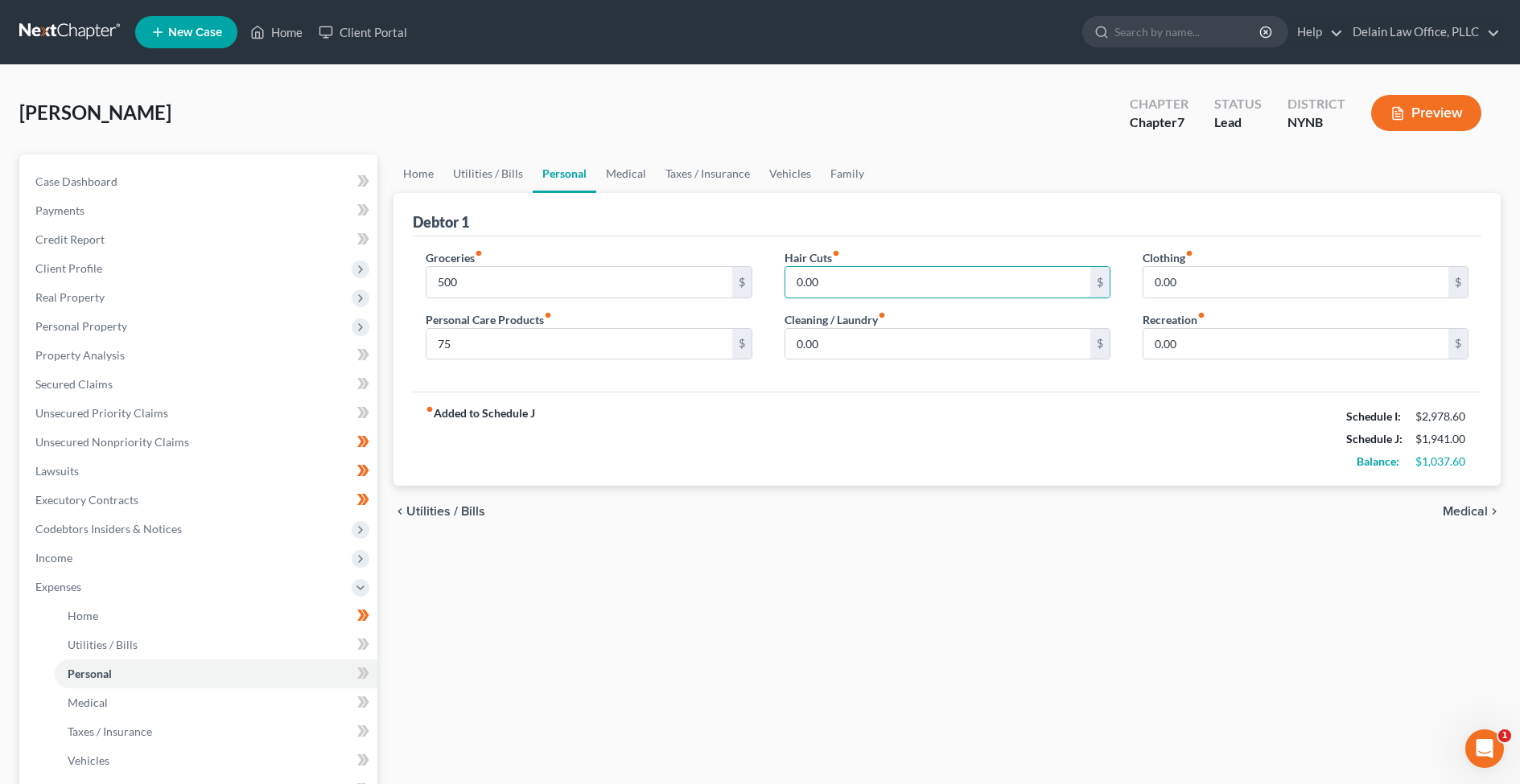
click at [773, 246] on div "Groceries fiber_manual_record 500 $ Personal Care Products fiber_manual_record …" at bounding box center [946, 314] width 1068 height 156
type input "160"
type input "30"
type input "160"
type input "140"
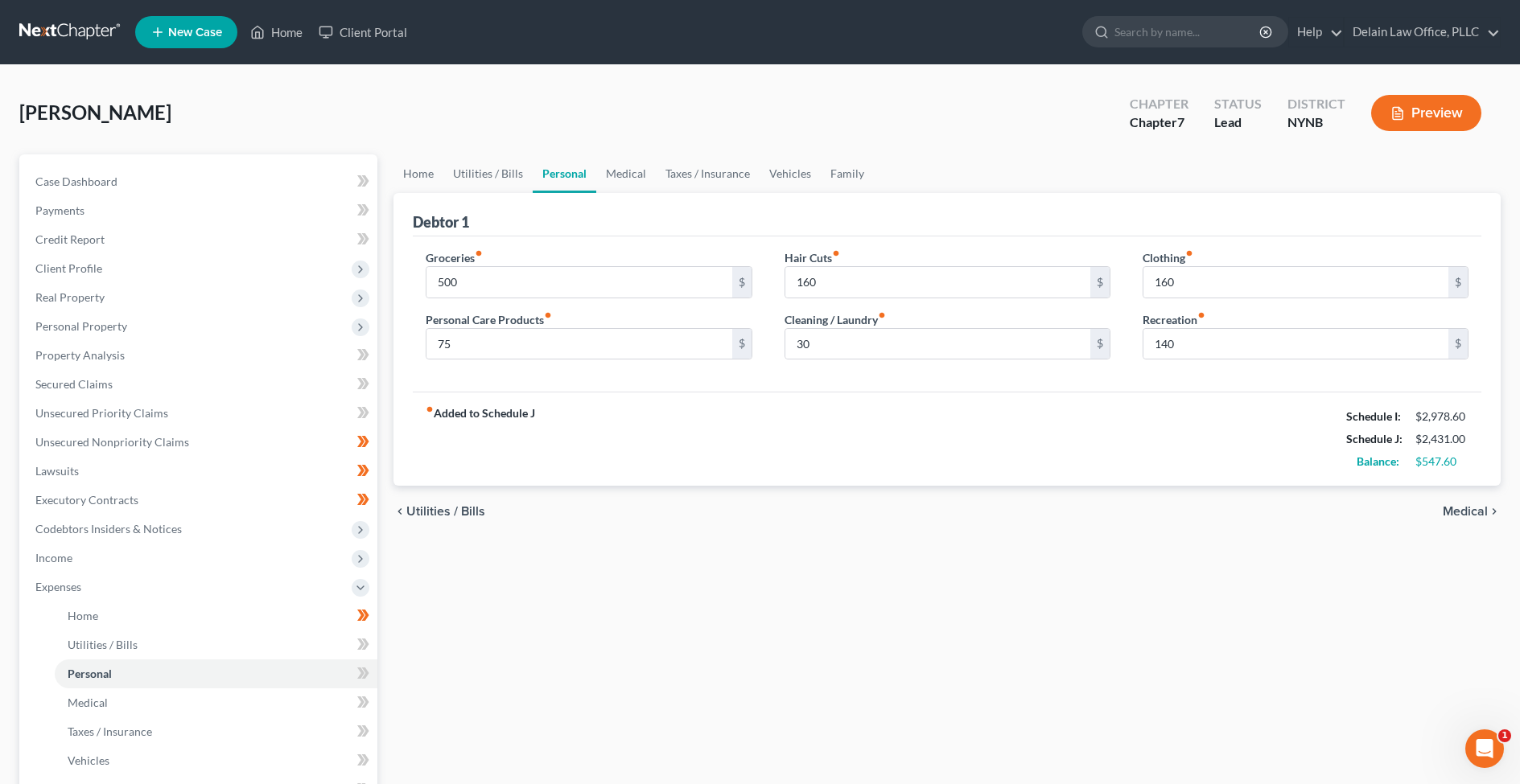
click at [1460, 508] on span "Medical" at bounding box center [1464, 512] width 45 height 13
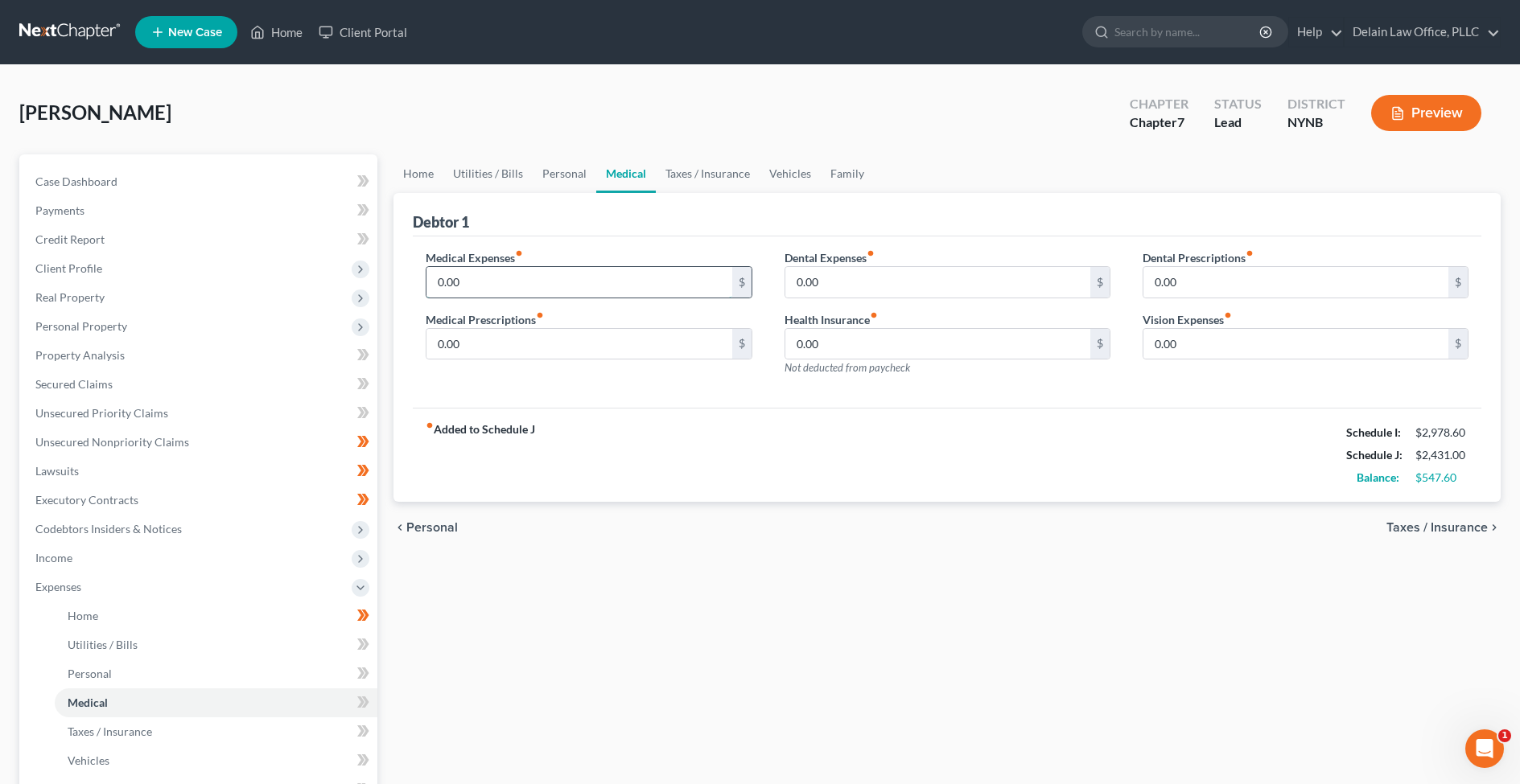
click at [546, 278] on input "0.00" at bounding box center [578, 282] width 305 height 31
drag, startPoint x: 546, startPoint y: 278, endPoint x: 544, endPoint y: 251, distance: 27.1
click at [544, 251] on div "Medical Expenses fiber_manual_record 0.00 $" at bounding box center [588, 274] width 326 height 49
type input "42"
click at [617, 339] on input "0.00" at bounding box center [578, 344] width 305 height 31
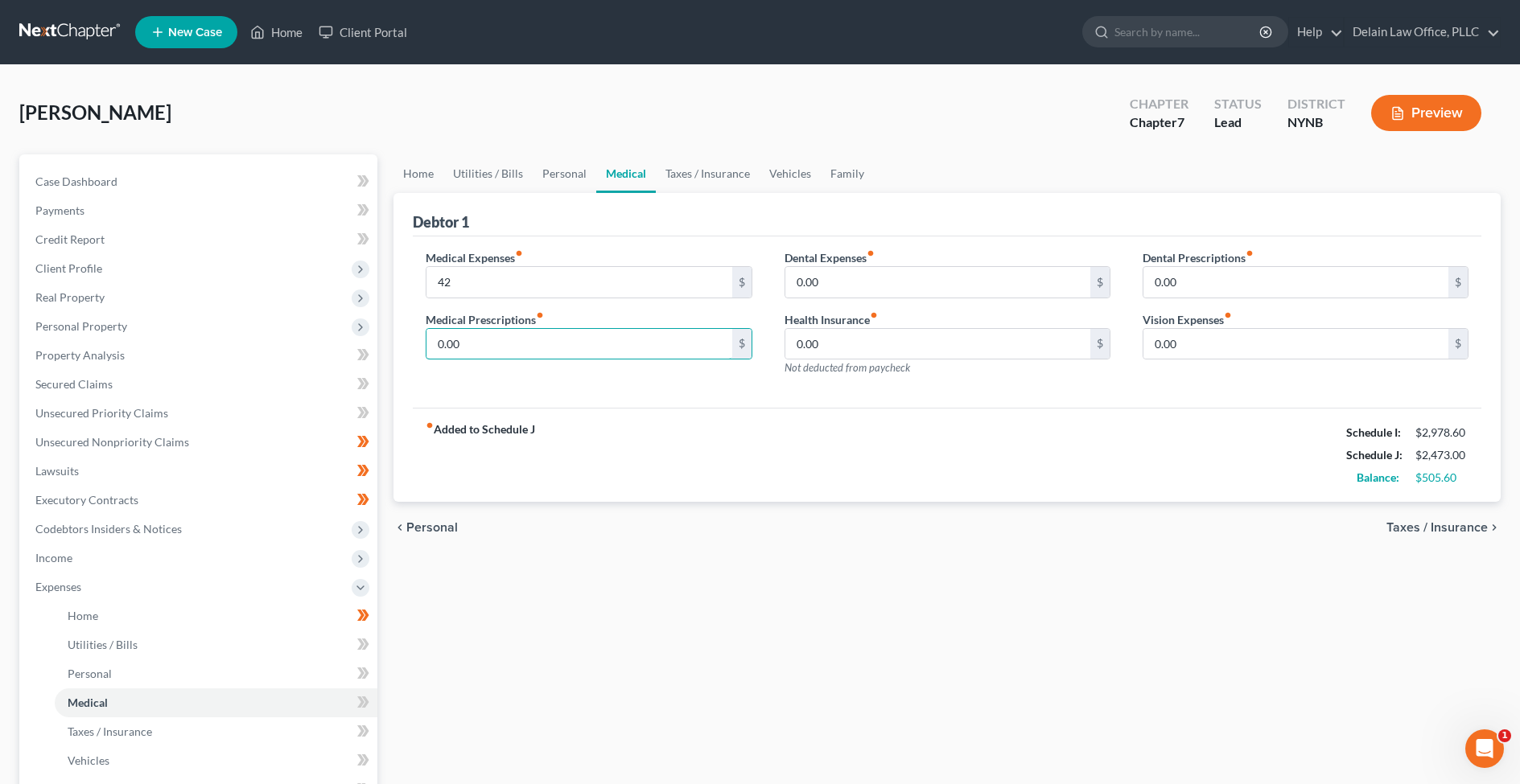
drag, startPoint x: 617, startPoint y: 339, endPoint x: 617, endPoint y: 327, distance: 12.0
click at [617, 327] on div "Medical Prescriptions fiber_manual_record 0.00 $" at bounding box center [588, 336] width 326 height 49
type input "60"
type input "50"
type input "25"
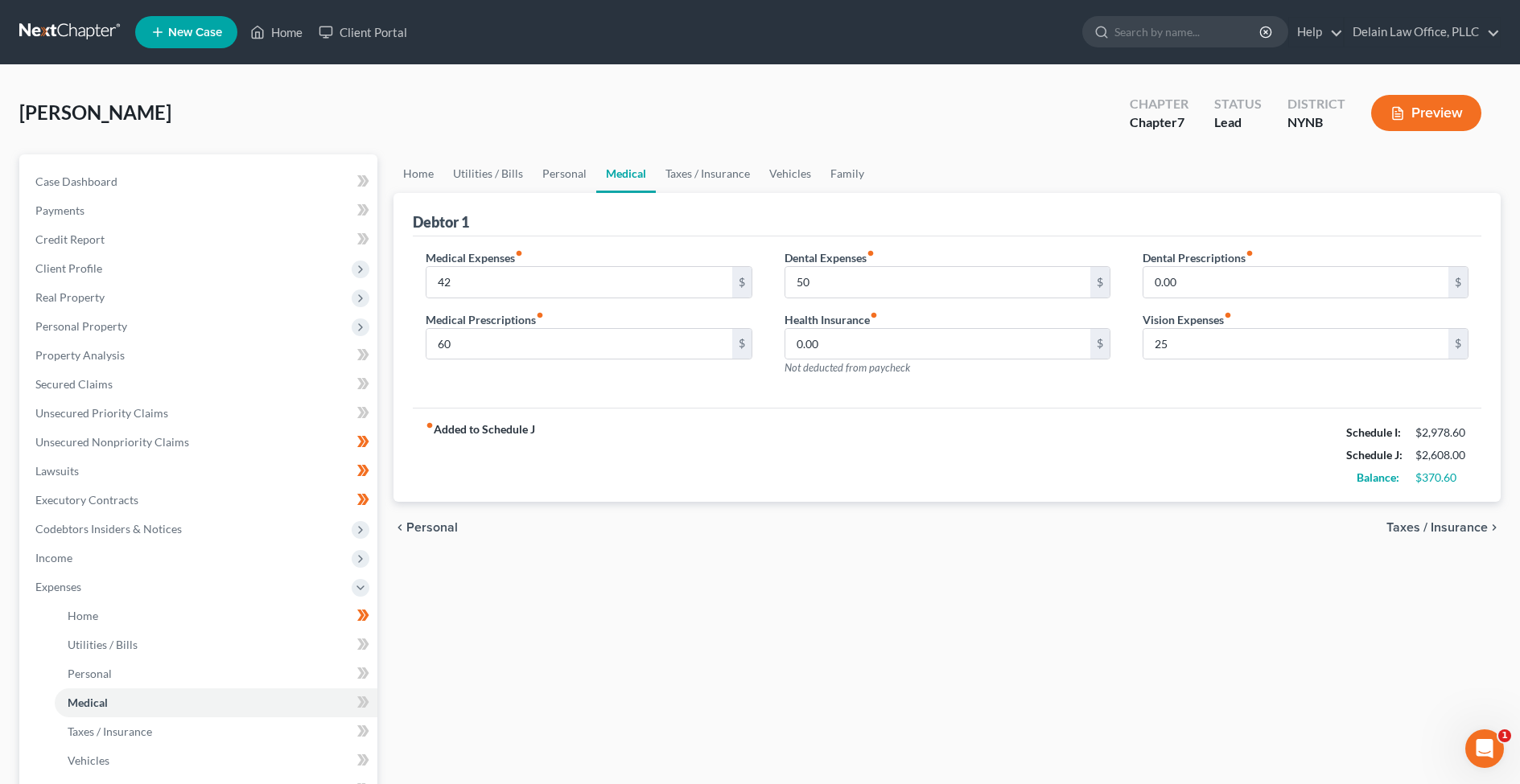
click at [1403, 527] on span "Taxes / Insurance" at bounding box center [1436, 528] width 101 height 13
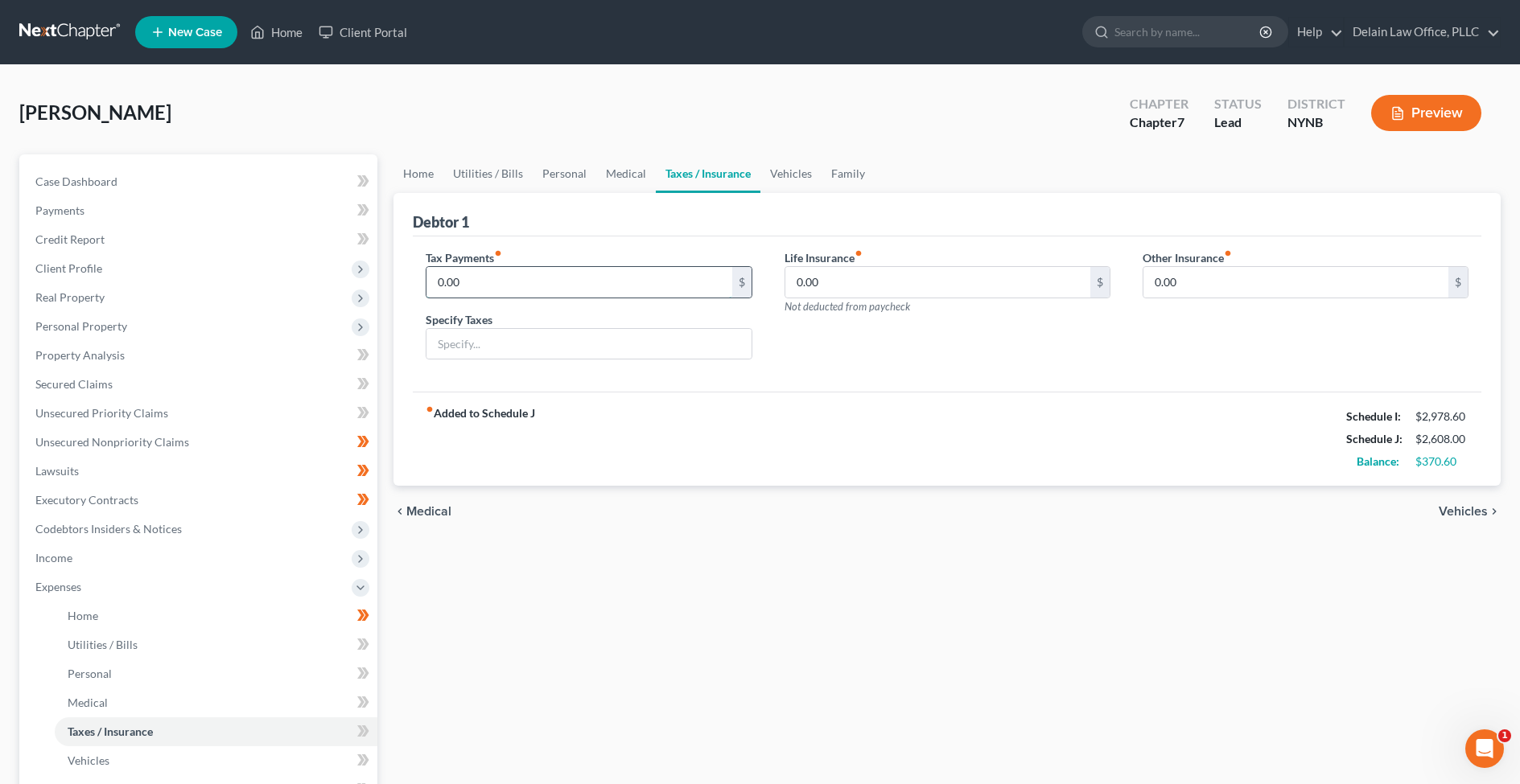
click at [680, 280] on input "0.00" at bounding box center [578, 282] width 305 height 31
drag, startPoint x: 680, startPoint y: 280, endPoint x: 681, endPoint y: 264, distance: 16.0
click at [681, 264] on div "Tax Payments fiber_manual_record 0.00 $" at bounding box center [588, 274] width 326 height 49
click at [684, 287] on input "0.00" at bounding box center [578, 282] width 305 height 31
drag, startPoint x: 684, startPoint y: 287, endPoint x: 684, endPoint y: 273, distance: 14.0
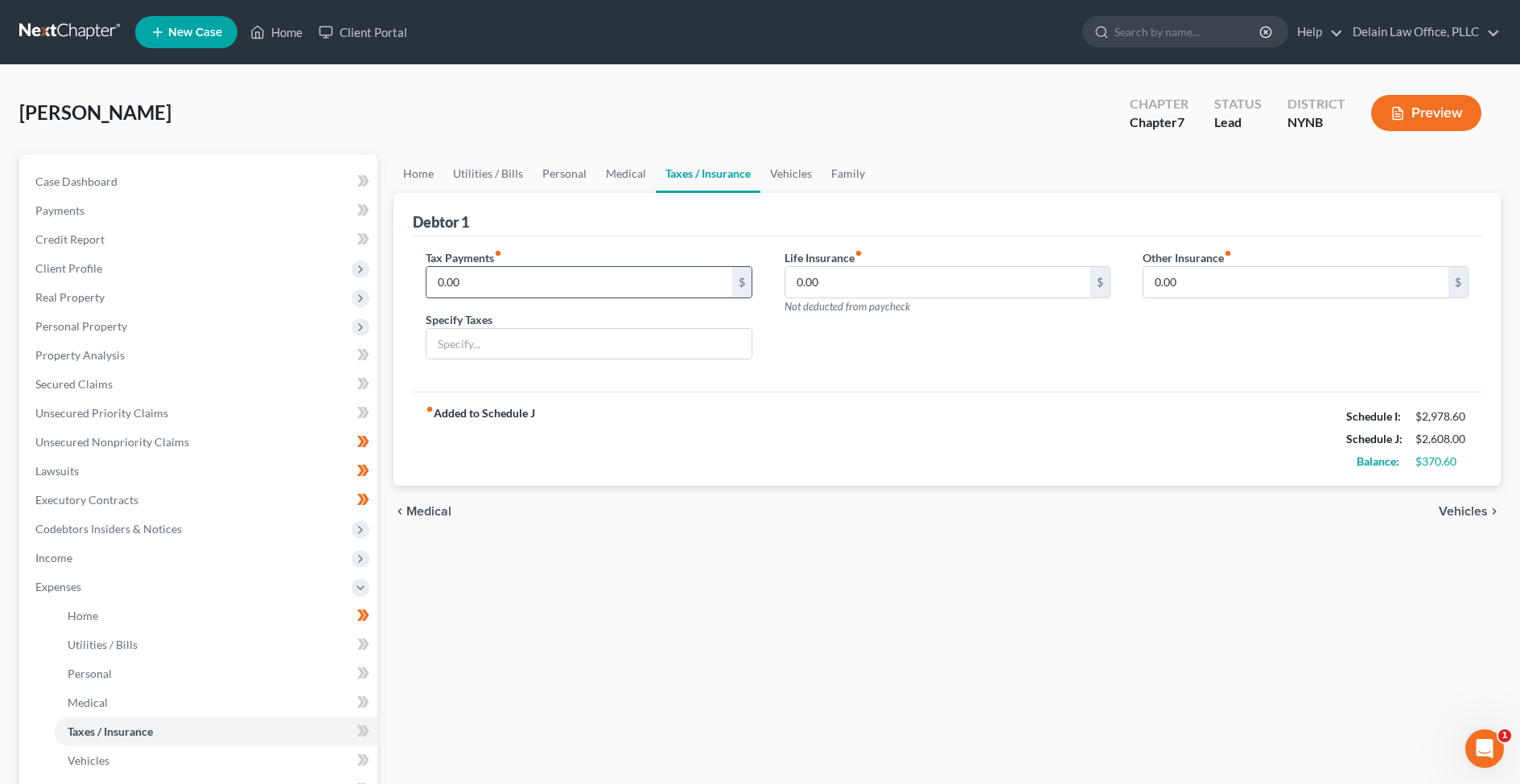
click at [684, 273] on input "0.00" at bounding box center [578, 282] width 305 height 31
click at [686, 288] on input "0.00" at bounding box center [578, 282] width 305 height 31
click at [1451, 506] on span "Vehicles" at bounding box center [1464, 512] width 49 height 13
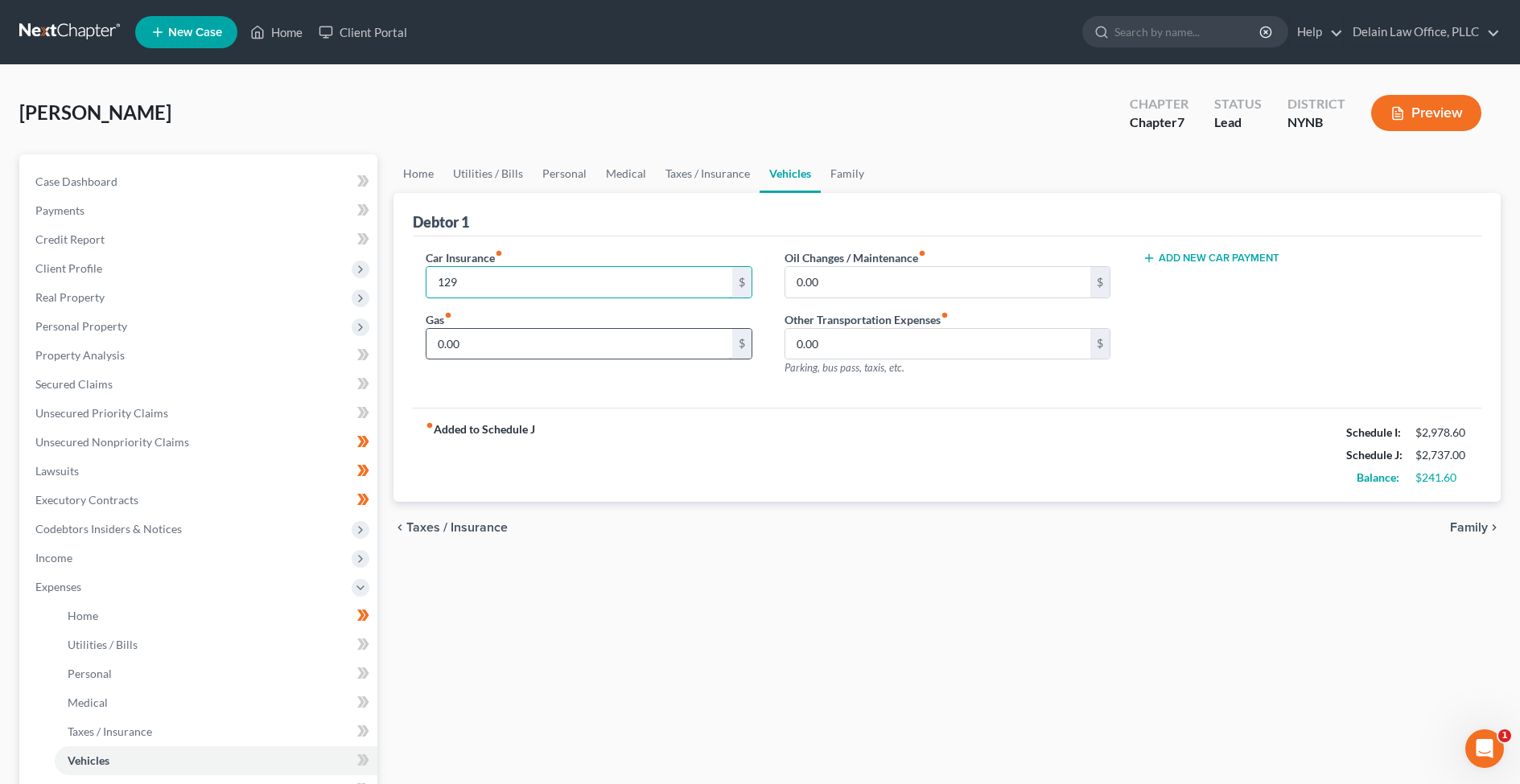
type input "129"
click at [605, 341] on input "0.00" at bounding box center [578, 344] width 305 height 31
drag, startPoint x: 605, startPoint y: 341, endPoint x: 605, endPoint y: 321, distance: 20.0
click at [605, 321] on div "Gas fiber_manual_record 0.00 $" at bounding box center [588, 336] width 326 height 49
type input "1"
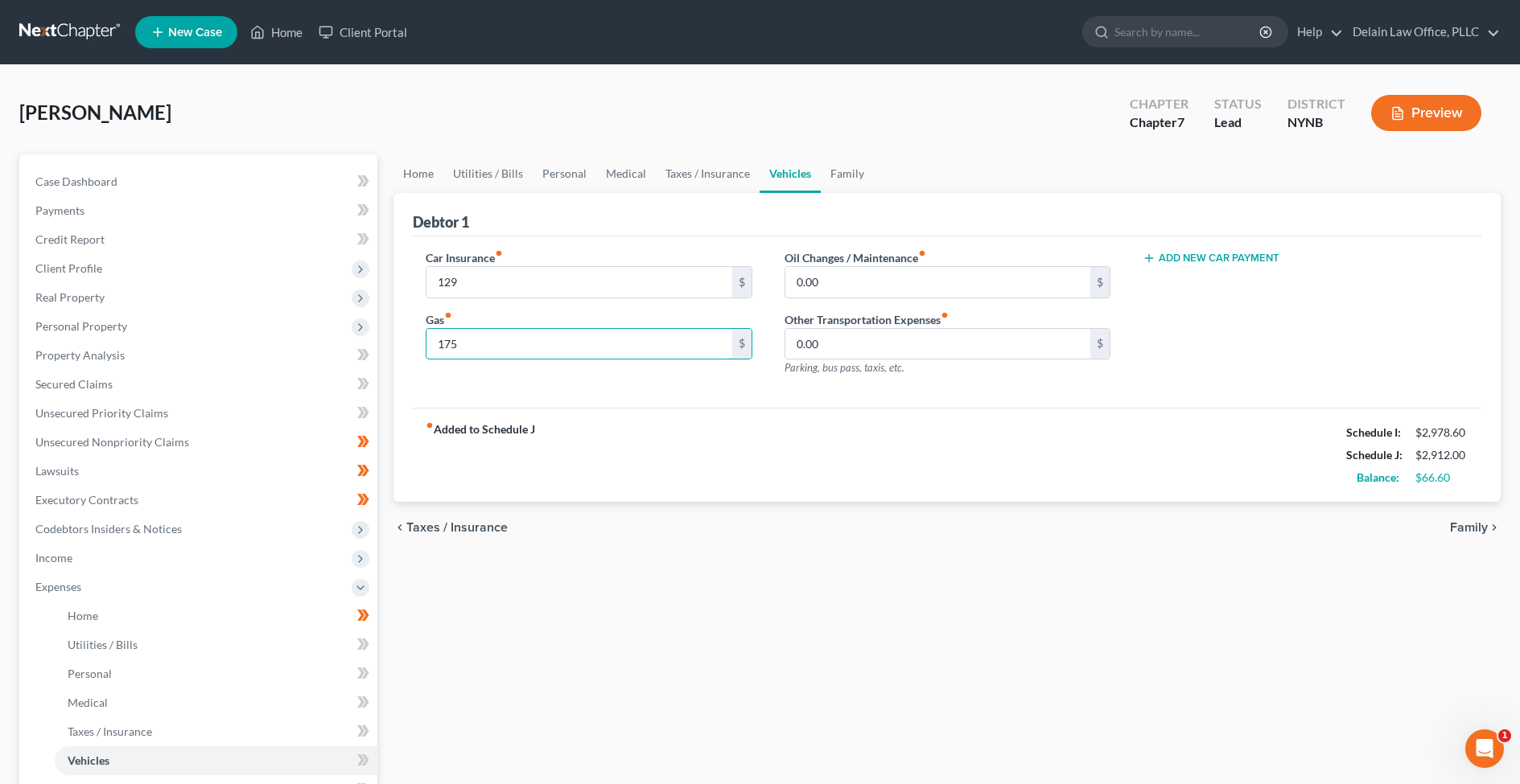
type input "175"
type input "250"
click at [873, 341] on input "0.00" at bounding box center [937, 344] width 305 height 31
drag, startPoint x: 873, startPoint y: 341, endPoint x: 865, endPoint y: 326, distance: 17.0
click at [865, 327] on div "Other Transportation Expenses fiber_manual_record 0.00 $ Parking, bus pass, tax…" at bounding box center [947, 344] width 326 height 66
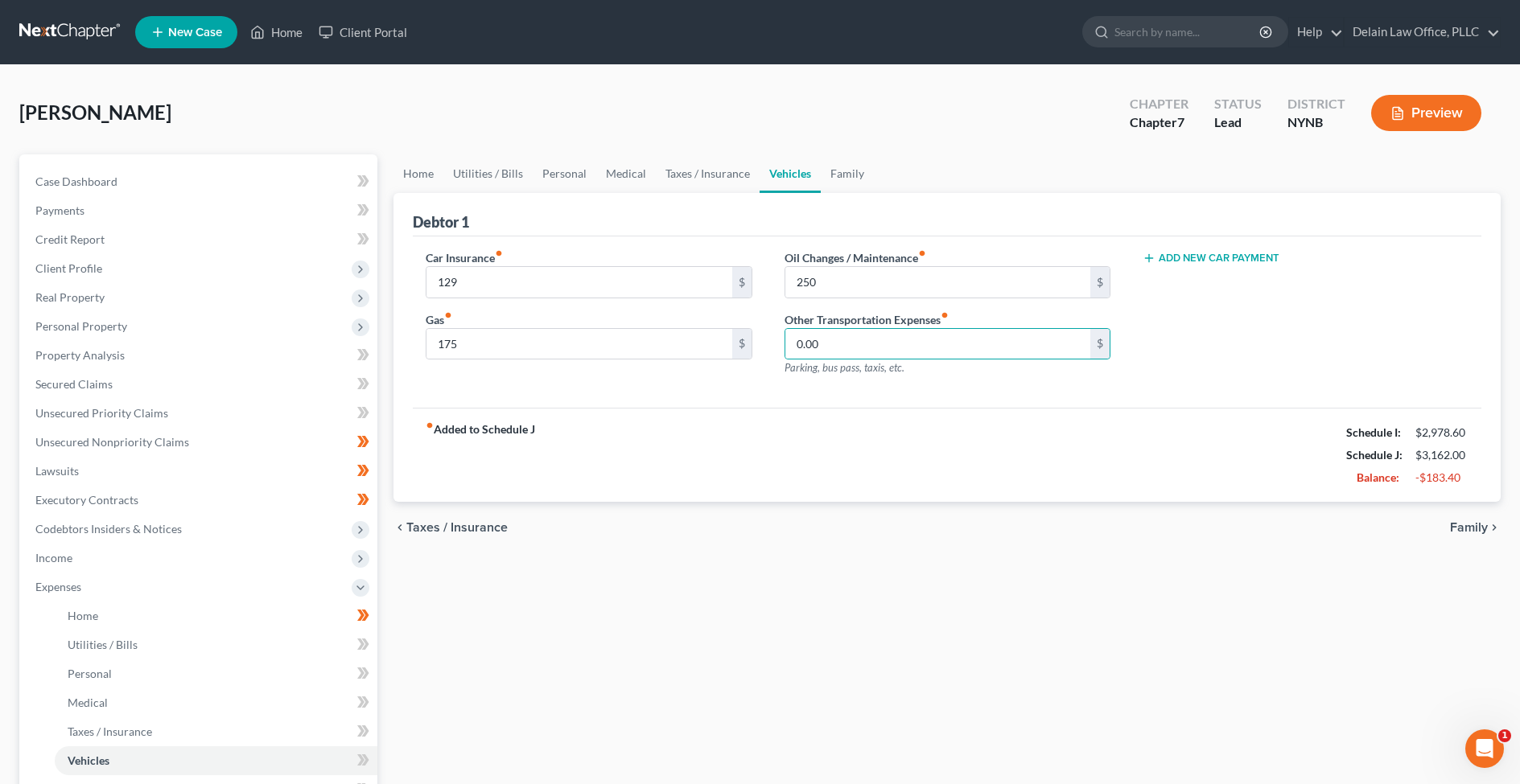
click at [1459, 524] on span "Family" at bounding box center [1469, 528] width 38 height 13
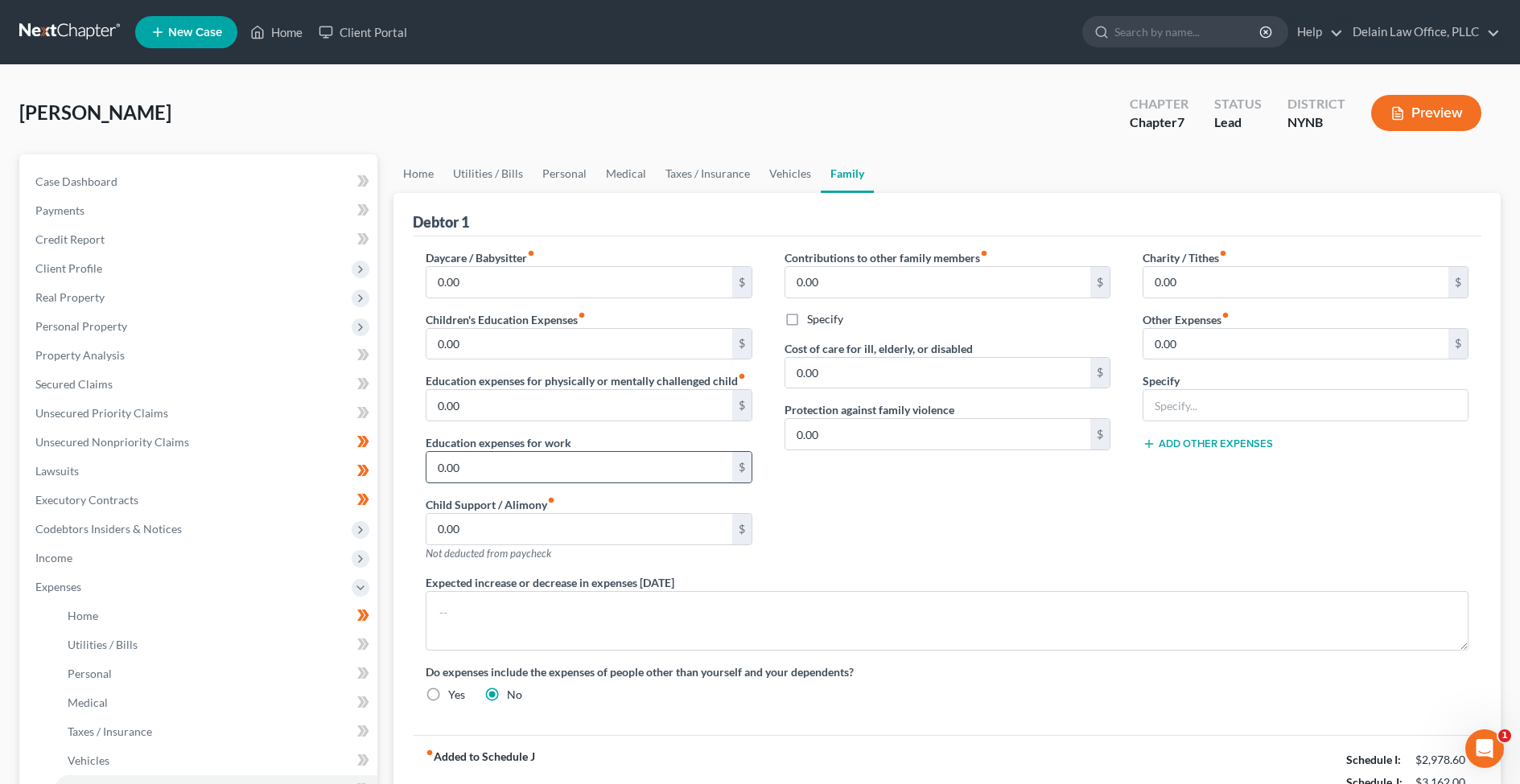
click at [628, 467] on input "0.00" at bounding box center [578, 468] width 305 height 31
drag, startPoint x: 628, startPoint y: 467, endPoint x: 623, endPoint y: 452, distance: 15.8
click at [623, 452] on div "0.00 $" at bounding box center [588, 467] width 326 height 32
click at [618, 527] on input "0.00" at bounding box center [578, 530] width 305 height 31
drag, startPoint x: 618, startPoint y: 527, endPoint x: 618, endPoint y: 514, distance: 13.0
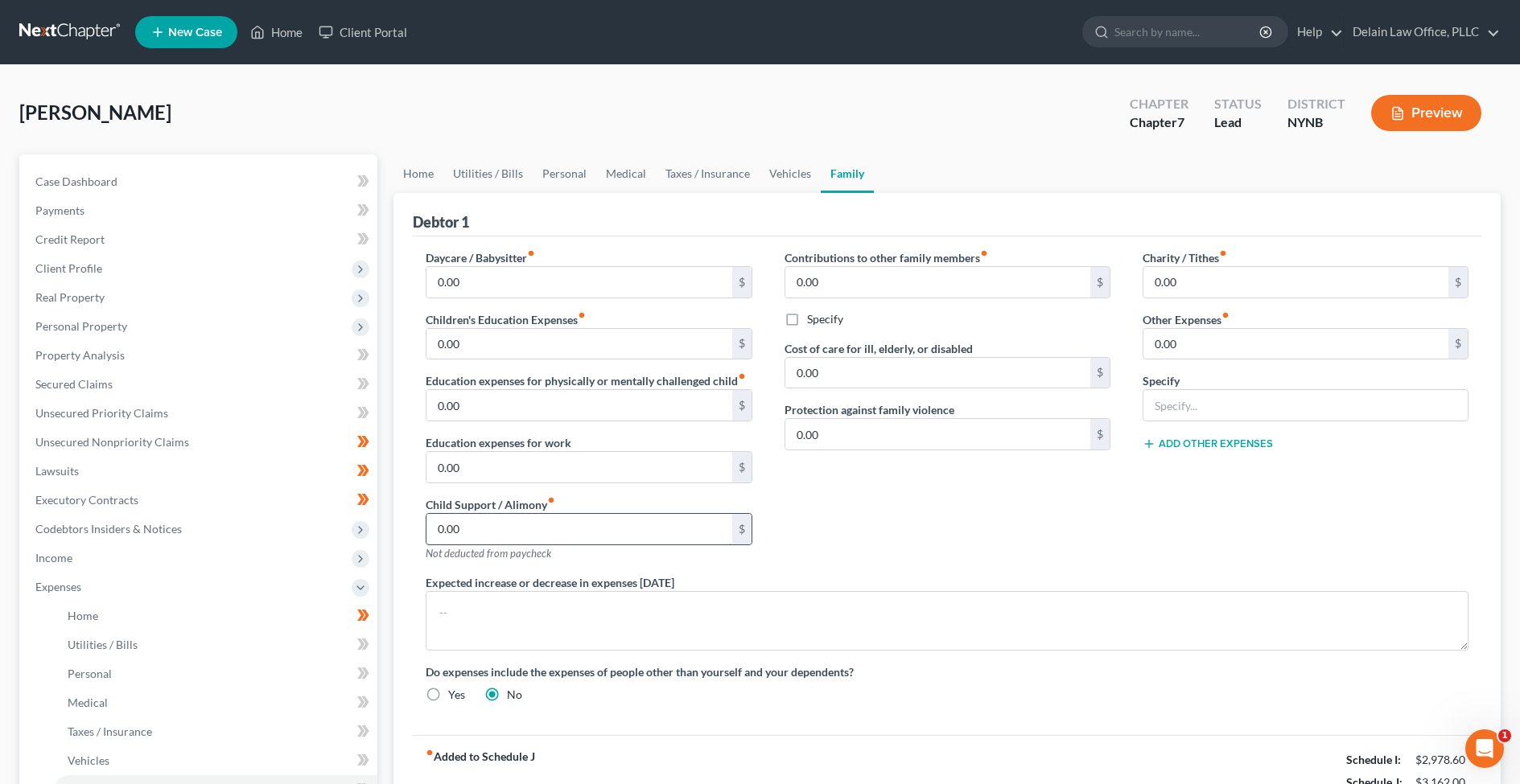
click at [618, 514] on input "0.00" at bounding box center [578, 530] width 305 height 31
click at [848, 278] on input "0.00" at bounding box center [937, 282] width 305 height 31
drag, startPoint x: 848, startPoint y: 278, endPoint x: 833, endPoint y: 259, distance: 24.2
click at [833, 259] on div "Contributions to other family members fiber_manual_record 0.00 $" at bounding box center [947, 274] width 326 height 49
click at [919, 376] on input "0.00" at bounding box center [937, 373] width 305 height 31
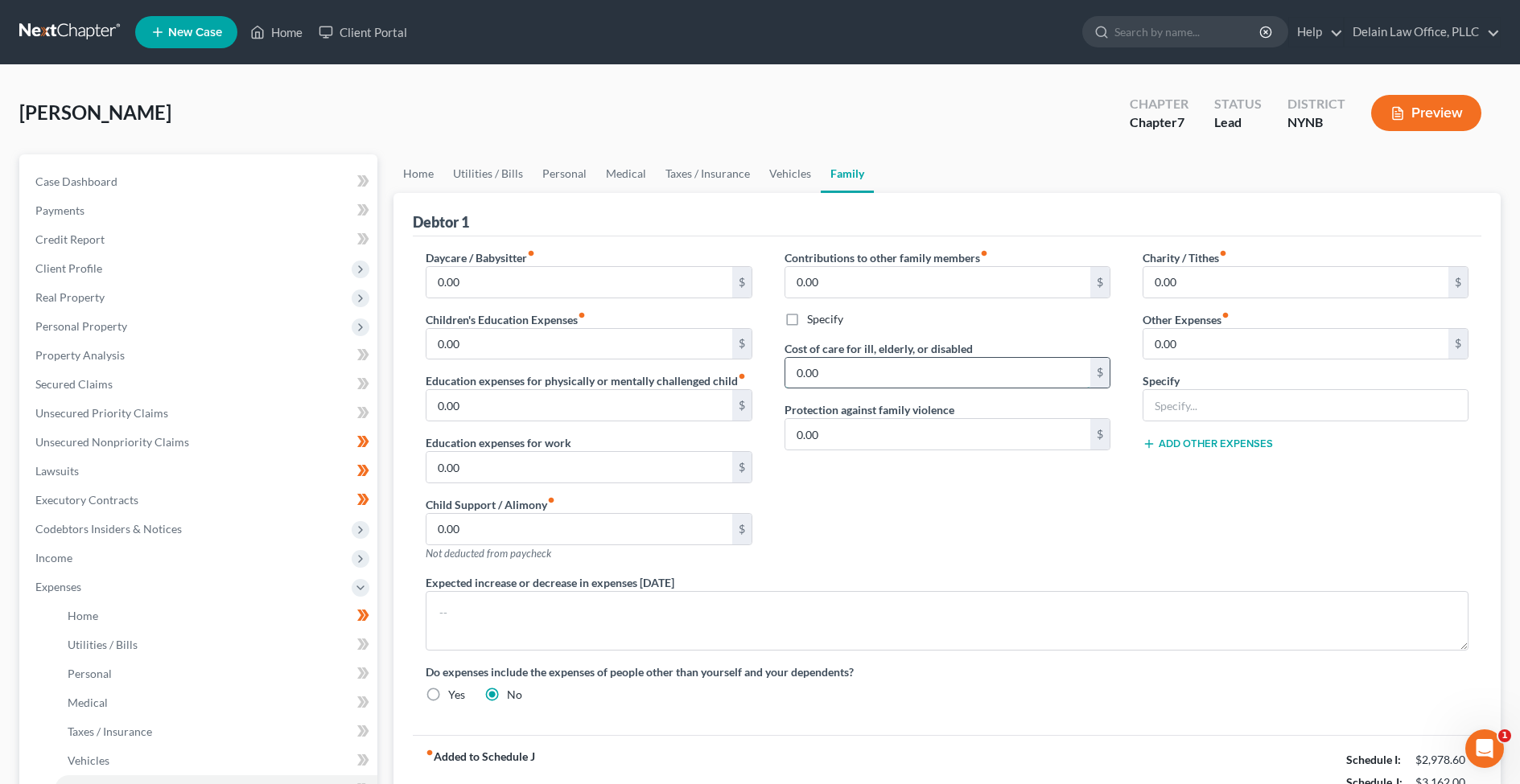
drag, startPoint x: 919, startPoint y: 376, endPoint x: 916, endPoint y: 359, distance: 17.3
click at [916, 359] on input "0.00" at bounding box center [937, 373] width 305 height 31
click at [672, 615] on textarea at bounding box center [946, 620] width 1043 height 59
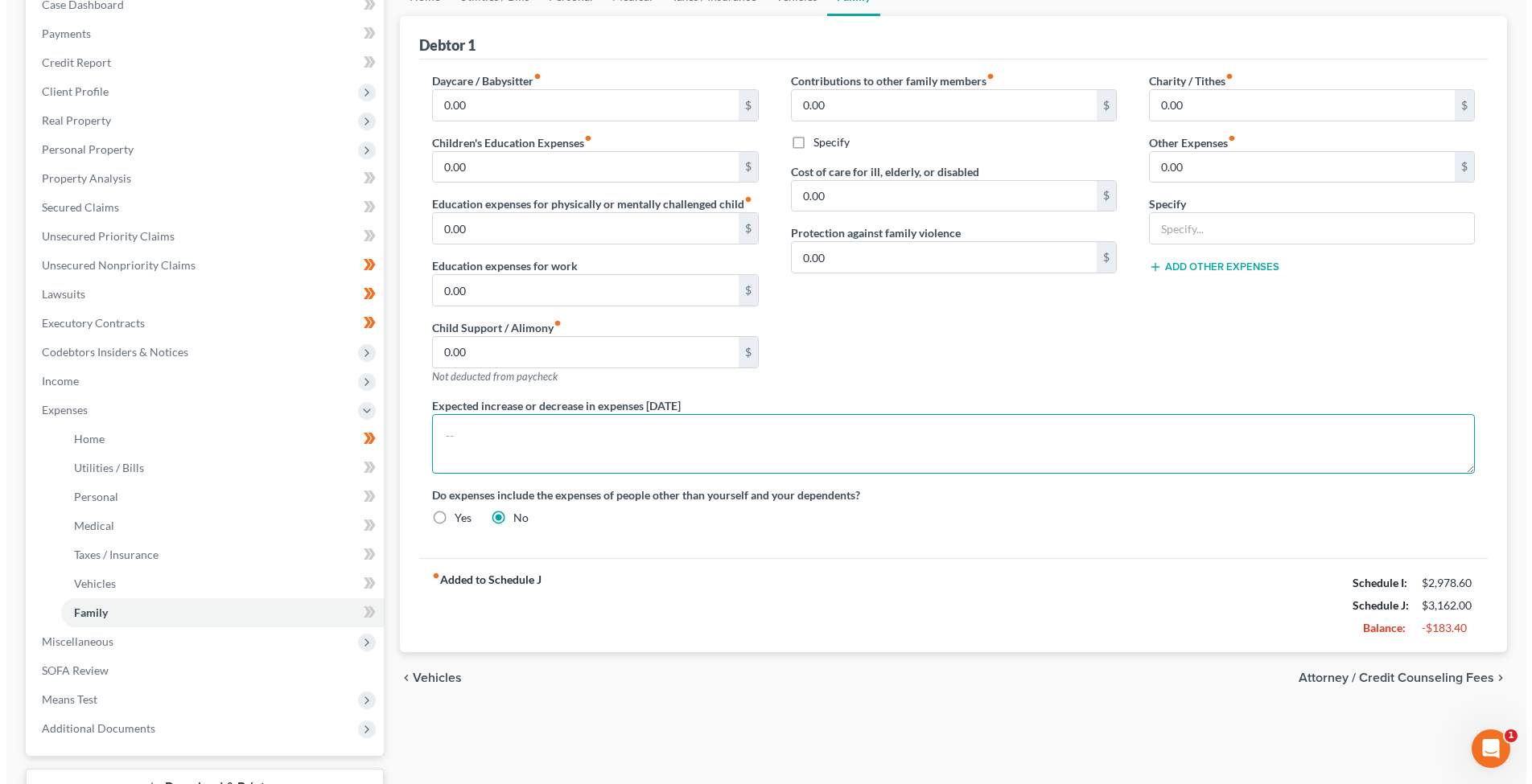
scroll to position [178, 0]
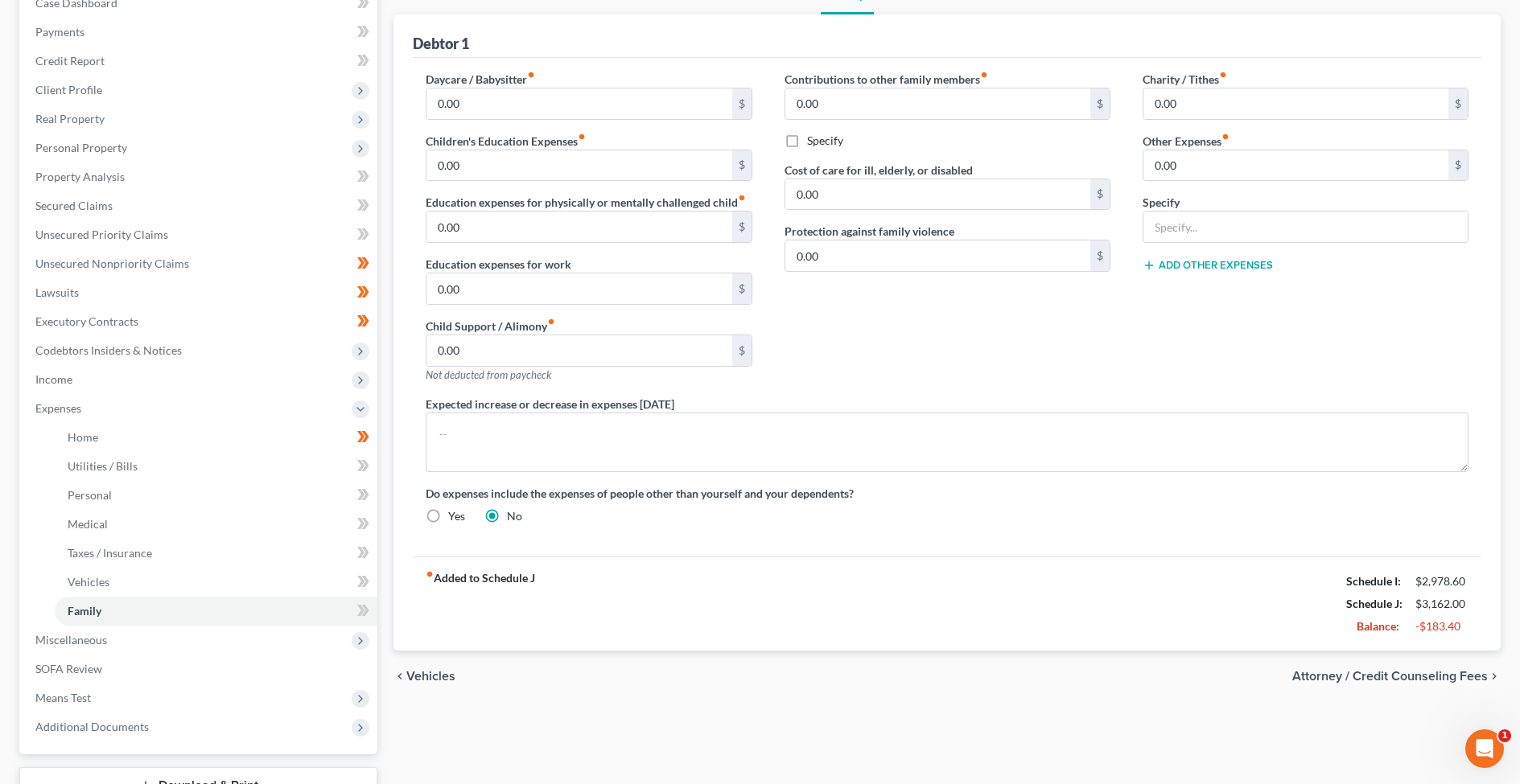
click at [578, 489] on label "Do expenses include the expenses of people other than yourself and your depende…" at bounding box center [946, 494] width 1043 height 17
drag, startPoint x: 584, startPoint y: 493, endPoint x: 639, endPoint y: 494, distance: 55.0
click at [639, 494] on label "Do expenses include the expenses of people other than yourself and your depende…" at bounding box center [946, 494] width 1043 height 17
click at [605, 452] on textarea at bounding box center [946, 442] width 1043 height 59
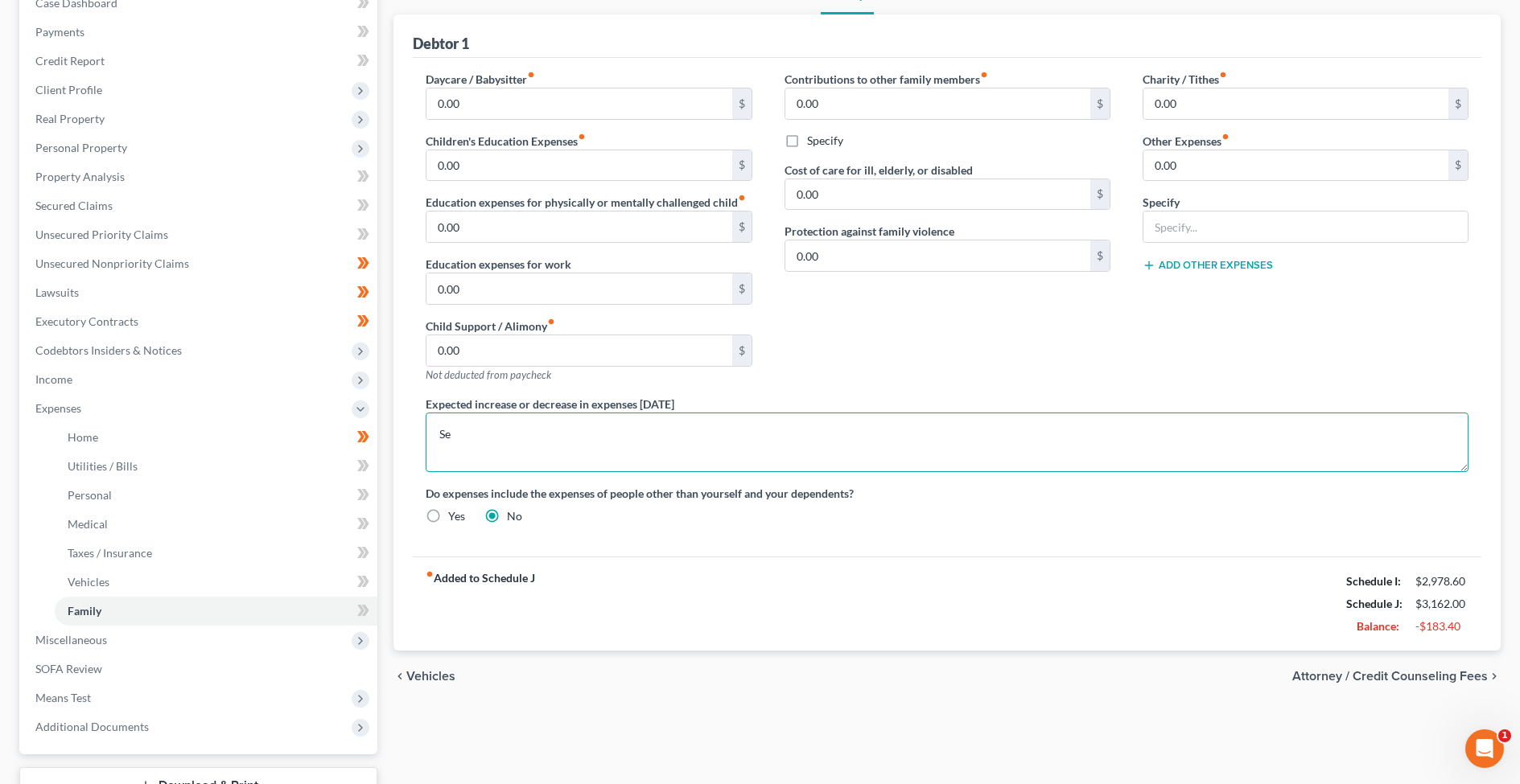
type textarea "S"
type textarea "R"
type textarea "Going to work for [PERSON_NAME] [DEMOGRAPHIC_DATA] rather than part-time beginn…"
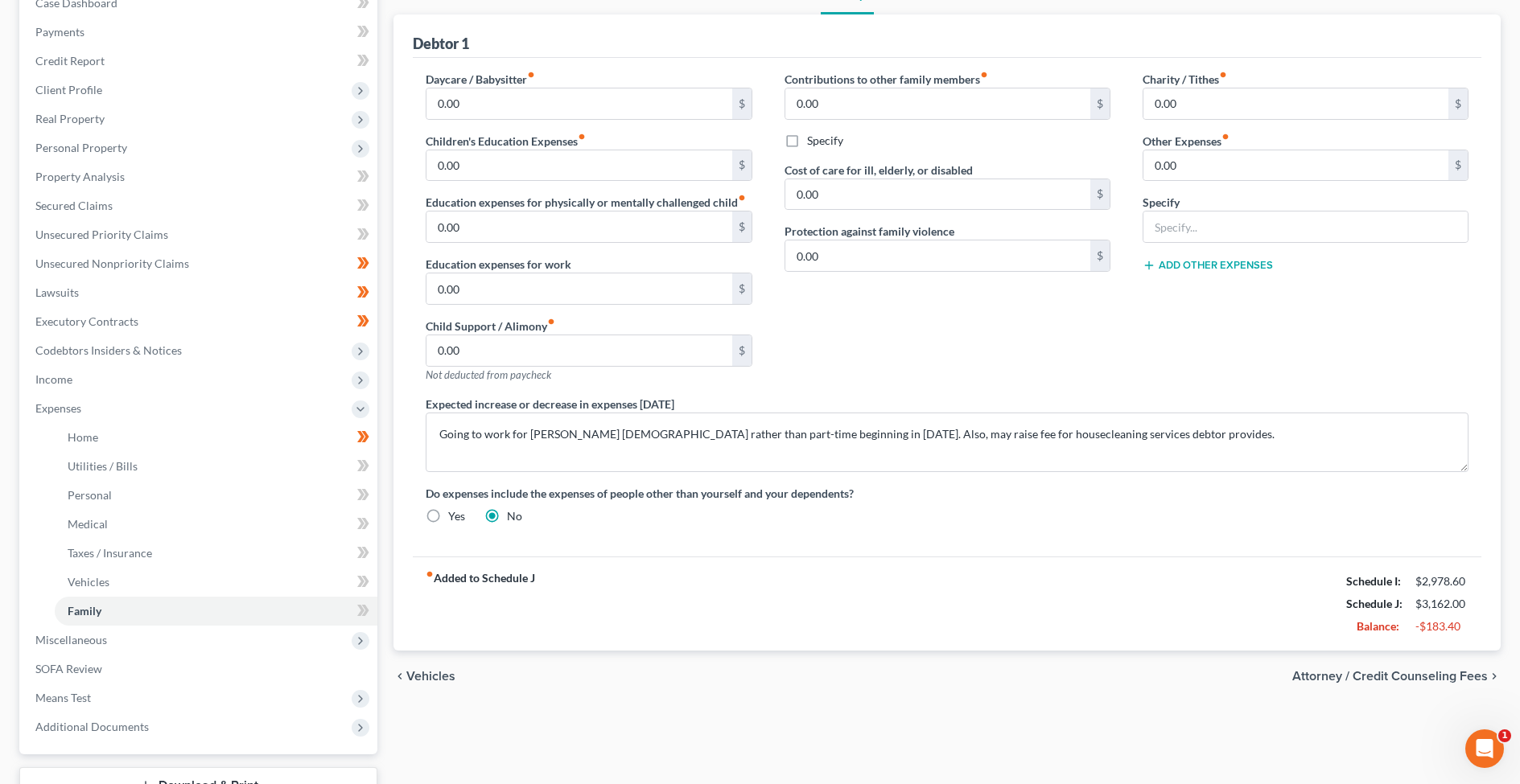
click at [1331, 676] on span "Attorney / Credit Counseling Fees" at bounding box center [1390, 677] width 196 height 13
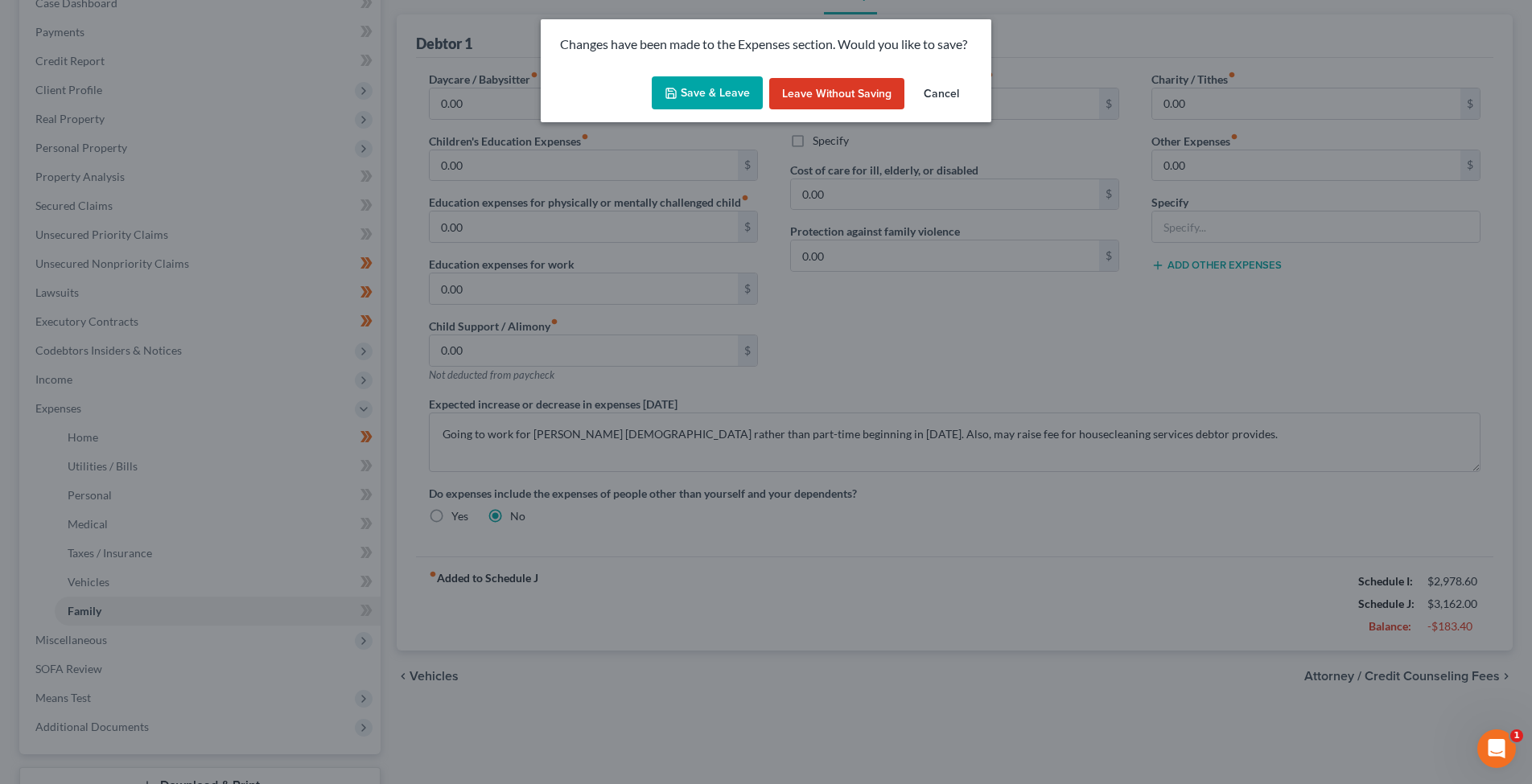
click at [701, 99] on button "Save & Leave" at bounding box center [708, 93] width 111 height 34
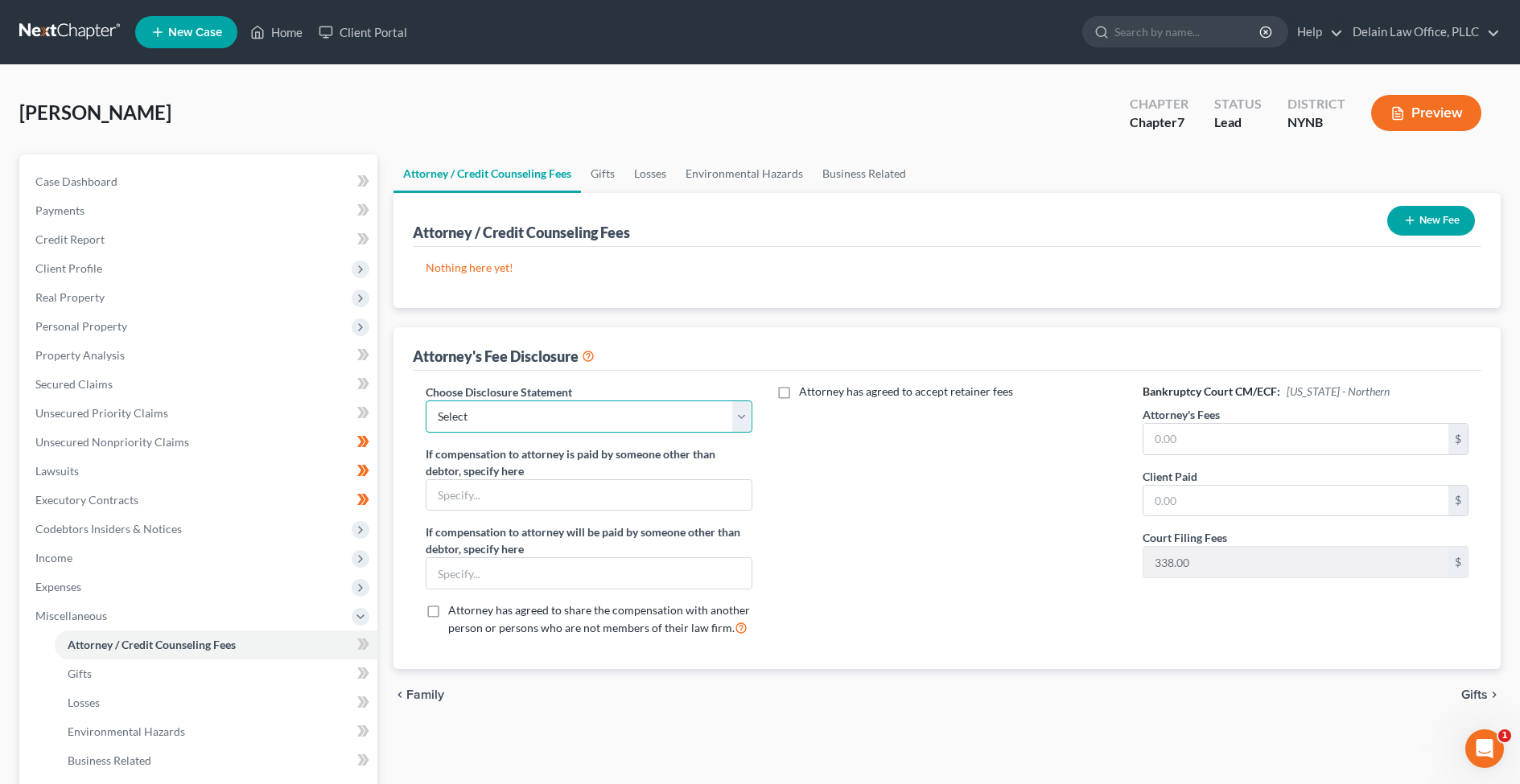
select select "0"
click at [1180, 445] on input "text" at bounding box center [1295, 440] width 305 height 31
type input "1,950"
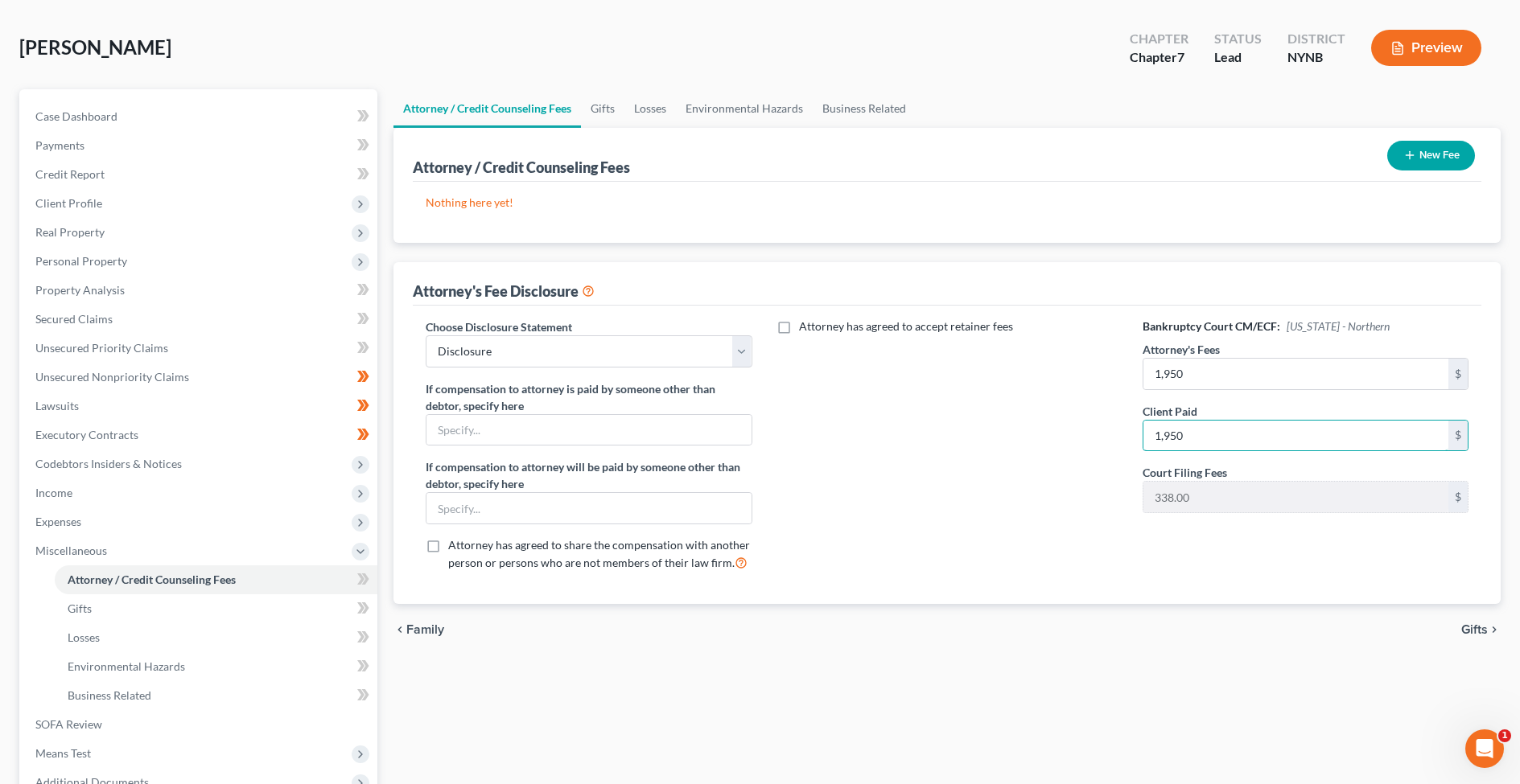
scroll to position [70, 0]
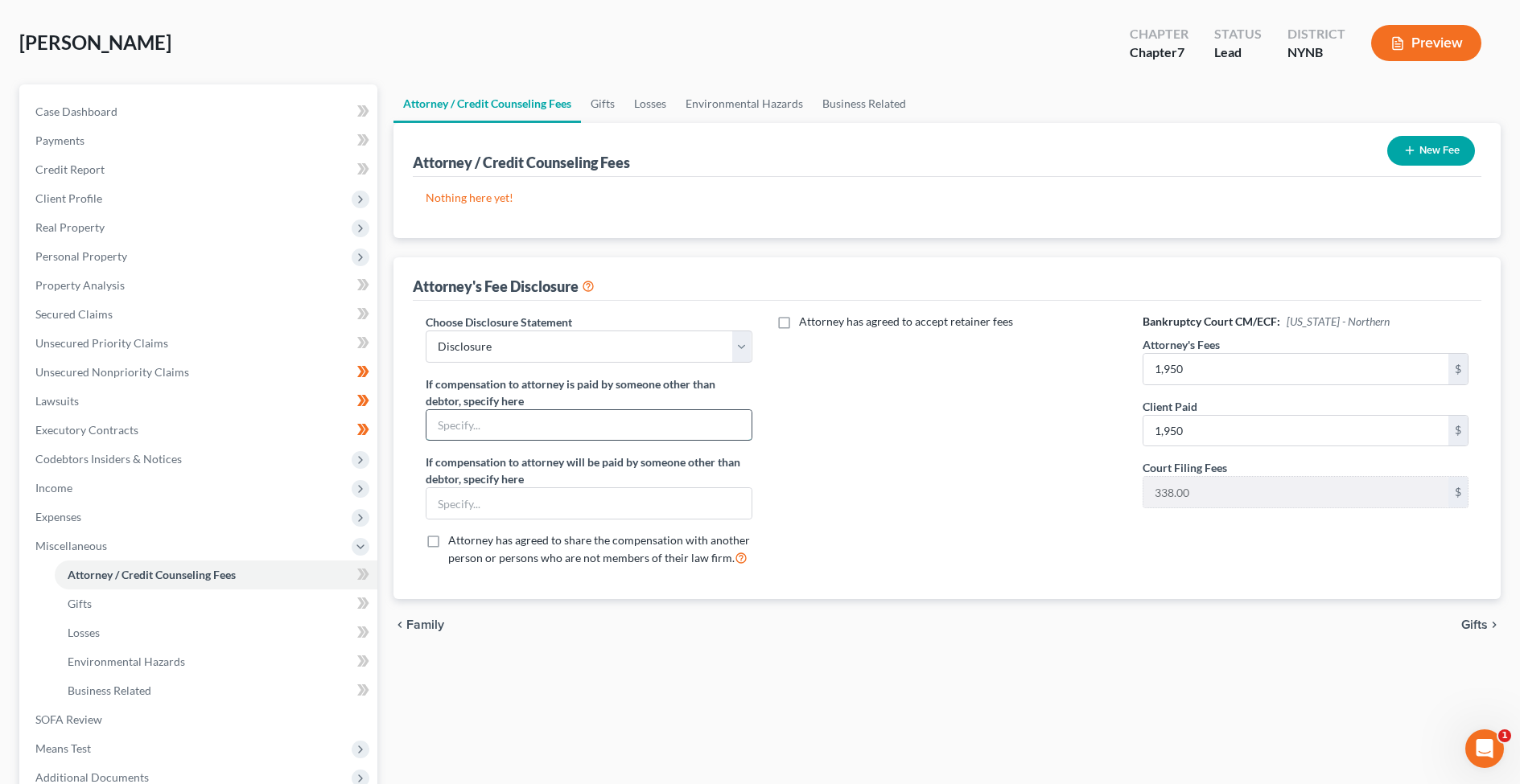
click at [604, 431] on input "text" at bounding box center [588, 426] width 324 height 31
click at [212, 381] on link "Unsecured Nonpriority Claims" at bounding box center [200, 372] width 355 height 29
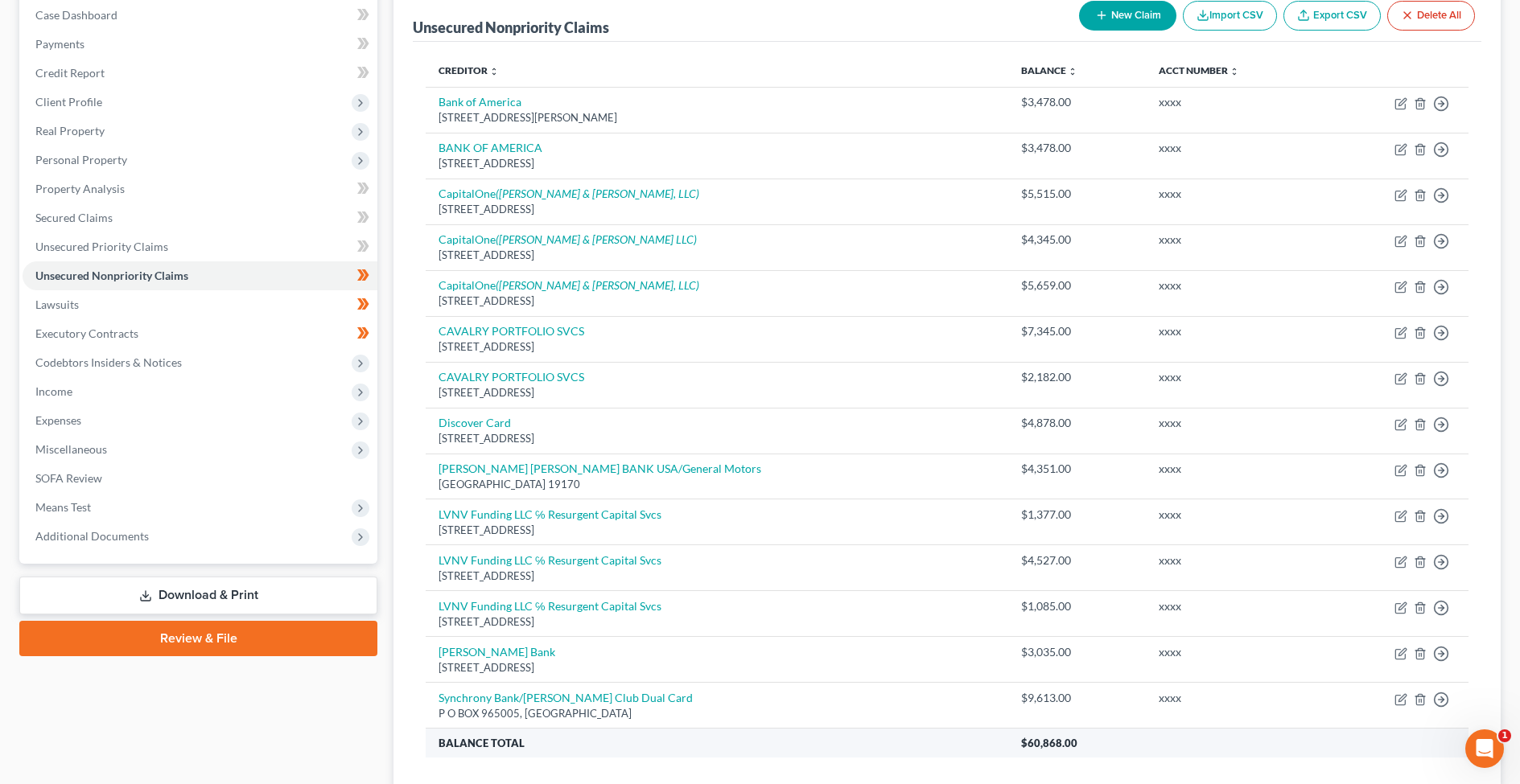
scroll to position [149, 0]
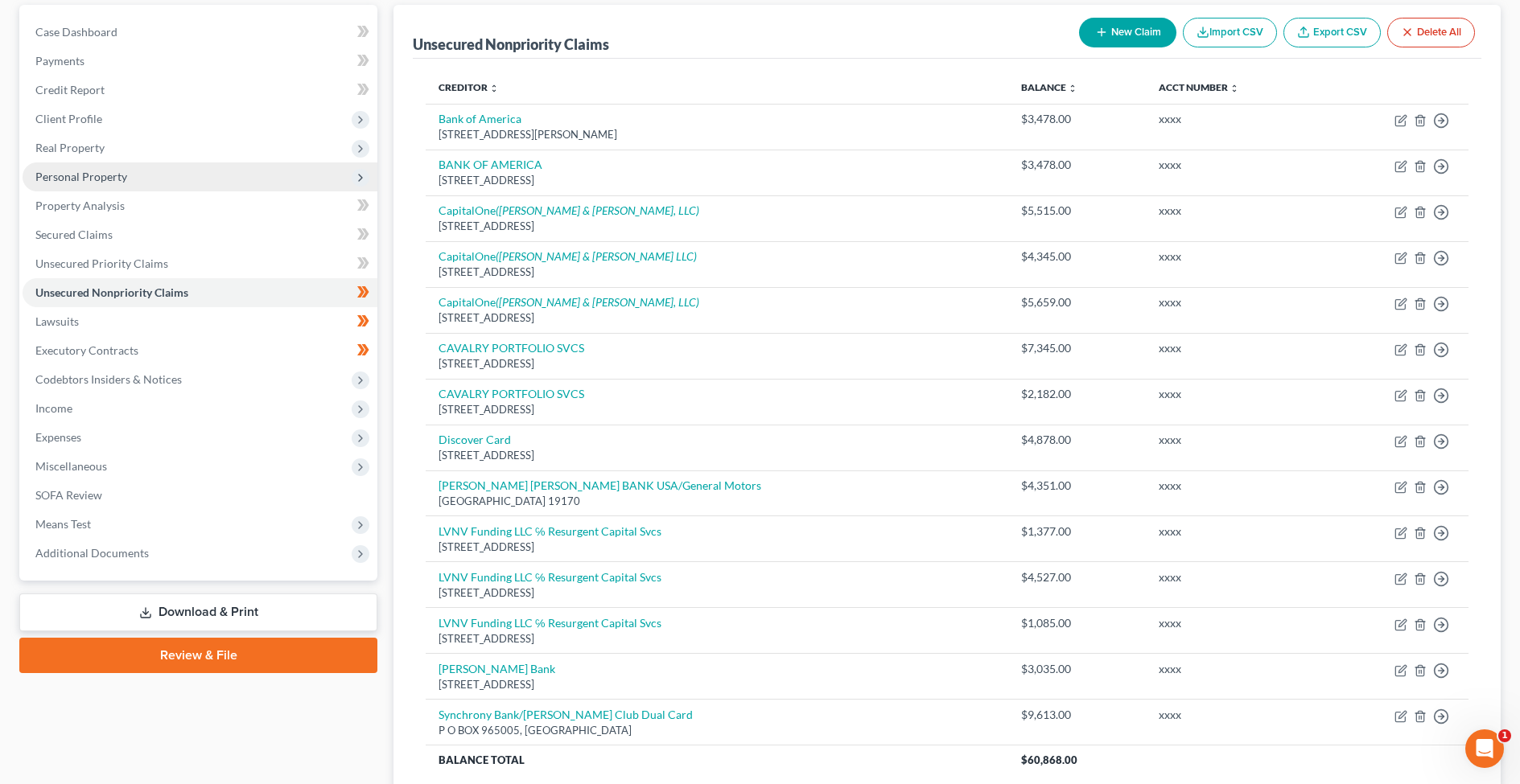
click at [120, 184] on span "Personal Property" at bounding box center [200, 177] width 355 height 29
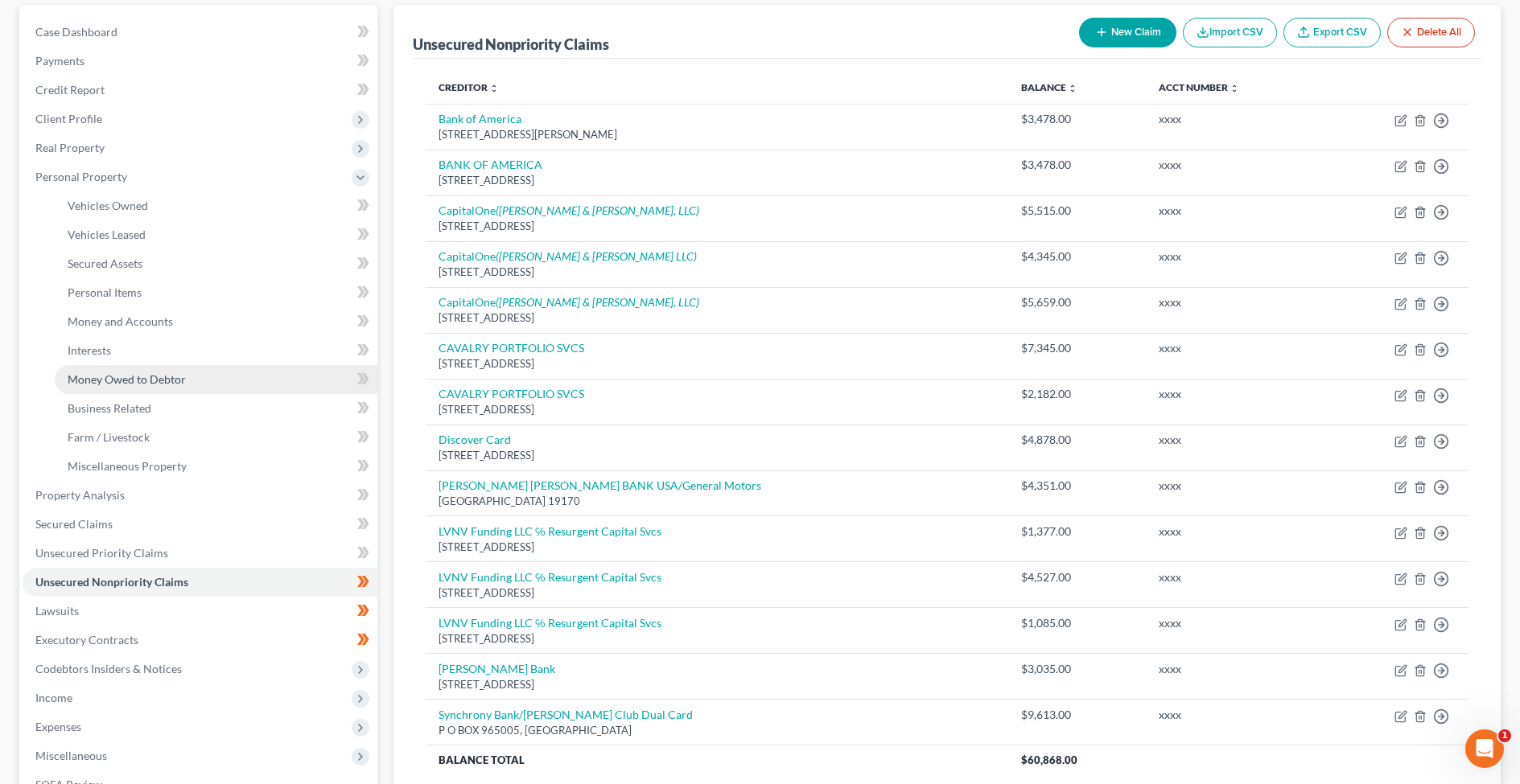
click at [216, 383] on link "Money Owed to Debtor" at bounding box center [216, 380] width 322 height 29
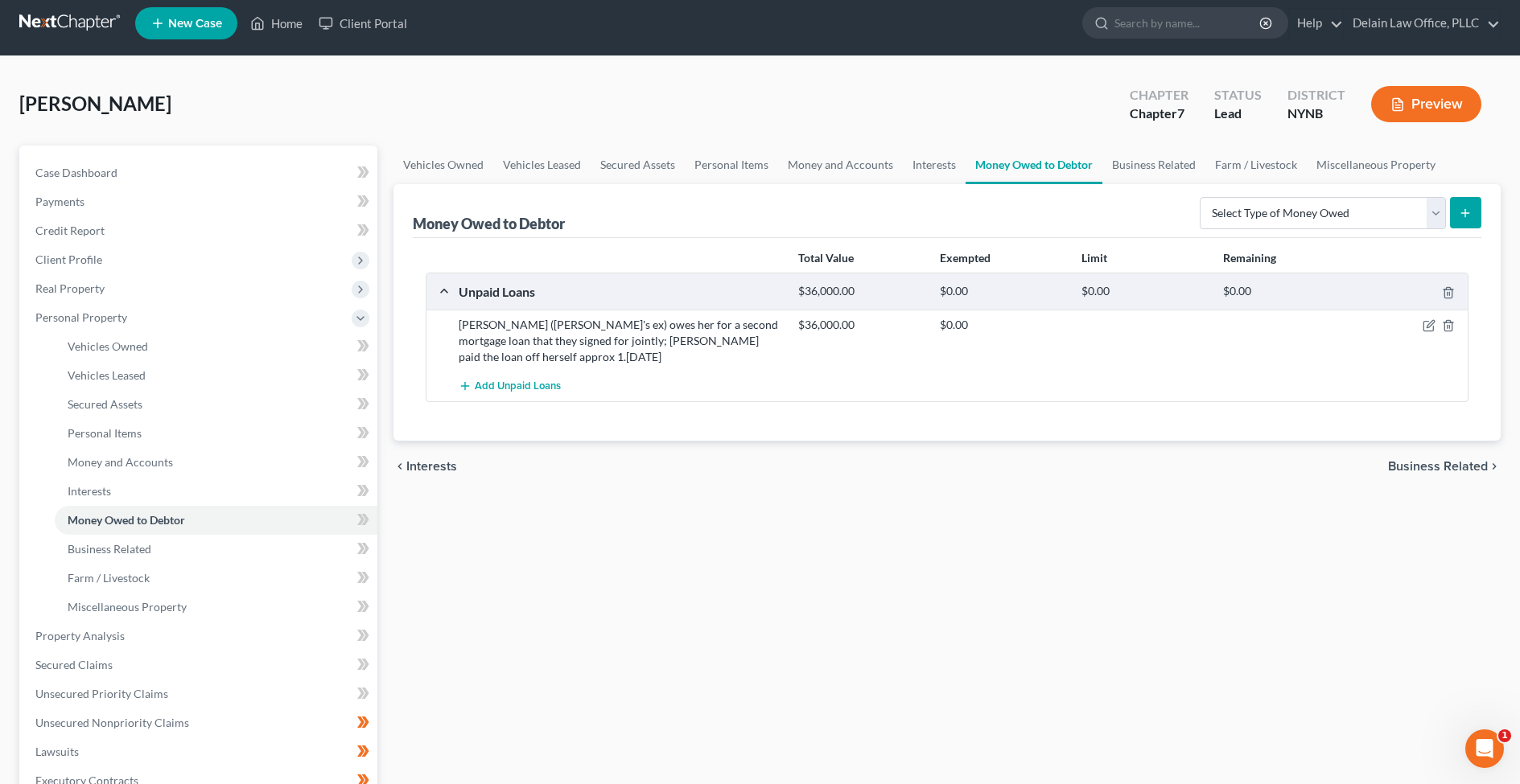
scroll to position [10, 0]
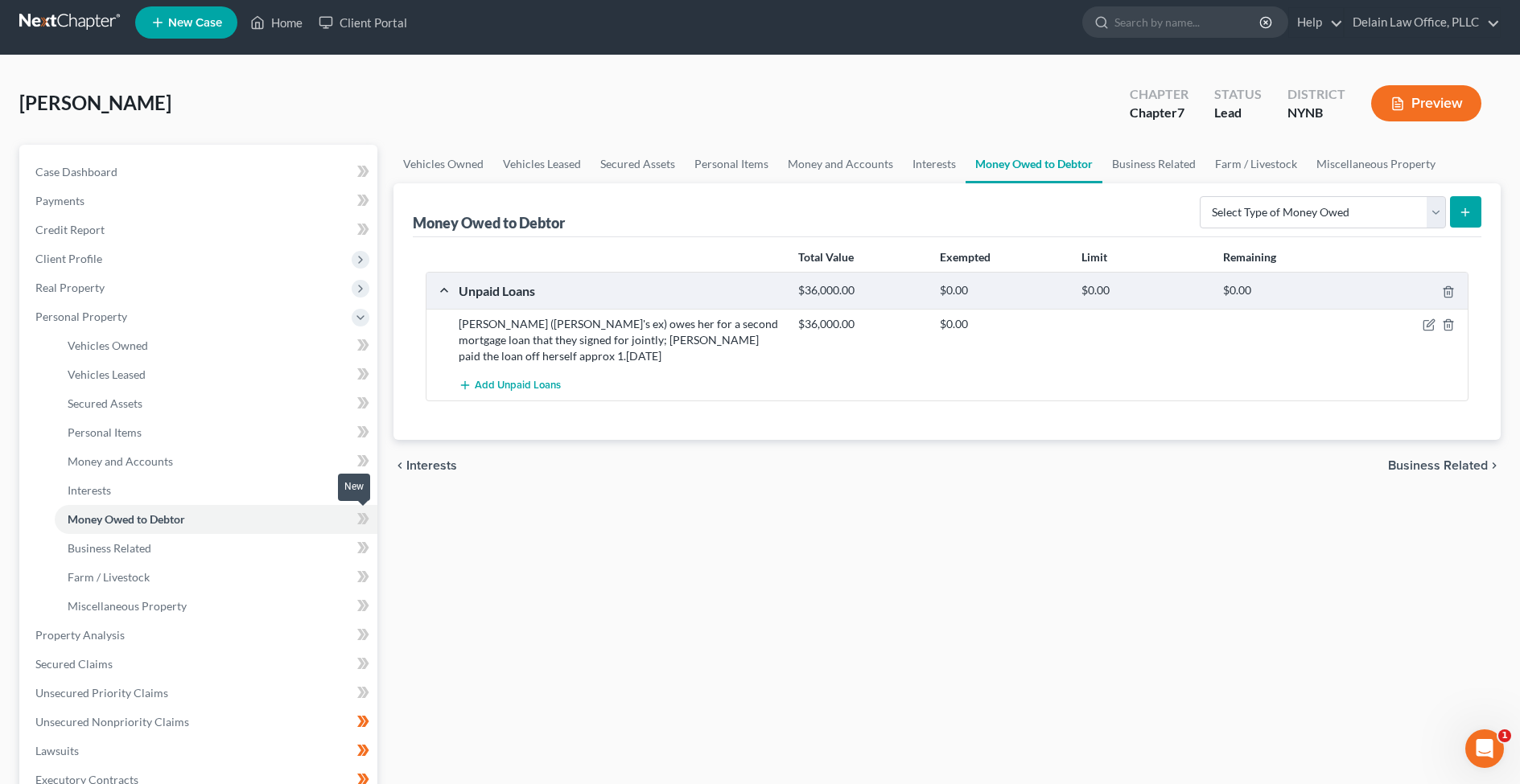
click at [362, 522] on icon at bounding box center [361, 519] width 7 height 11
click at [365, 523] on icon at bounding box center [366, 519] width 7 height 11
click at [361, 549] on icon at bounding box center [362, 548] width 12 height 20
click at [367, 549] on icon at bounding box center [366, 547] width 7 height 11
click at [361, 574] on icon at bounding box center [361, 576] width 7 height 11
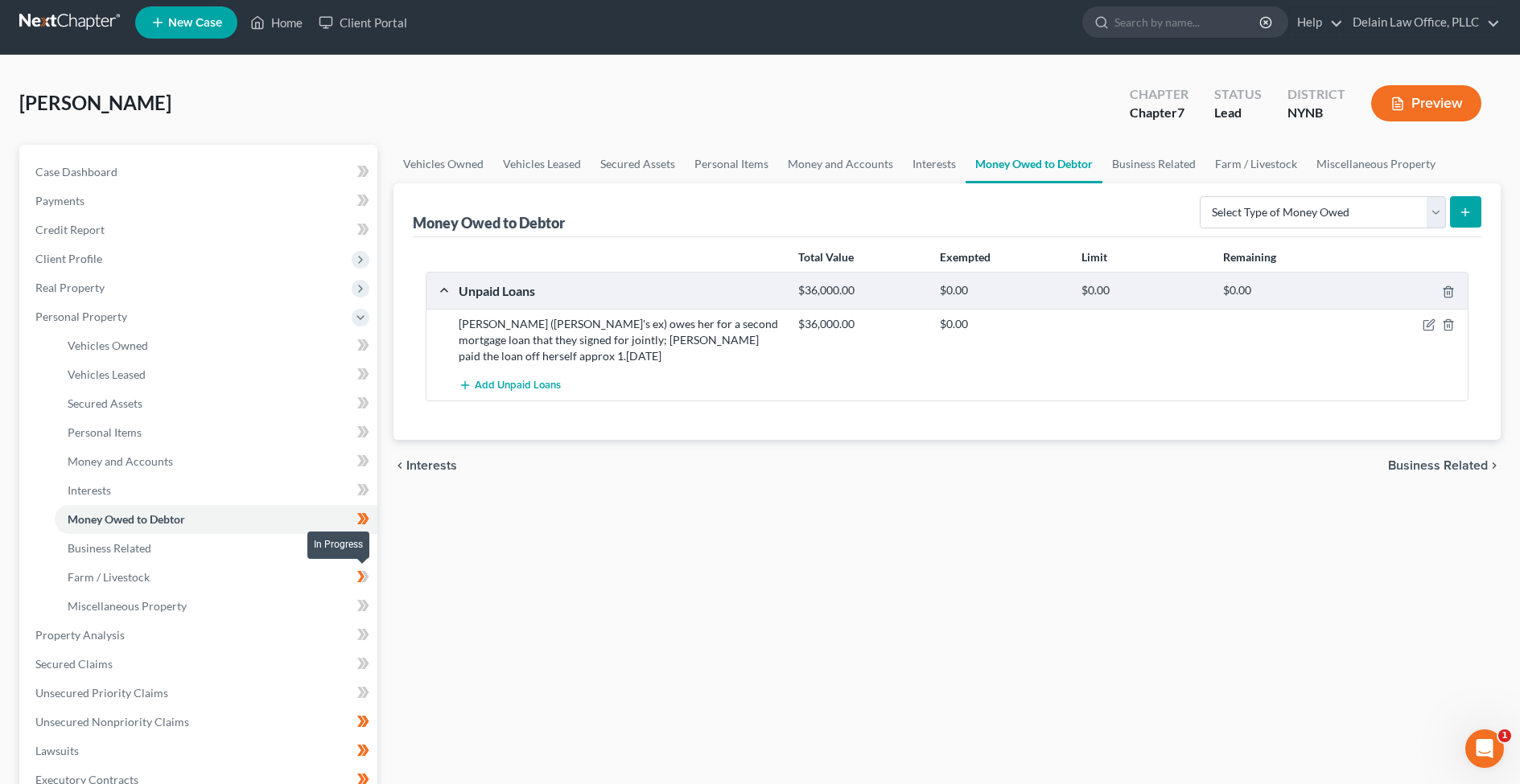
click at [366, 575] on icon at bounding box center [366, 576] width 7 height 11
click at [362, 605] on icon at bounding box center [361, 606] width 7 height 11
click at [364, 605] on icon at bounding box center [362, 606] width 12 height 20
